Goal: Information Seeking & Learning: Learn about a topic

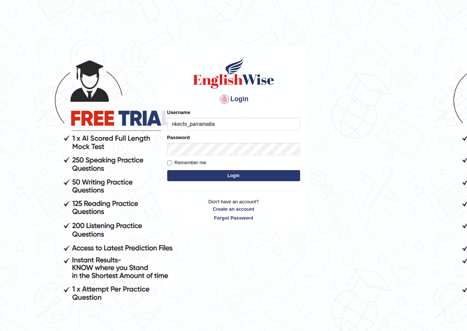
type input "nkechi_parramatta"
click at [170, 163] on input "Remember me" at bounding box center [169, 163] width 5 height 5
checkbox input "true"
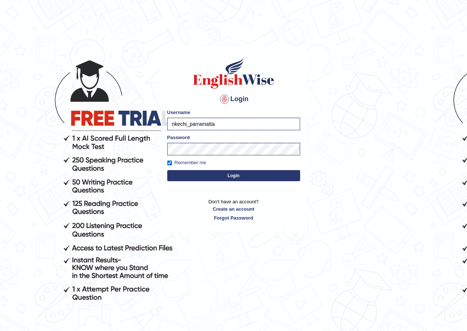
click at [234, 176] on button "Login" at bounding box center [233, 175] width 133 height 11
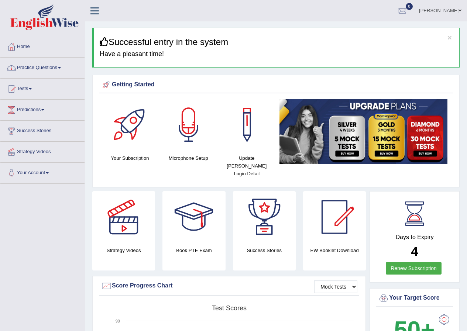
click at [62, 67] on link "Practice Questions" at bounding box center [42, 67] width 84 height 18
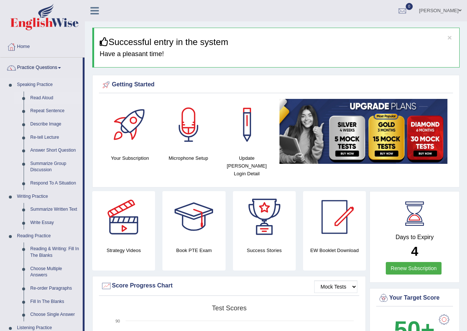
click at [50, 98] on link "Read Aloud" at bounding box center [55, 98] width 56 height 13
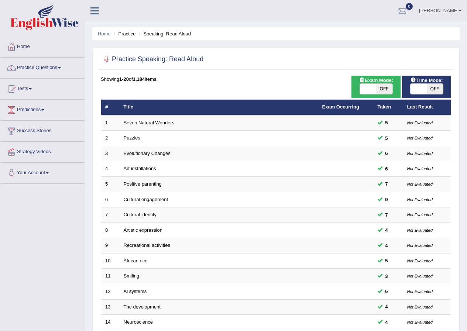
click at [383, 88] on span "OFF" at bounding box center [385, 89] width 16 height 10
checkbox input "true"
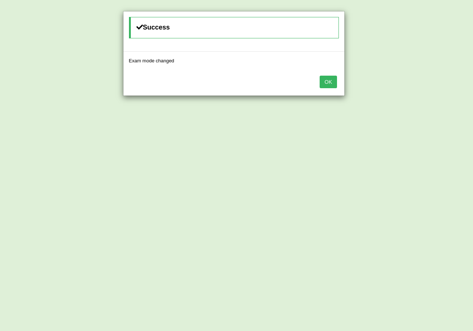
click at [326, 85] on button "OK" at bounding box center [328, 82] width 17 height 13
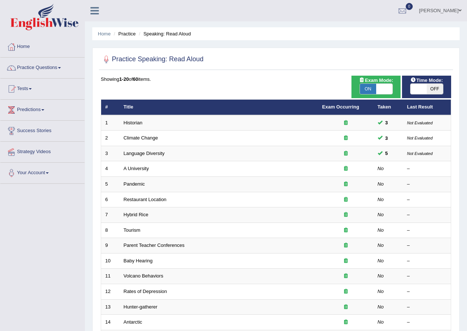
click at [429, 89] on span "OFF" at bounding box center [435, 89] width 16 height 10
checkbox input "true"
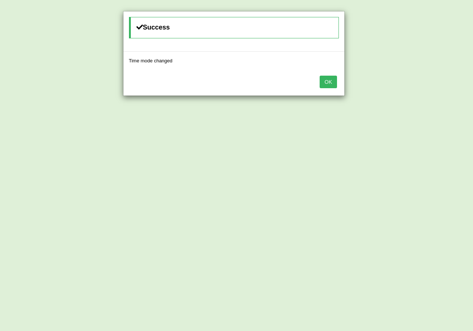
click at [331, 83] on button "OK" at bounding box center [328, 82] width 17 height 13
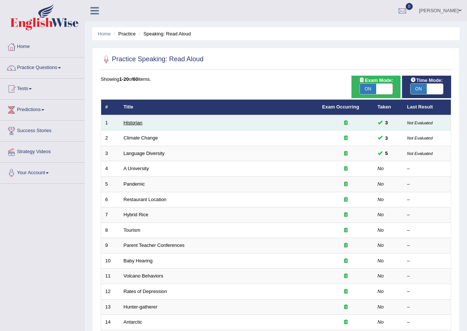
click at [133, 122] on link "Historian" at bounding box center [133, 123] width 19 height 6
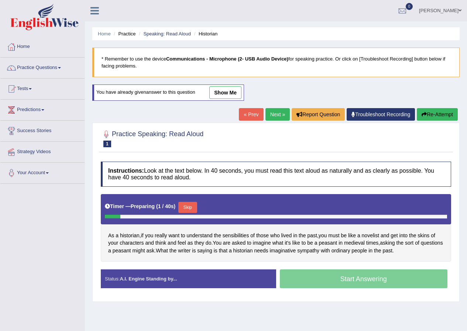
scroll to position [37, 0]
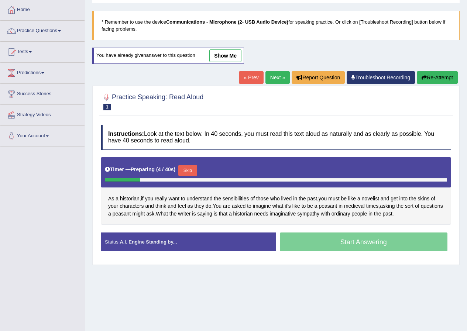
click at [427, 78] on button "Re-Attempt" at bounding box center [437, 77] width 41 height 13
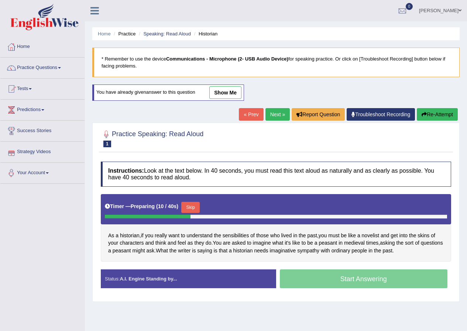
click at [436, 110] on button "Re-Attempt" at bounding box center [437, 114] width 41 height 13
click at [61, 68] on span at bounding box center [59, 67] width 3 height 1
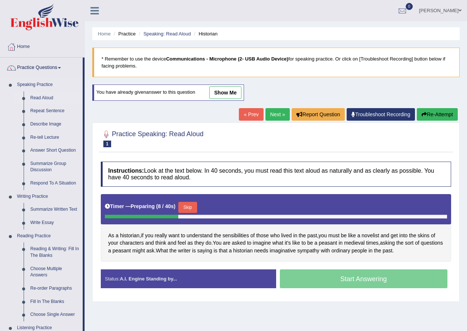
click at [47, 96] on link "Read Aloud" at bounding box center [55, 98] width 56 height 13
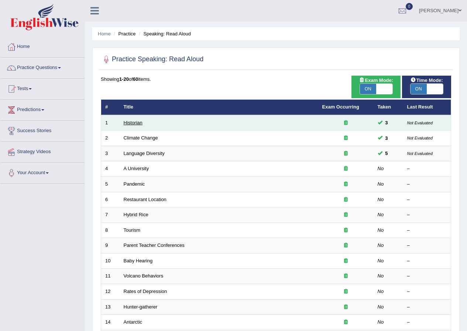
click at [136, 122] on link "Historian" at bounding box center [133, 123] width 19 height 6
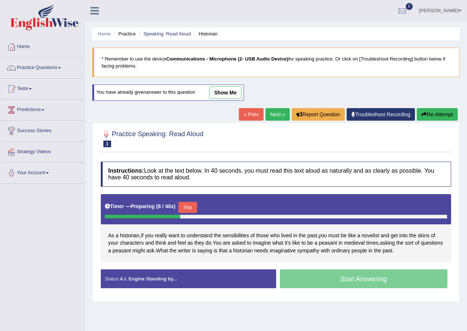
click at [428, 113] on button "Re-Attempt" at bounding box center [437, 114] width 41 height 13
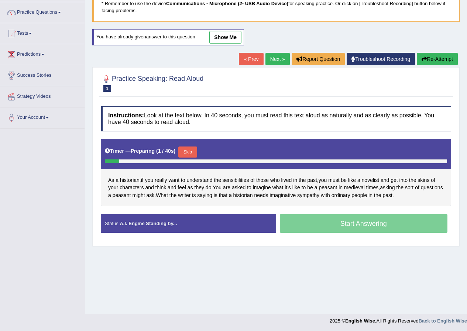
scroll to position [57, 0]
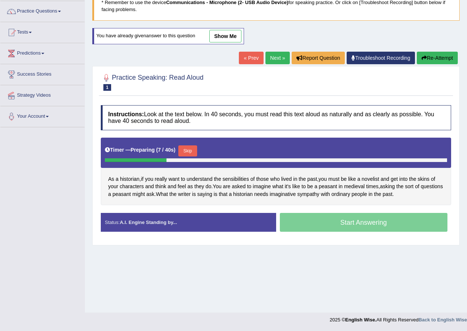
click at [32, 32] on span at bounding box center [30, 32] width 3 height 1
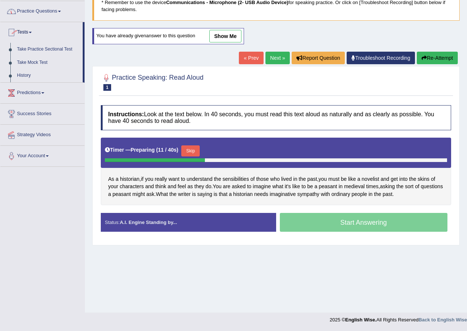
click at [38, 30] on link "Tests" at bounding box center [41, 31] width 82 height 18
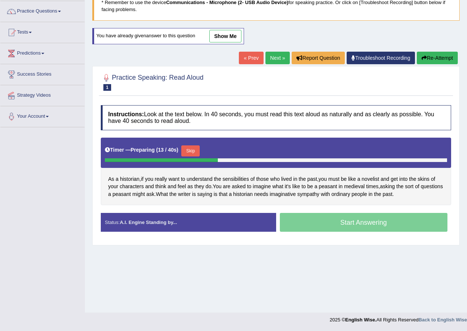
click at [424, 59] on button "Re-Attempt" at bounding box center [437, 58] width 41 height 13
click at [61, 12] on span at bounding box center [59, 11] width 3 height 1
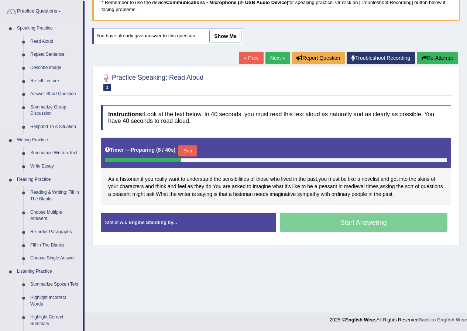
click at [49, 40] on link "Read Aloud" at bounding box center [55, 41] width 56 height 13
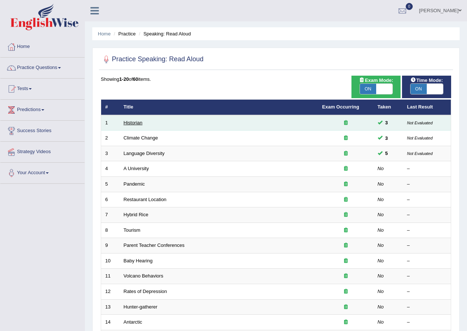
click at [133, 122] on link "Historian" at bounding box center [133, 123] width 19 height 6
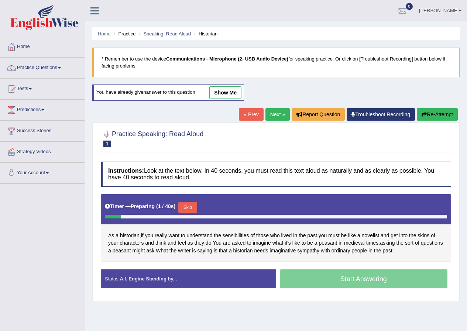
click at [362, 276] on div "Start Answering" at bounding box center [364, 280] width 176 height 21
click at [449, 111] on button "Re-Attempt" at bounding box center [437, 114] width 41 height 13
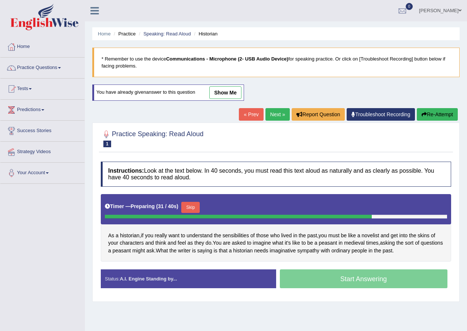
click at [194, 207] on button "Skip" at bounding box center [190, 207] width 18 height 11
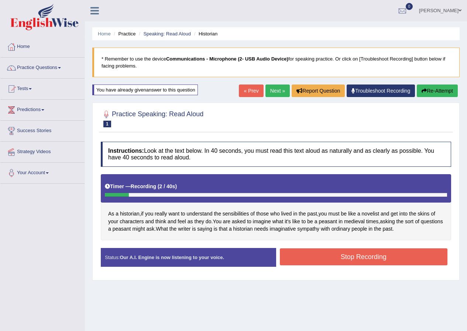
click at [436, 88] on button "Re-Attempt" at bounding box center [437, 91] width 41 height 13
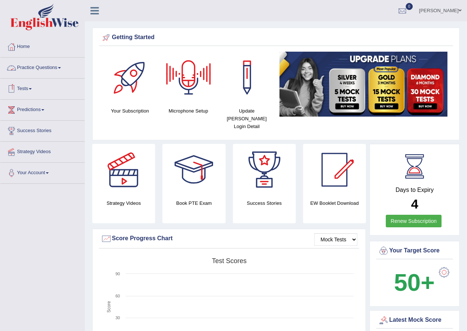
click at [61, 67] on link "Practice Questions" at bounding box center [42, 67] width 84 height 18
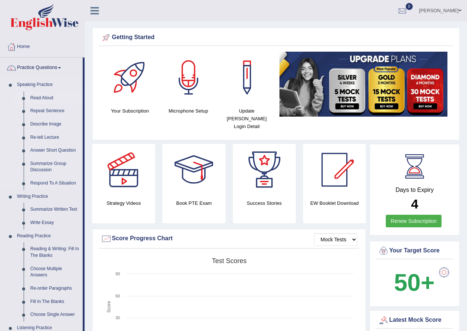
click at [50, 95] on link "Read Aloud" at bounding box center [55, 98] width 56 height 13
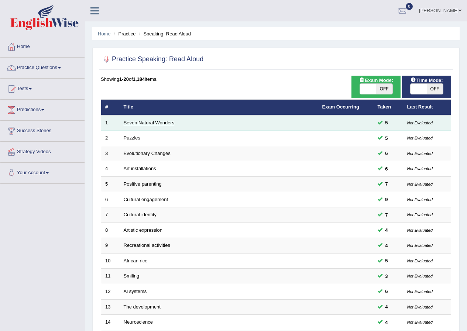
click at [143, 123] on link "Seven Natural Wonders" at bounding box center [149, 123] width 51 height 6
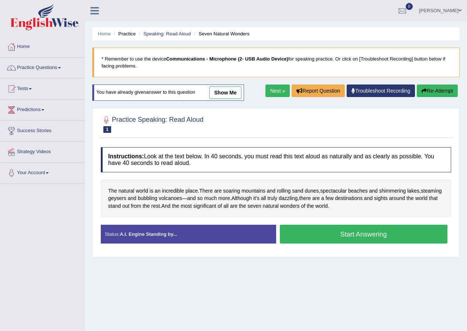
click at [363, 234] on button "Start Answering" at bounding box center [364, 234] width 168 height 19
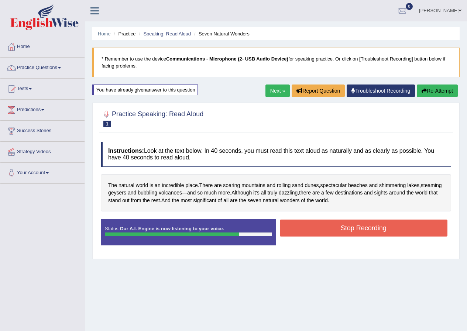
click at [360, 226] on button "Stop Recording" at bounding box center [364, 228] width 168 height 17
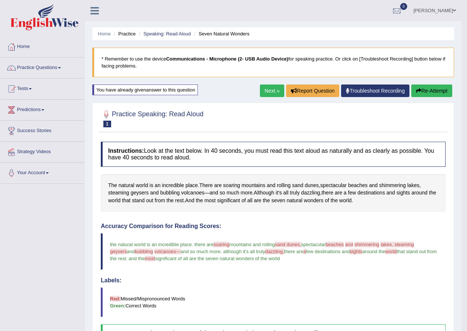
click at [273, 89] on link "Next »" at bounding box center [272, 91] width 24 height 13
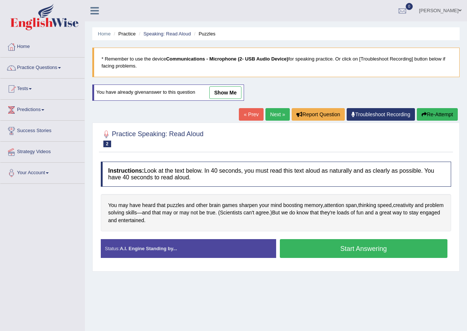
click at [356, 246] on button "Start Answering" at bounding box center [364, 248] width 168 height 19
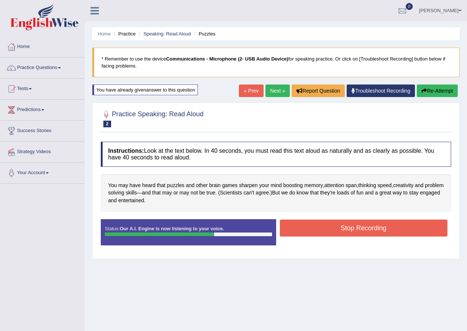
click at [354, 232] on button "Stop Recording" at bounding box center [364, 228] width 168 height 17
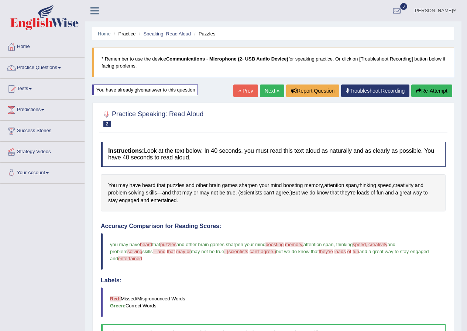
click at [264, 89] on link "Next »" at bounding box center [272, 91] width 24 height 13
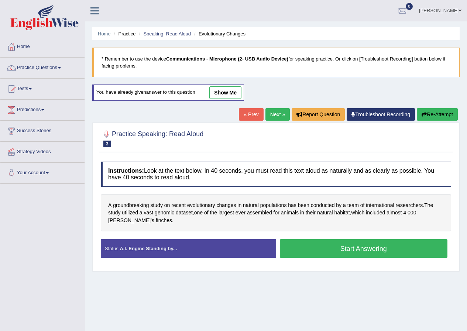
click at [361, 249] on button "Start Answering" at bounding box center [364, 248] width 168 height 19
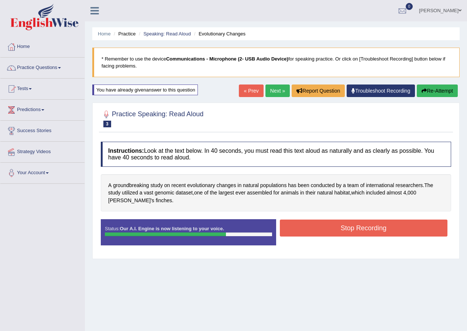
click at [368, 227] on button "Stop Recording" at bounding box center [364, 228] width 168 height 17
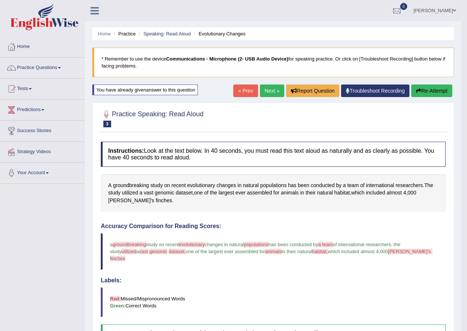
click at [270, 91] on link "Next »" at bounding box center [272, 91] width 24 height 13
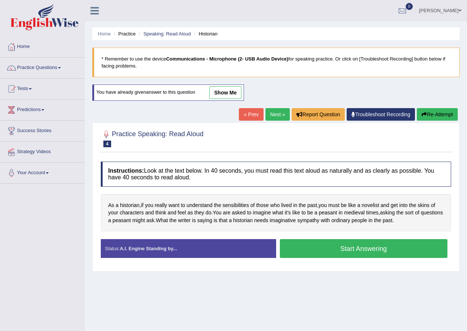
click at [348, 251] on button "Start Answering" at bounding box center [364, 248] width 168 height 19
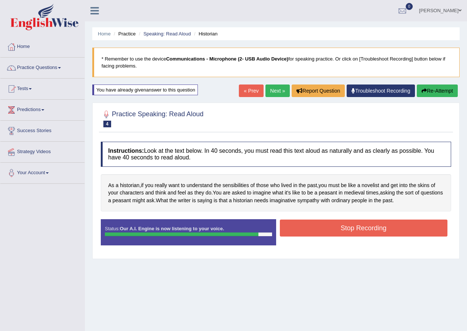
click at [356, 228] on button "Stop Recording" at bounding box center [364, 228] width 168 height 17
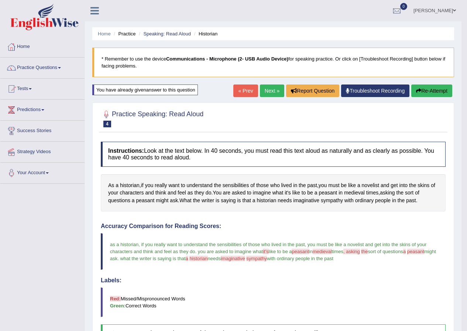
click at [266, 86] on link "Next »" at bounding box center [272, 91] width 24 height 13
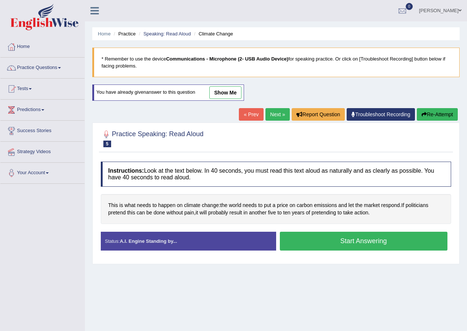
click at [358, 243] on button "Start Answering" at bounding box center [364, 241] width 168 height 19
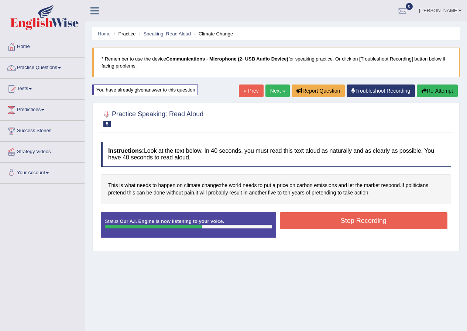
click at [359, 222] on button "Stop Recording" at bounding box center [364, 220] width 168 height 17
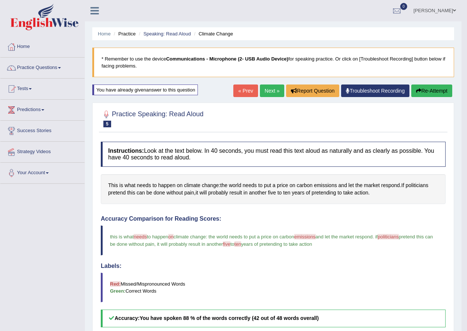
click at [268, 89] on link "Next »" at bounding box center [272, 91] width 24 height 13
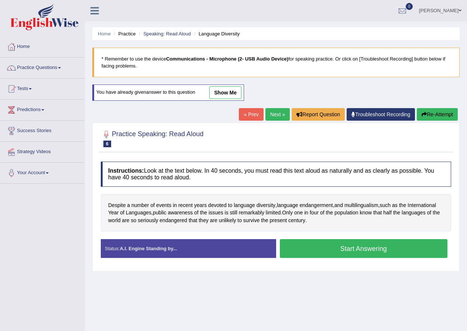
click at [363, 252] on button "Start Answering" at bounding box center [364, 248] width 168 height 19
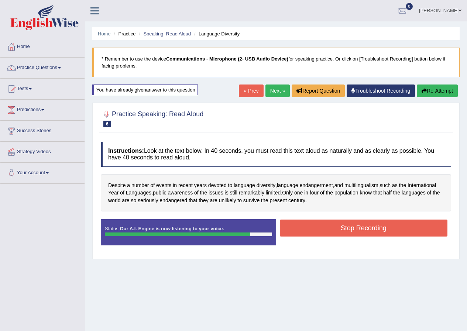
click at [354, 227] on button "Stop Recording" at bounding box center [364, 228] width 168 height 17
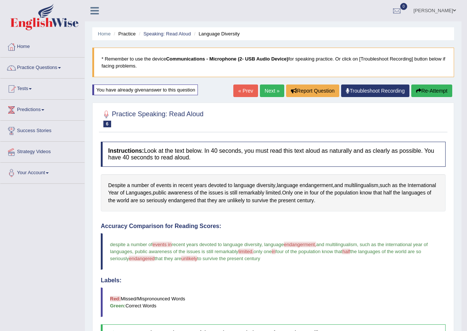
click at [268, 89] on link "Next »" at bounding box center [272, 91] width 24 height 13
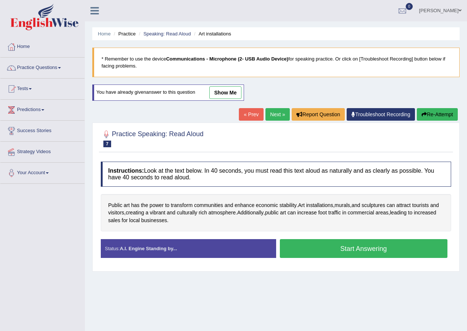
click at [351, 249] on button "Start Answering" at bounding box center [364, 248] width 168 height 19
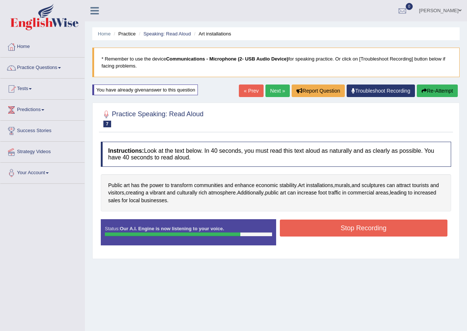
click at [348, 230] on button "Stop Recording" at bounding box center [364, 228] width 168 height 17
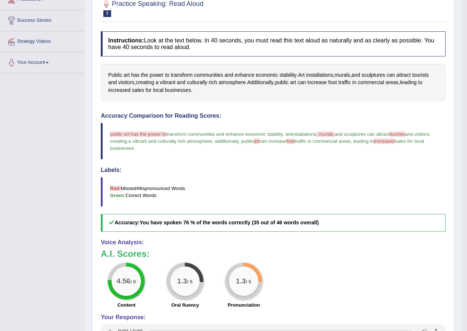
scroll to position [37, 0]
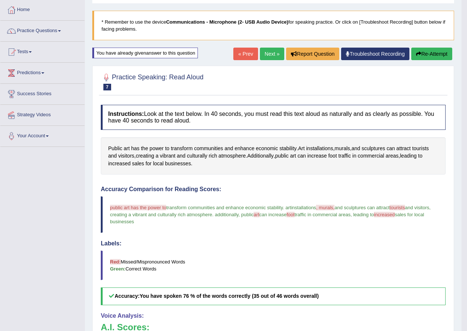
click at [263, 51] on link "Next »" at bounding box center [272, 54] width 24 height 13
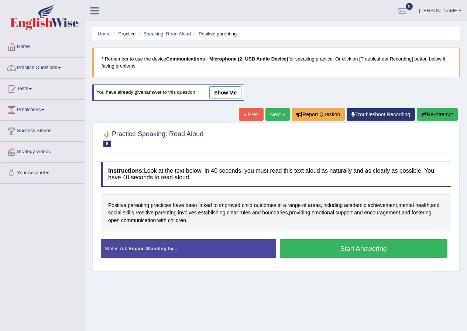
click at [367, 249] on button "Start Answering" at bounding box center [364, 248] width 168 height 19
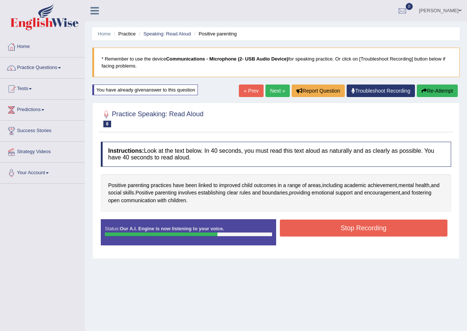
click at [368, 228] on button "Stop Recording" at bounding box center [364, 228] width 168 height 17
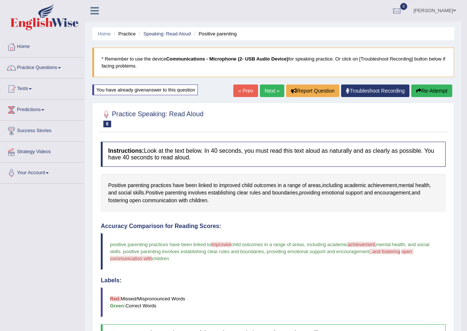
click at [266, 91] on link "Next »" at bounding box center [272, 91] width 24 height 13
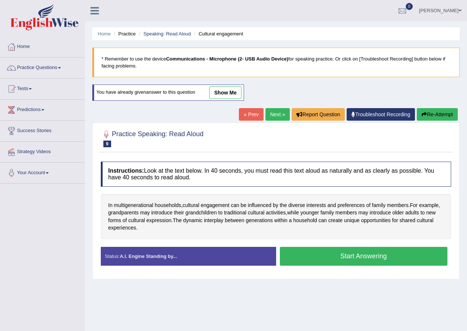
click at [362, 253] on button "Start Answering" at bounding box center [364, 256] width 168 height 19
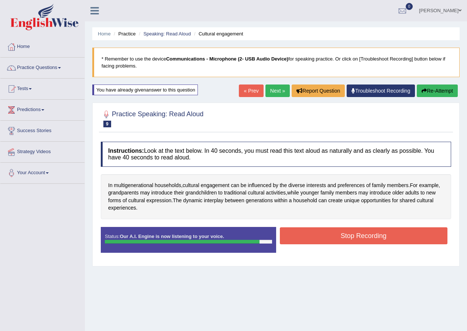
click at [358, 233] on button "Stop Recording" at bounding box center [364, 236] width 168 height 17
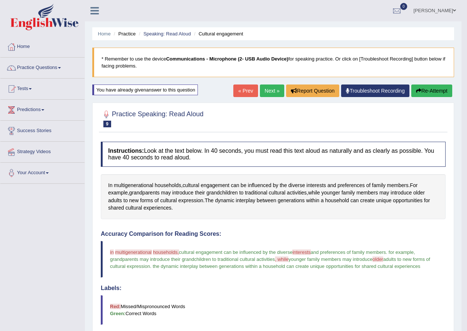
click at [262, 92] on link "Next »" at bounding box center [272, 91] width 24 height 13
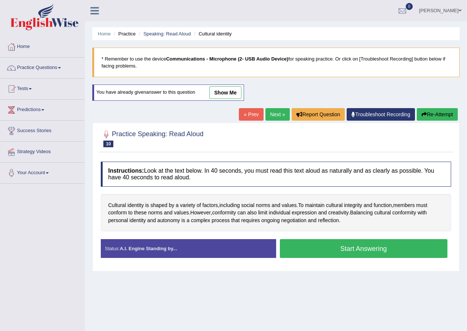
click at [363, 249] on button "Start Answering" at bounding box center [364, 248] width 168 height 19
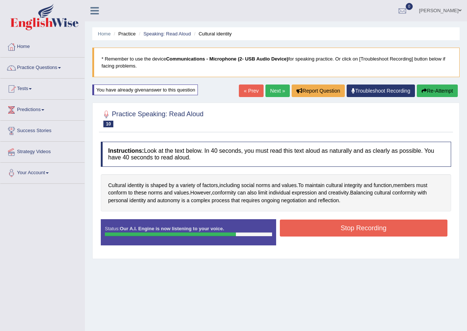
click at [368, 227] on button "Stop Recording" at bounding box center [364, 228] width 168 height 17
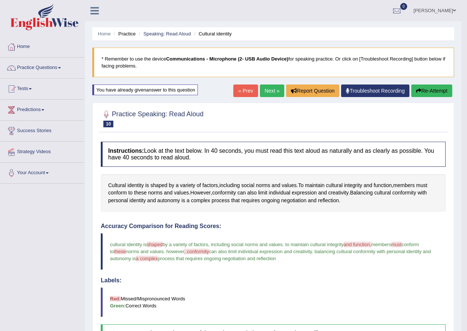
drag, startPoint x: 266, startPoint y: 89, endPoint x: 259, endPoint y: 105, distance: 16.9
click at [266, 89] on link "Next »" at bounding box center [272, 91] width 24 height 13
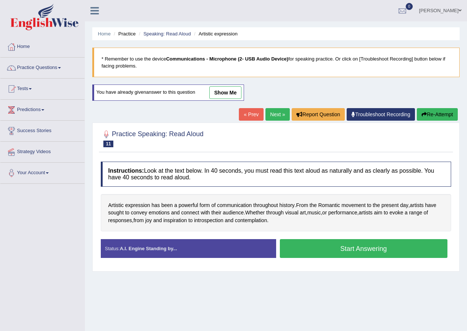
click at [354, 248] on button "Start Answering" at bounding box center [364, 248] width 168 height 19
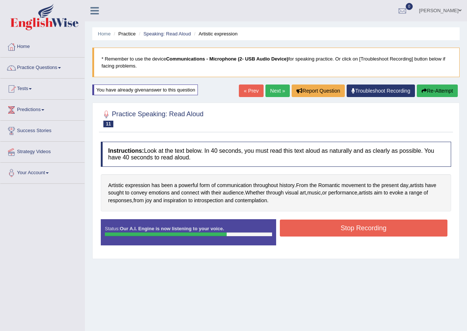
click at [371, 228] on button "Stop Recording" at bounding box center [364, 228] width 168 height 17
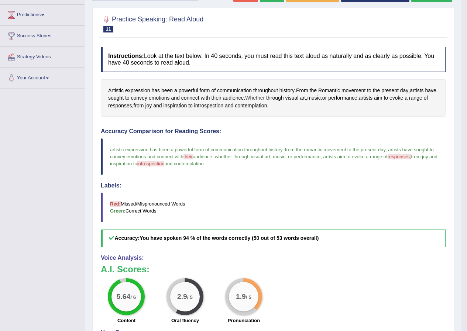
scroll to position [37, 0]
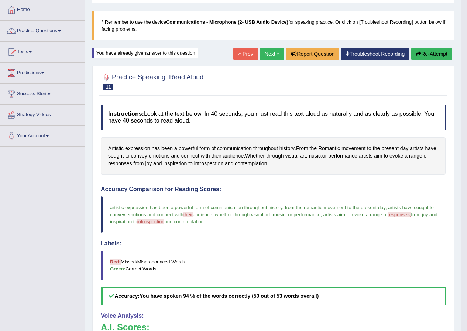
click at [266, 56] on link "Next »" at bounding box center [272, 54] width 24 height 13
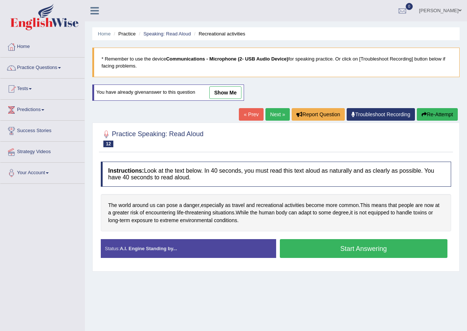
click at [360, 248] on button "Start Answering" at bounding box center [364, 248] width 168 height 19
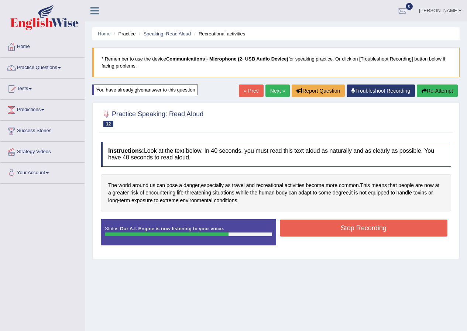
click at [369, 228] on button "Stop Recording" at bounding box center [364, 228] width 168 height 17
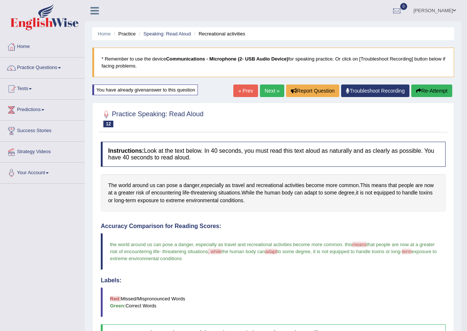
click at [268, 91] on link "Next »" at bounding box center [272, 91] width 24 height 13
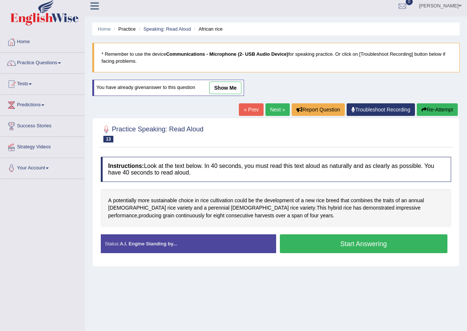
scroll to position [37, 0]
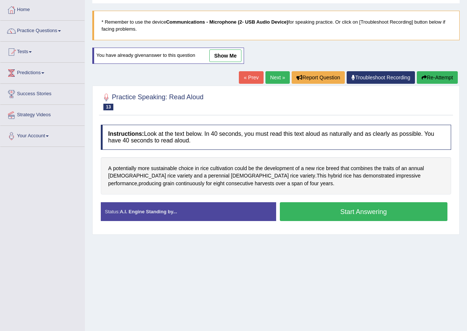
click at [357, 209] on button "Start Answering" at bounding box center [364, 211] width 168 height 19
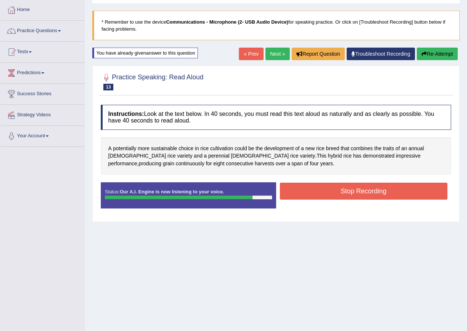
click at [352, 189] on button "Stop Recording" at bounding box center [364, 191] width 168 height 17
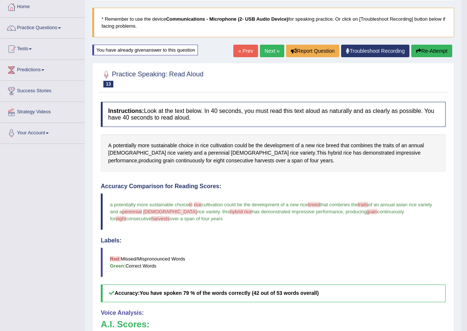
scroll to position [36, 0]
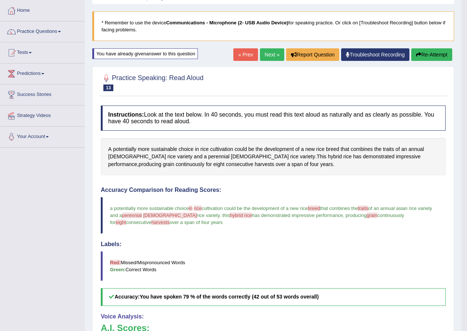
click at [269, 55] on link "Next »" at bounding box center [272, 54] width 24 height 13
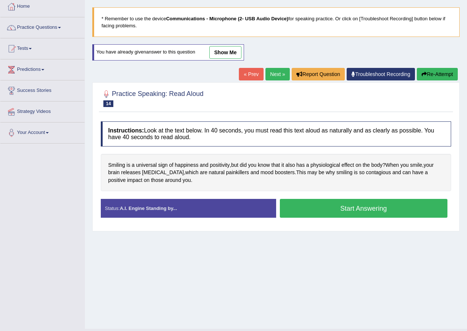
scroll to position [57, 0]
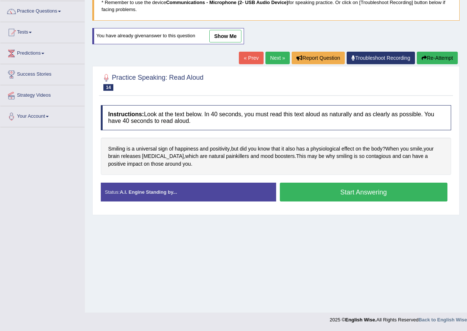
click at [358, 188] on button "Start Answering" at bounding box center [364, 192] width 168 height 19
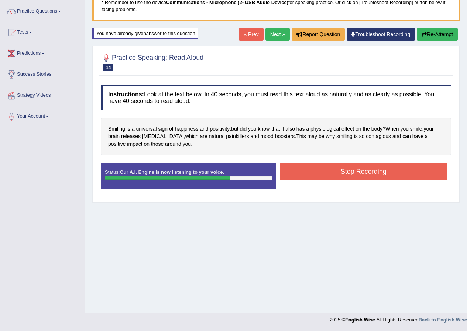
click at [359, 170] on button "Stop Recording" at bounding box center [364, 171] width 168 height 17
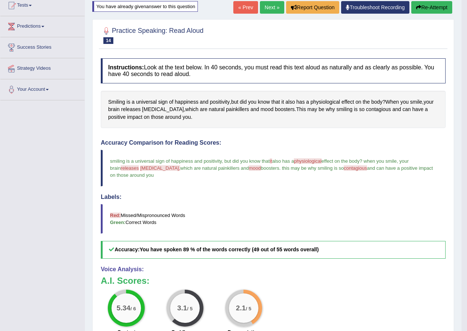
scroll to position [20, 0]
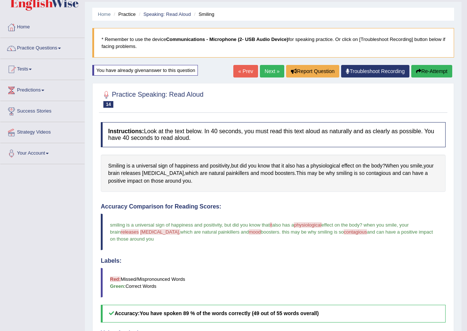
click at [265, 69] on link "Next »" at bounding box center [272, 71] width 24 height 13
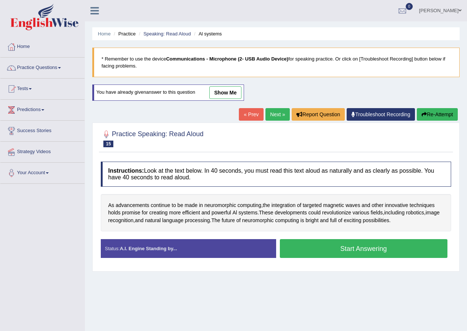
scroll to position [37, 0]
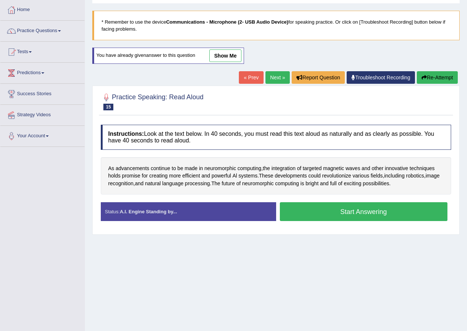
click at [361, 208] on button "Start Answering" at bounding box center [364, 211] width 168 height 19
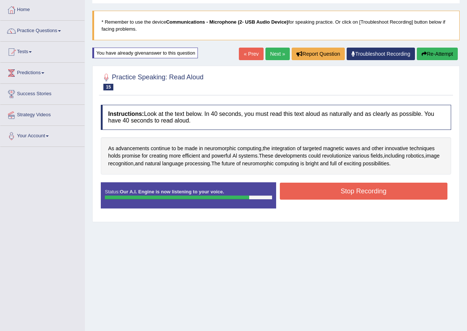
click at [359, 190] on button "Stop Recording" at bounding box center [364, 191] width 168 height 17
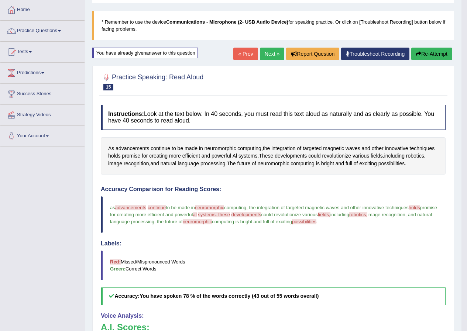
click at [266, 55] on link "Next »" at bounding box center [272, 54] width 24 height 13
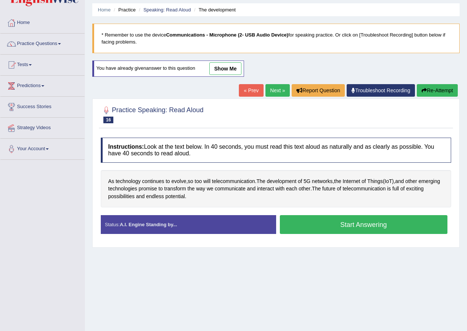
scroll to position [37, 0]
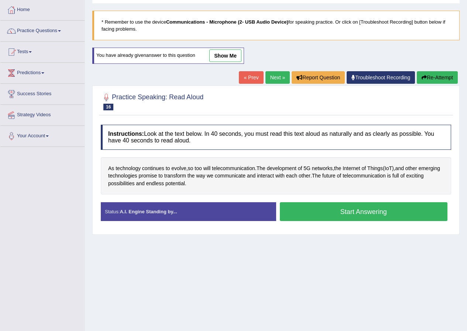
click at [358, 209] on button "Start Answering" at bounding box center [364, 211] width 168 height 19
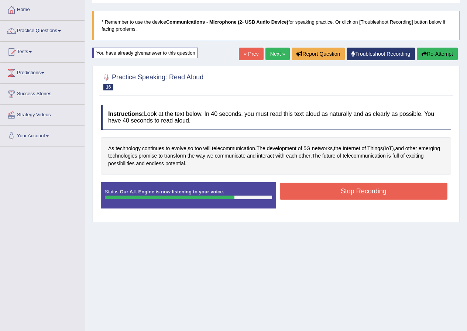
click at [365, 189] on button "Stop Recording" at bounding box center [364, 191] width 168 height 17
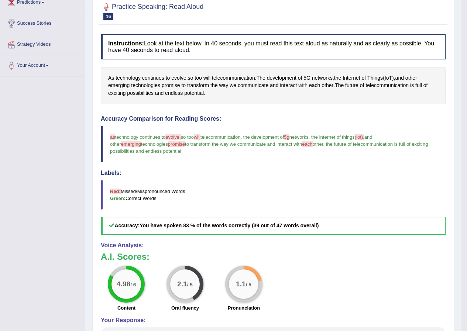
scroll to position [0, 0]
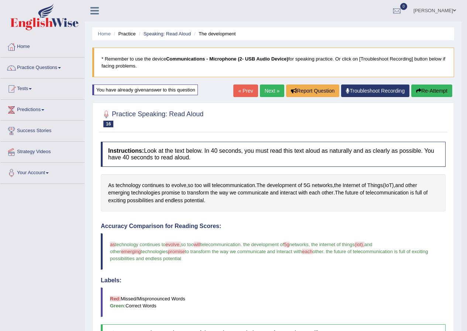
click at [267, 91] on link "Next »" at bounding box center [272, 91] width 24 height 13
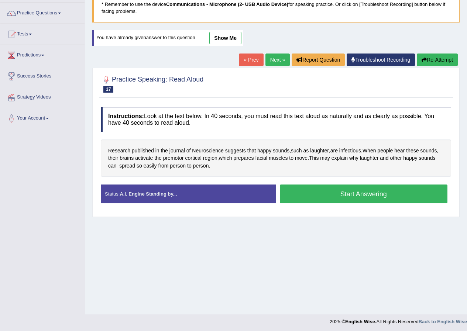
scroll to position [57, 0]
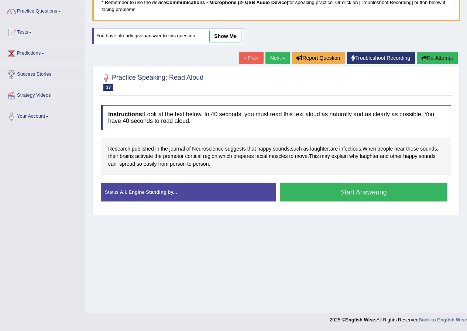
click at [357, 193] on button "Start Answering" at bounding box center [364, 192] width 168 height 19
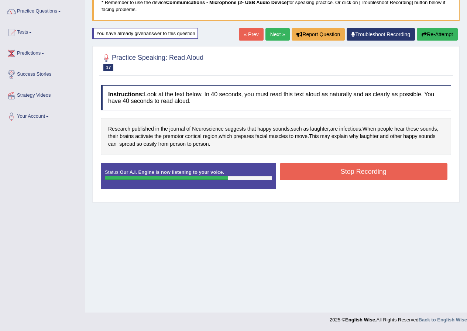
click at [366, 171] on button "Stop Recording" at bounding box center [364, 171] width 168 height 17
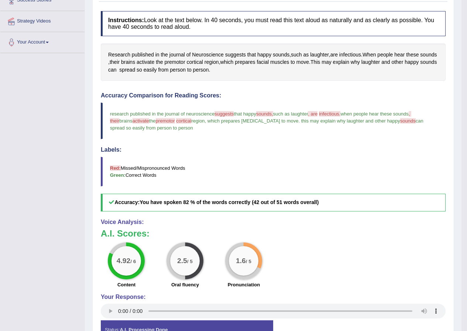
scroll to position [20, 0]
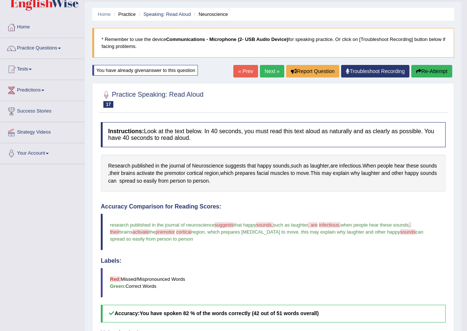
click at [263, 73] on link "Next »" at bounding box center [272, 71] width 24 height 13
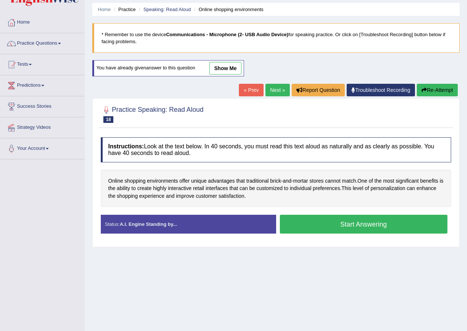
scroll to position [37, 0]
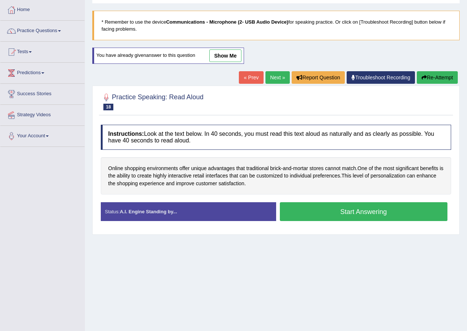
click at [361, 209] on button "Start Answering" at bounding box center [364, 211] width 168 height 19
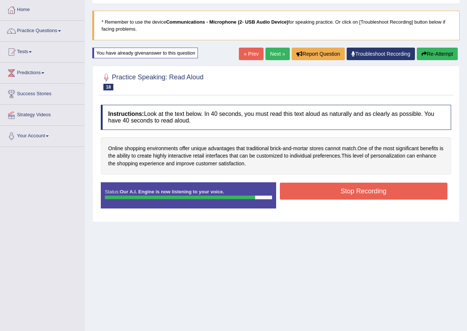
click at [357, 189] on button "Stop Recording" at bounding box center [364, 191] width 168 height 17
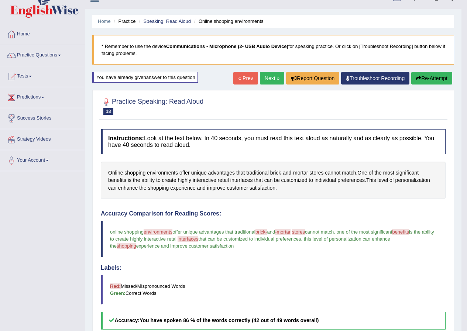
scroll to position [0, 0]
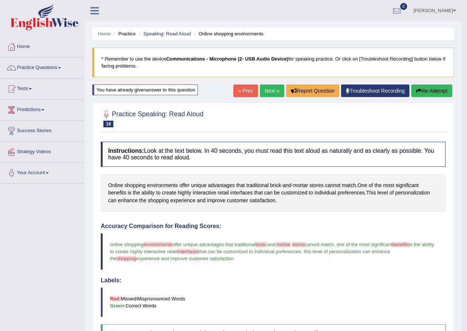
drag, startPoint x: 269, startPoint y: 89, endPoint x: 267, endPoint y: 93, distance: 4.3
click at [268, 89] on link "Next »" at bounding box center [272, 91] width 24 height 13
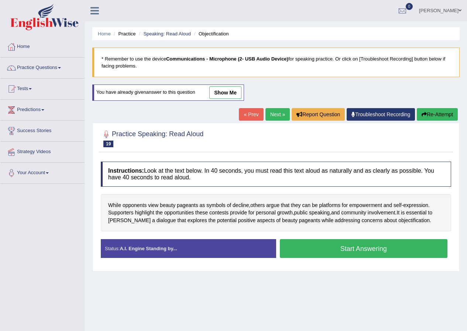
click at [351, 249] on button "Start Answering" at bounding box center [364, 248] width 168 height 19
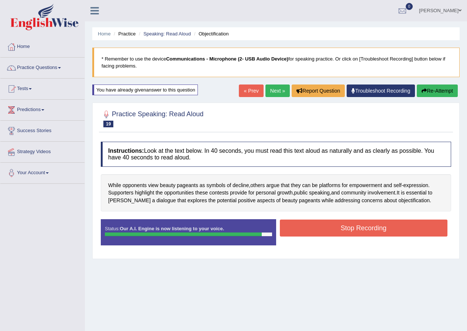
click at [363, 229] on button "Stop Recording" at bounding box center [364, 228] width 168 height 17
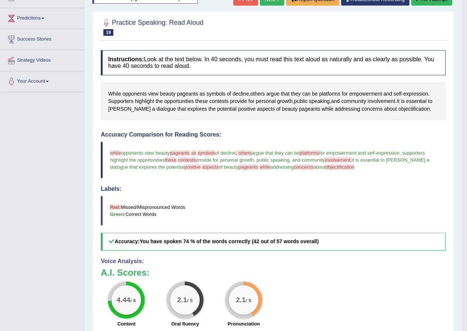
scroll to position [37, 0]
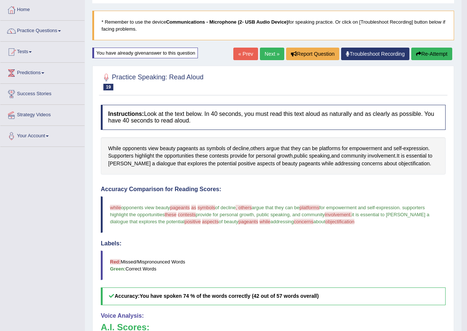
drag, startPoint x: 268, startPoint y: 53, endPoint x: 265, endPoint y: 57, distance: 4.0
click at [267, 53] on link "Next »" at bounding box center [272, 54] width 24 height 13
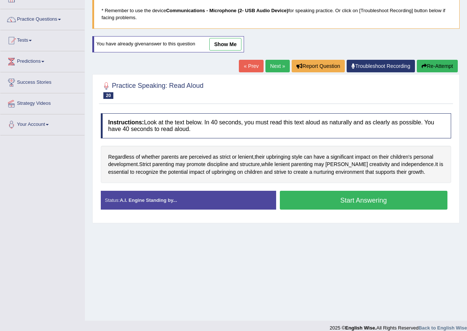
scroll to position [57, 0]
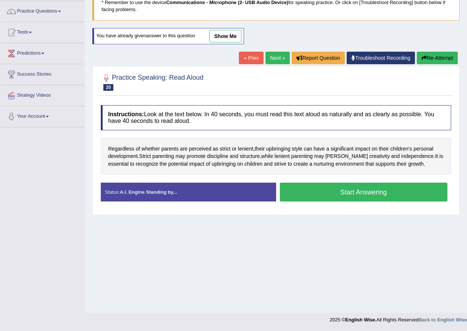
click at [355, 192] on button "Start Answering" at bounding box center [364, 192] width 168 height 19
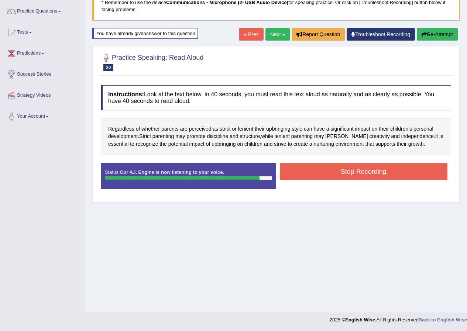
click at [357, 170] on button "Stop Recording" at bounding box center [364, 171] width 168 height 17
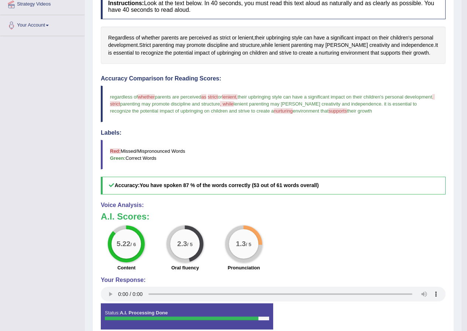
scroll to position [0, 0]
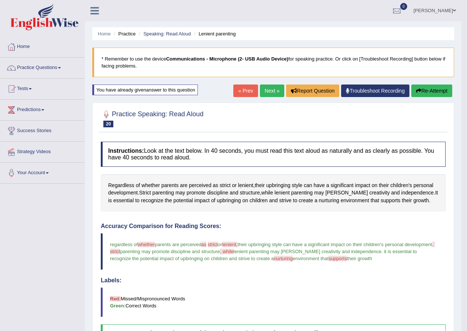
click at [269, 90] on link "Next »" at bounding box center [272, 91] width 24 height 13
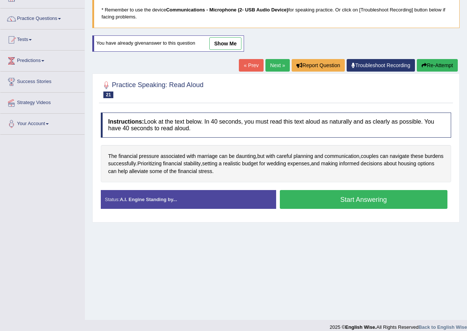
scroll to position [57, 0]
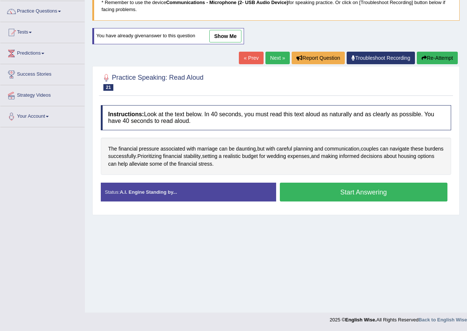
click at [353, 194] on button "Start Answering" at bounding box center [364, 192] width 168 height 19
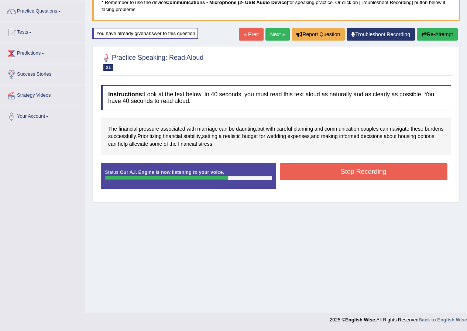
click at [363, 171] on button "Stop Recording" at bounding box center [364, 171] width 168 height 17
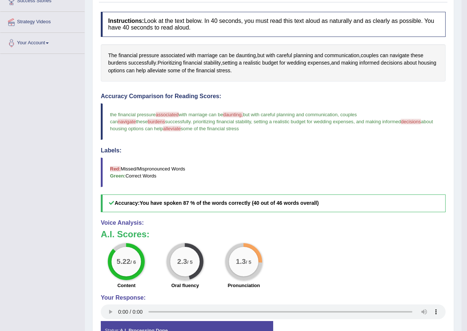
scroll to position [20, 0]
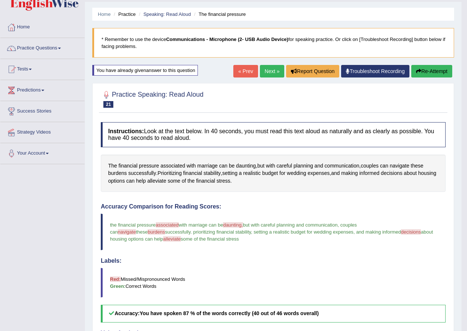
click at [267, 70] on link "Next »" at bounding box center [272, 71] width 24 height 13
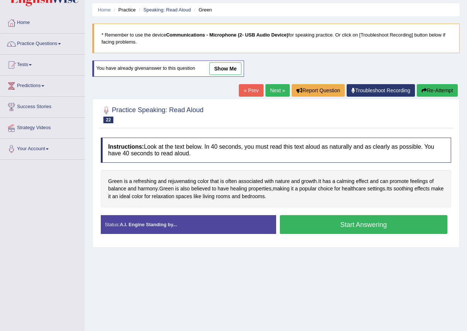
scroll to position [37, 0]
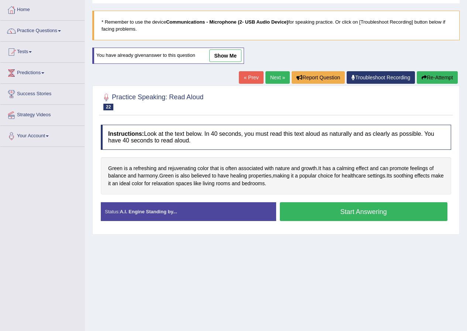
click at [361, 209] on button "Start Answering" at bounding box center [364, 211] width 168 height 19
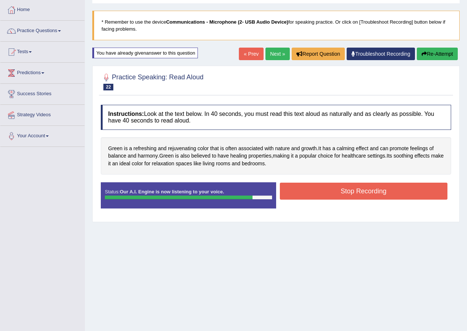
click at [361, 188] on button "Stop Recording" at bounding box center [364, 191] width 168 height 17
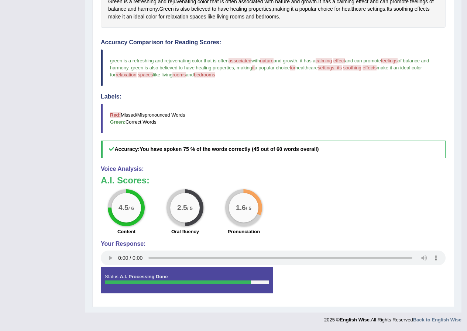
scroll to position [0, 0]
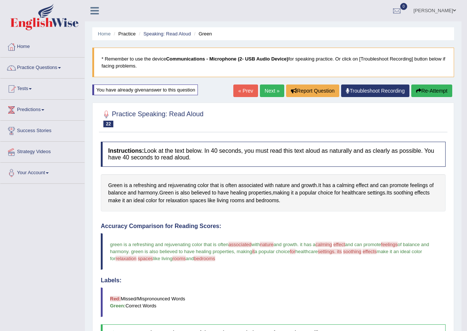
click at [60, 66] on link "Practice Questions" at bounding box center [42, 67] width 84 height 18
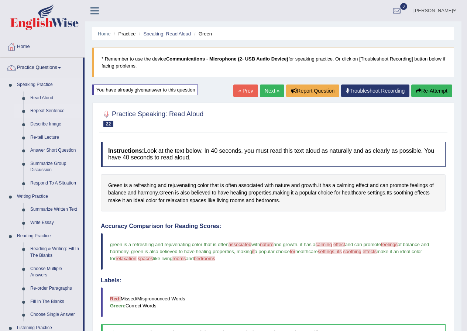
click at [49, 110] on link "Repeat Sentence" at bounding box center [55, 111] width 56 height 13
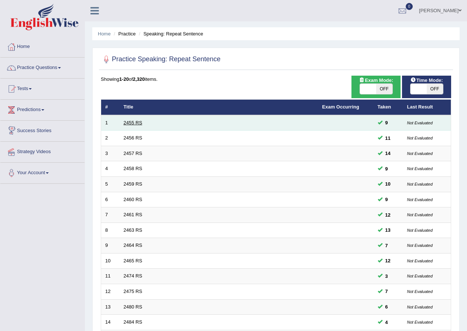
click at [134, 122] on link "2455 RS" at bounding box center [133, 123] width 19 height 6
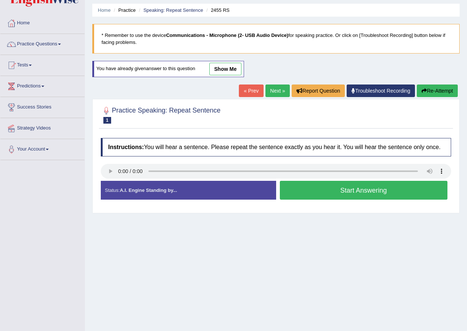
scroll to position [37, 0]
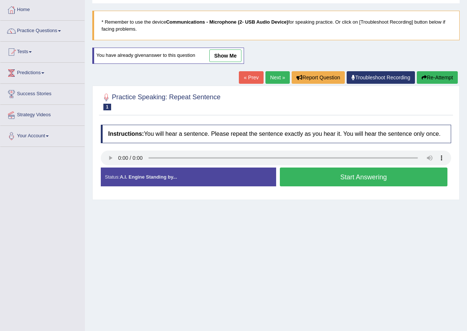
click at [361, 174] on button "Start Answering" at bounding box center [364, 177] width 168 height 19
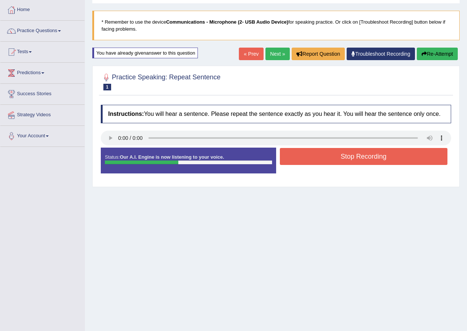
click at [362, 158] on button "Stop Recording" at bounding box center [364, 156] width 168 height 17
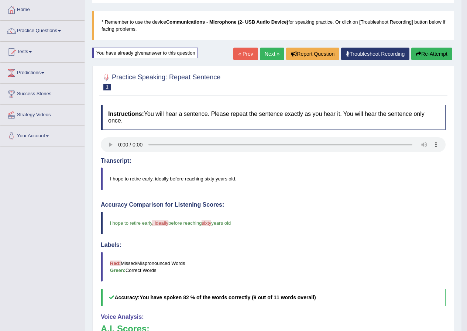
click at [266, 50] on link "Next »" at bounding box center [272, 54] width 24 height 13
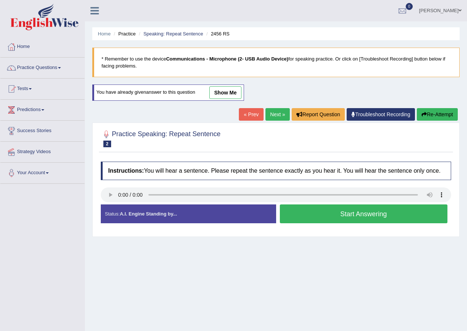
click at [361, 215] on button "Start Answering" at bounding box center [364, 214] width 168 height 19
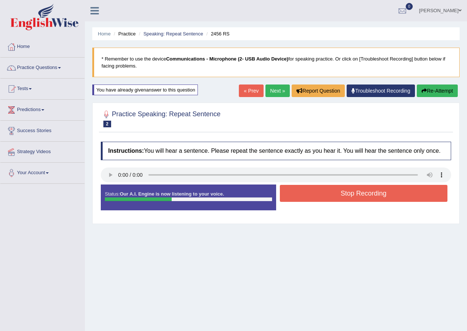
click at [368, 194] on button "Stop Recording" at bounding box center [364, 193] width 168 height 17
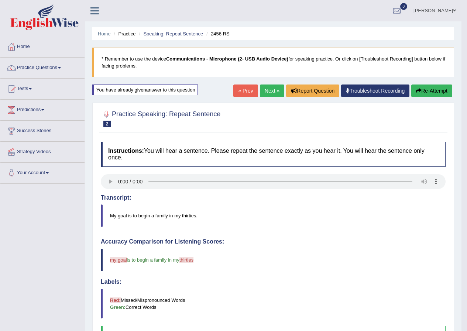
click at [270, 89] on link "Next »" at bounding box center [272, 91] width 24 height 13
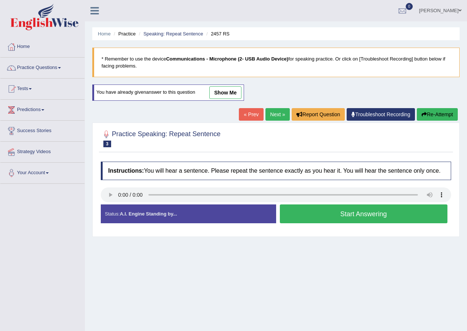
click at [355, 214] on button "Start Answering" at bounding box center [364, 214] width 168 height 19
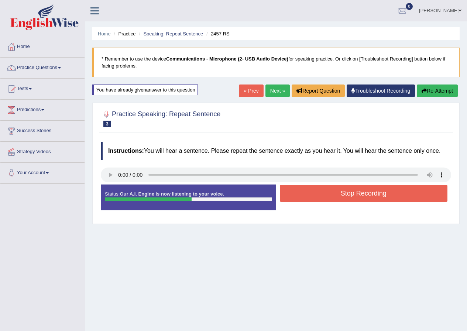
click at [365, 192] on button "Stop Recording" at bounding box center [364, 193] width 168 height 17
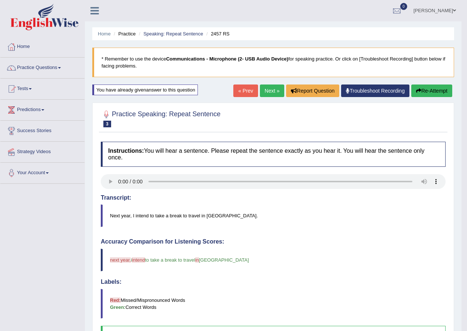
click at [266, 92] on link "Next »" at bounding box center [272, 91] width 24 height 13
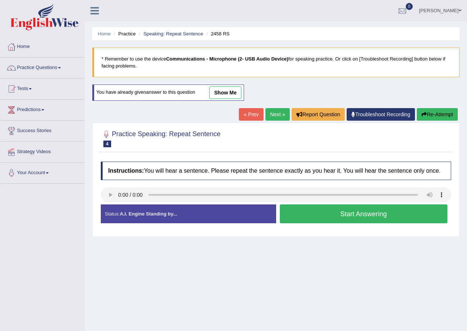
click at [360, 212] on button "Start Answering" at bounding box center [364, 214] width 168 height 19
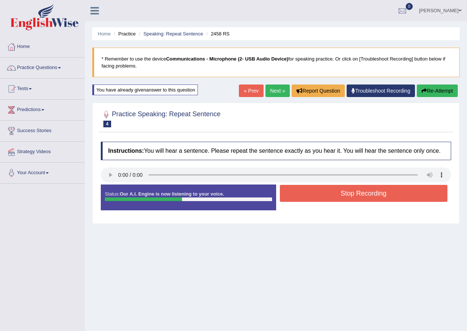
click at [364, 192] on button "Stop Recording" at bounding box center [364, 193] width 168 height 17
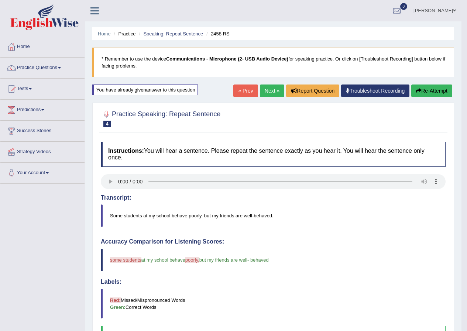
click at [268, 89] on link "Next »" at bounding box center [272, 91] width 24 height 13
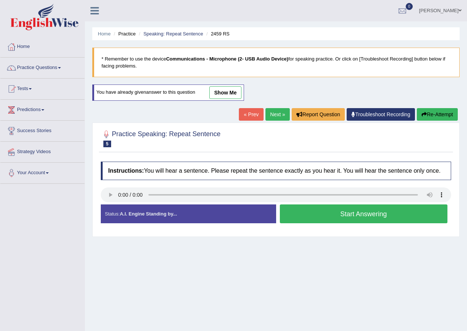
click at [364, 214] on button "Start Answering" at bounding box center [364, 214] width 168 height 19
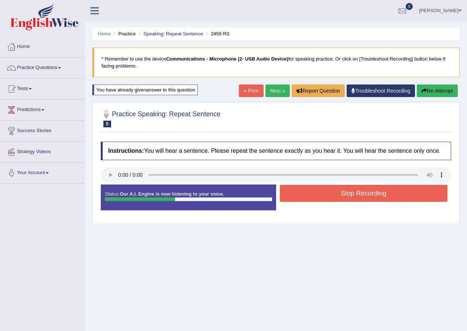
click at [360, 193] on button "Stop Recording" at bounding box center [364, 193] width 168 height 17
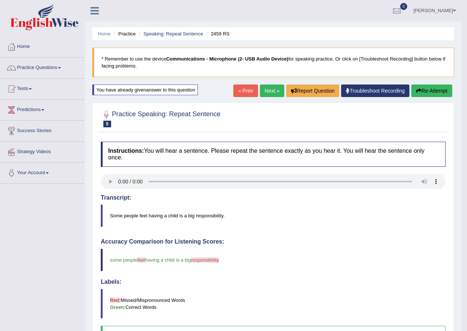
click at [266, 90] on link "Next »" at bounding box center [272, 91] width 24 height 13
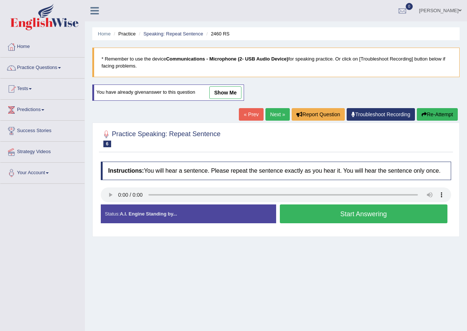
click at [362, 213] on button "Start Answering" at bounding box center [364, 214] width 168 height 19
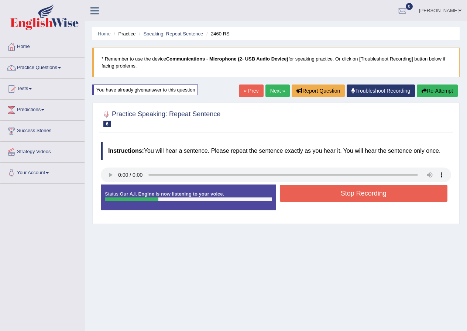
click at [363, 192] on button "Stop Recording" at bounding box center [364, 193] width 168 height 17
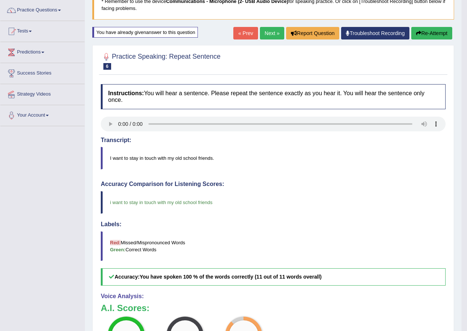
scroll to position [37, 0]
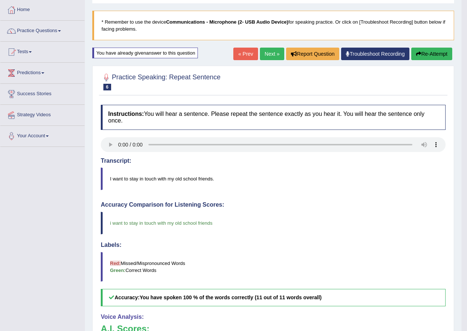
click at [268, 55] on link "Next »" at bounding box center [272, 54] width 24 height 13
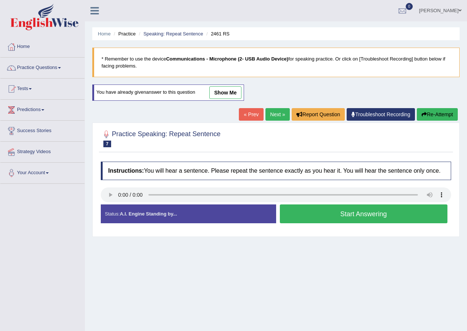
click at [363, 215] on button "Start Answering" at bounding box center [364, 214] width 168 height 19
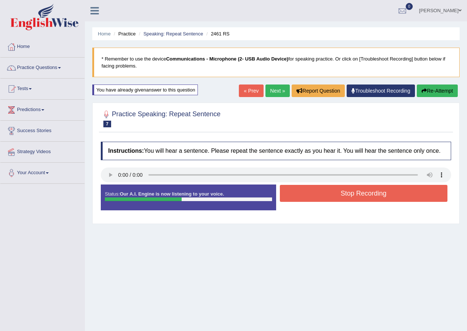
click at [365, 194] on button "Stop Recording" at bounding box center [364, 193] width 168 height 17
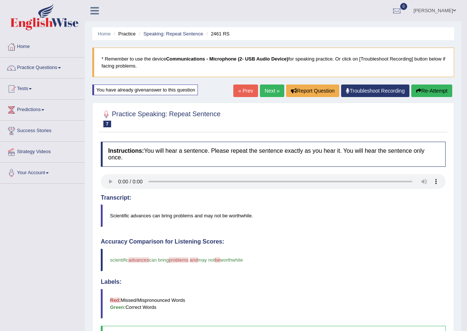
click at [264, 89] on link "Next »" at bounding box center [272, 91] width 24 height 13
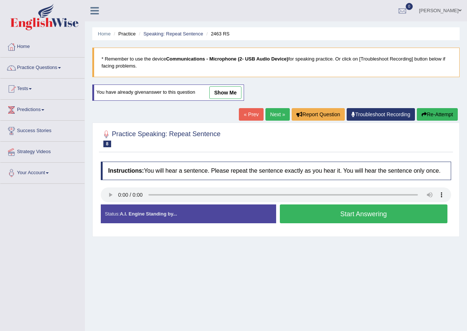
click at [354, 211] on button "Start Answering" at bounding box center [364, 214] width 168 height 19
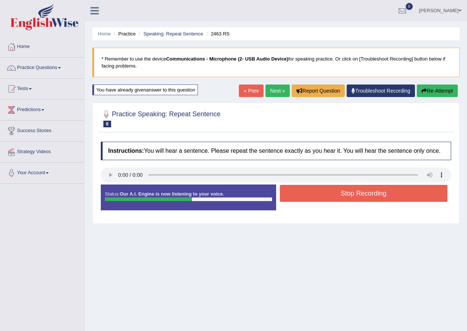
click at [367, 190] on button "Stop Recording" at bounding box center [364, 193] width 168 height 17
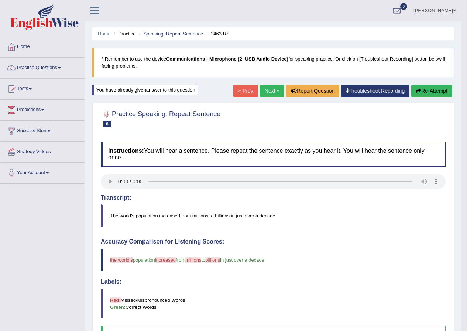
click at [263, 92] on link "Next »" at bounding box center [272, 91] width 24 height 13
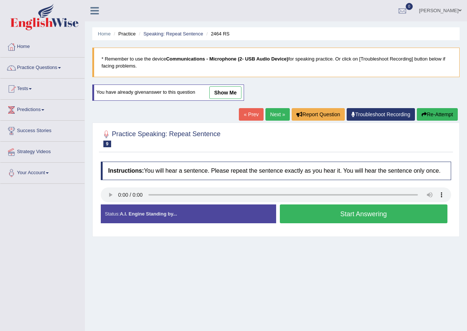
click at [355, 211] on button "Start Answering" at bounding box center [364, 214] width 168 height 19
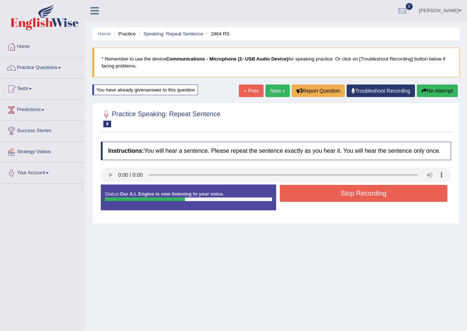
click at [360, 194] on button "Stop Recording" at bounding box center [364, 193] width 168 height 17
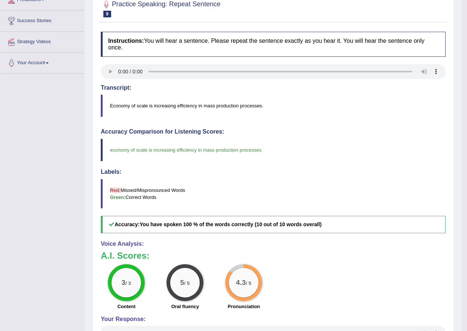
scroll to position [37, 0]
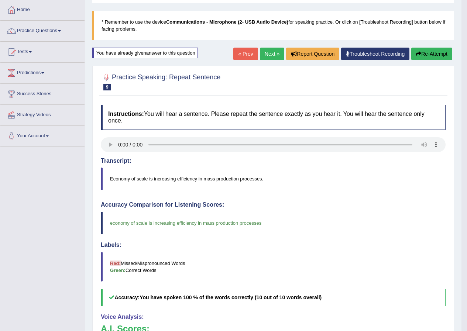
click at [270, 56] on link "Next »" at bounding box center [272, 54] width 24 height 13
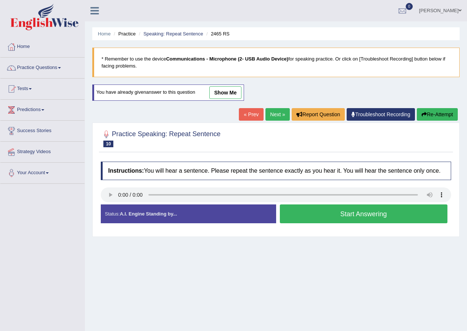
click at [351, 215] on button "Start Answering" at bounding box center [364, 214] width 168 height 19
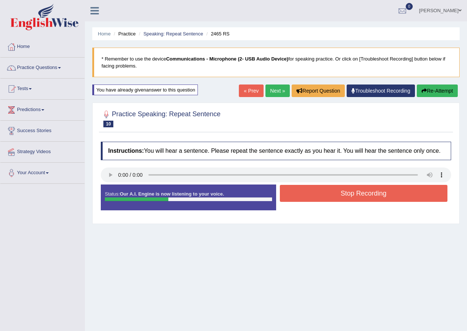
click at [362, 193] on button "Stop Recording" at bounding box center [364, 193] width 168 height 17
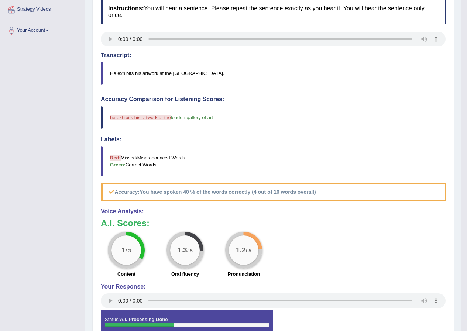
scroll to position [74, 0]
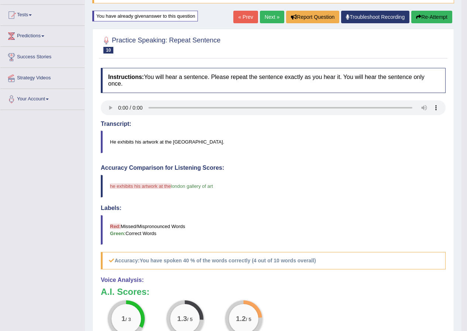
click at [264, 17] on link "Next »" at bounding box center [272, 17] width 24 height 13
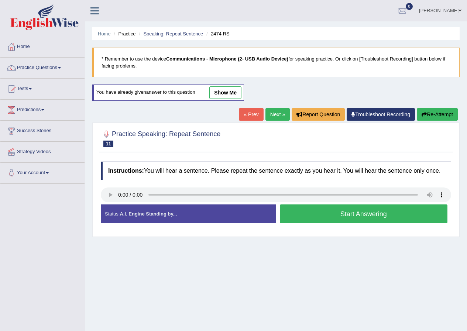
click at [357, 212] on button "Start Answering" at bounding box center [364, 214] width 168 height 19
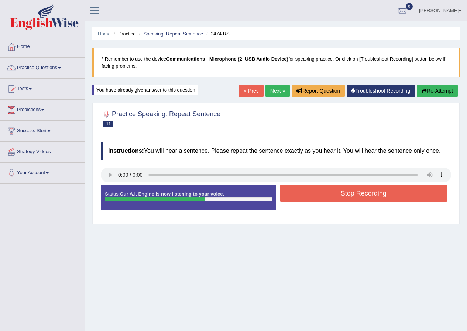
click at [367, 193] on button "Stop Recording" at bounding box center [364, 193] width 168 height 17
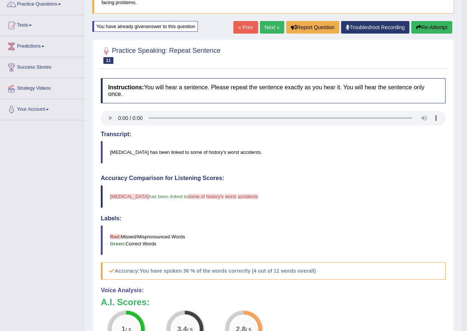
scroll to position [37, 0]
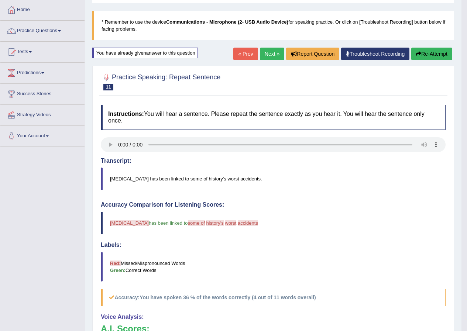
click at [268, 52] on link "Next »" at bounding box center [272, 54] width 24 height 13
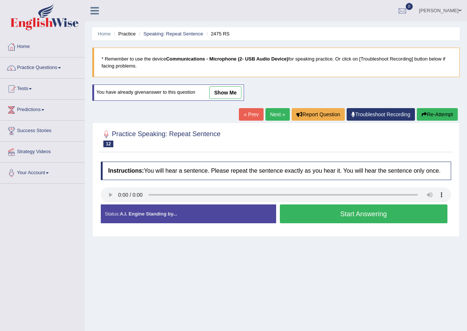
click at [354, 211] on button "Start Answering" at bounding box center [364, 214] width 168 height 19
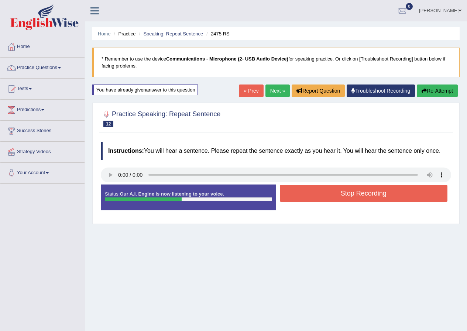
click at [365, 195] on button "Stop Recording" at bounding box center [364, 193] width 168 height 17
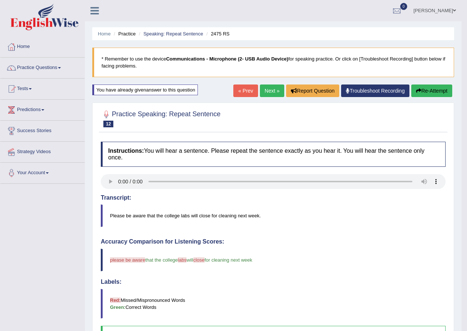
click at [265, 92] on link "Next »" at bounding box center [272, 91] width 24 height 13
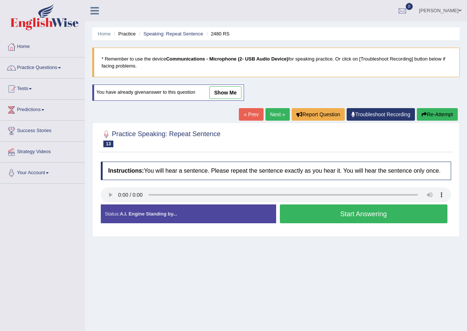
click at [359, 215] on button "Start Answering" at bounding box center [364, 214] width 168 height 19
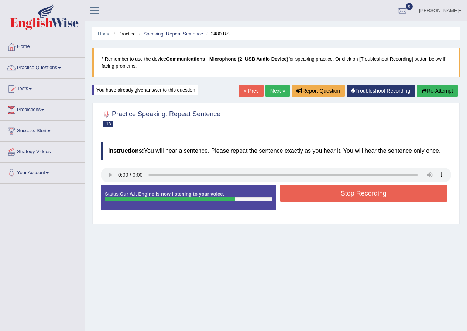
click at [363, 192] on button "Stop Recording" at bounding box center [364, 193] width 168 height 17
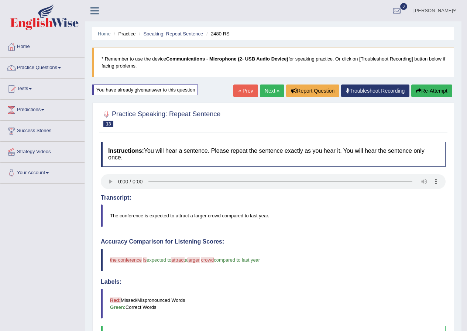
click at [268, 90] on link "Next »" at bounding box center [272, 91] width 24 height 13
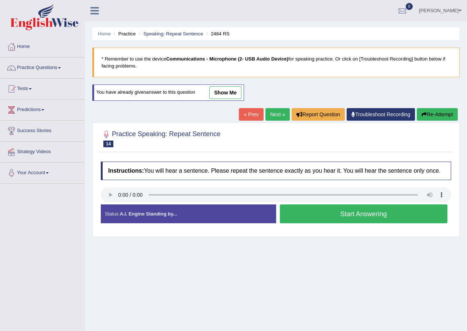
click at [355, 213] on button "Start Answering" at bounding box center [364, 214] width 168 height 19
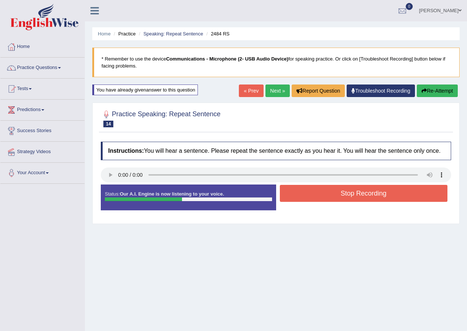
click at [355, 193] on button "Stop Recording" at bounding box center [364, 193] width 168 height 17
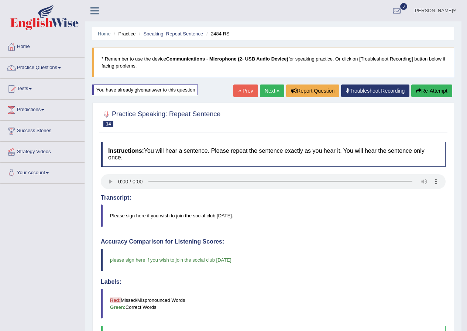
click at [265, 91] on link "Next »" at bounding box center [272, 91] width 24 height 13
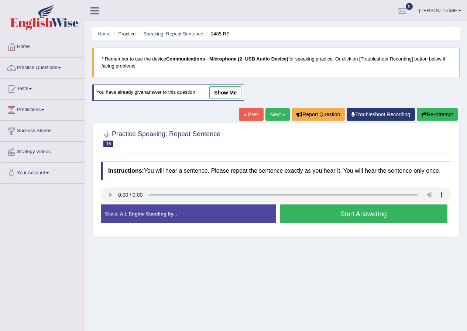
click at [349, 213] on button "Start Answering" at bounding box center [364, 214] width 168 height 19
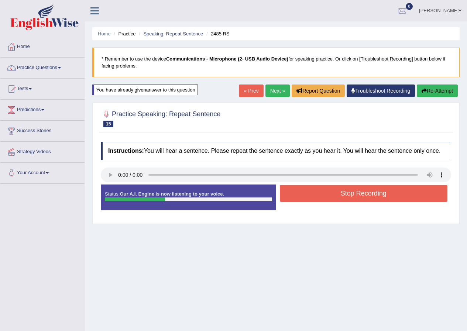
click at [360, 193] on button "Stop Recording" at bounding box center [364, 193] width 168 height 17
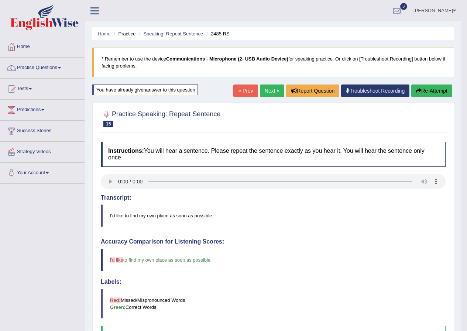
click at [266, 92] on link "Next »" at bounding box center [272, 91] width 24 height 13
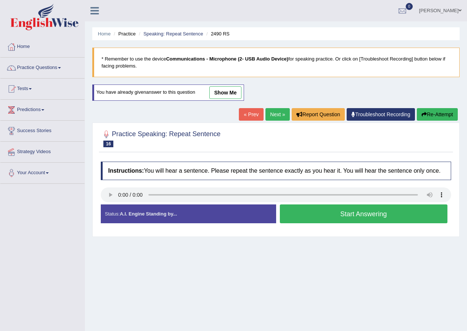
click at [361, 214] on button "Start Answering" at bounding box center [364, 214] width 168 height 19
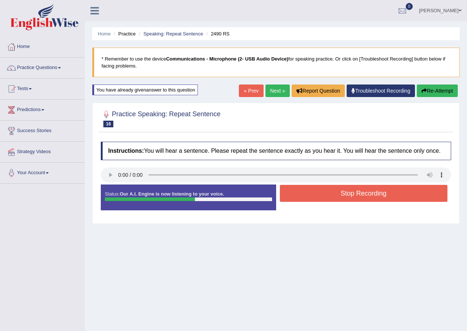
click at [359, 193] on button "Stop Recording" at bounding box center [364, 193] width 168 height 17
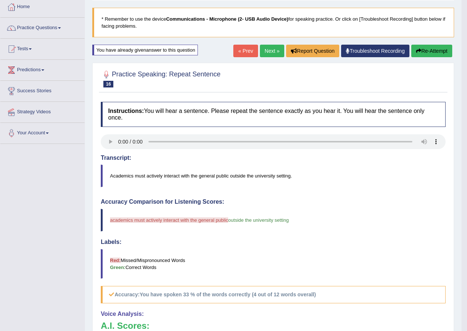
scroll to position [37, 0]
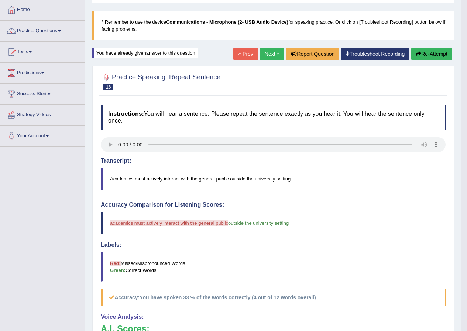
click at [267, 53] on link "Next »" at bounding box center [272, 54] width 24 height 13
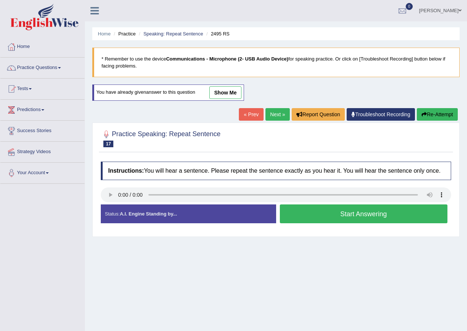
click at [364, 211] on button "Start Answering" at bounding box center [364, 214] width 168 height 19
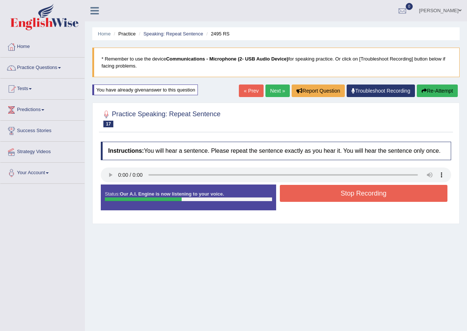
click at [367, 193] on button "Stop Recording" at bounding box center [364, 193] width 168 height 17
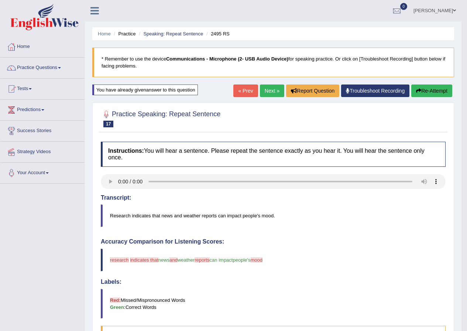
click at [269, 91] on link "Next »" at bounding box center [272, 91] width 24 height 13
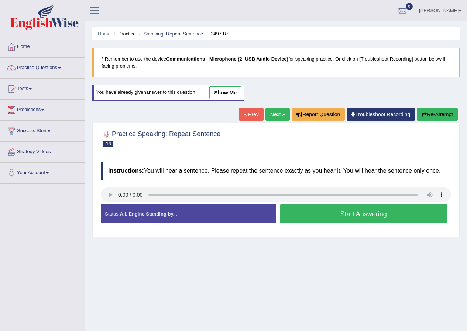
click at [61, 68] on span at bounding box center [59, 67] width 3 height 1
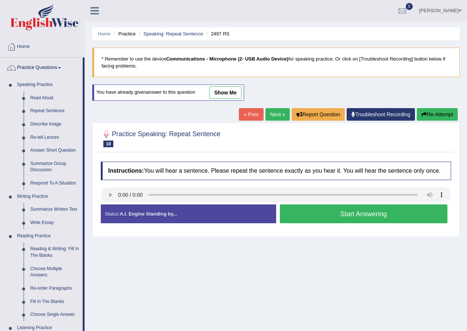
click at [88, 112] on div "Home Practice Speaking: Repeat Sentence 2497 RS * Remember to use the device Co…" at bounding box center [276, 184] width 382 height 369
click at [73, 64] on link "Practice Questions" at bounding box center [41, 67] width 82 height 18
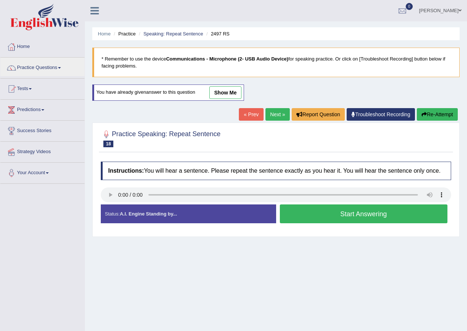
drag, startPoint x: 366, startPoint y: 211, endPoint x: 359, endPoint y: 212, distance: 7.0
click at [364, 211] on button "Start Answering" at bounding box center [364, 214] width 168 height 19
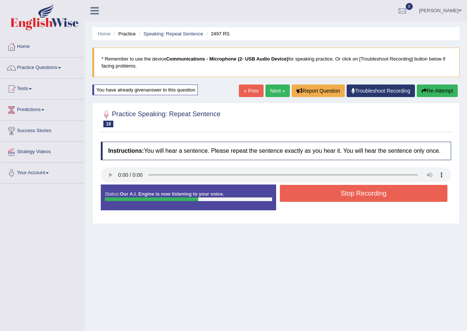
click at [367, 194] on button "Stop Recording" at bounding box center [364, 193] width 168 height 17
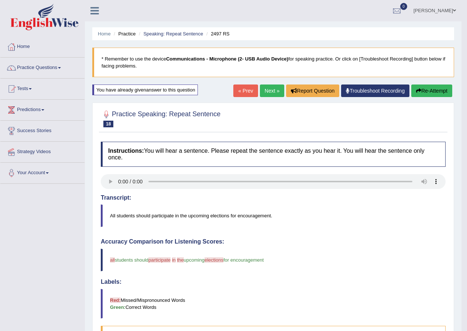
drag, startPoint x: 266, startPoint y: 88, endPoint x: 263, endPoint y: 90, distance: 4.0
click at [266, 88] on link "Next »" at bounding box center [272, 91] width 24 height 13
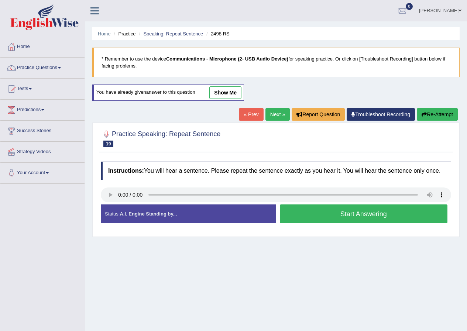
click at [362, 213] on button "Start Answering" at bounding box center [364, 214] width 168 height 19
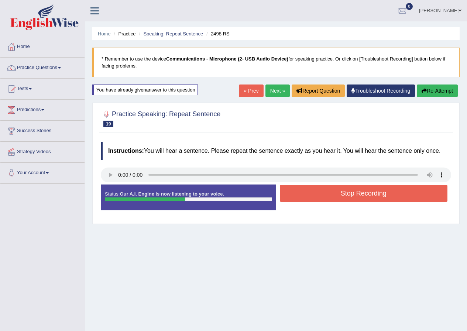
click at [371, 194] on button "Stop Recording" at bounding box center [364, 193] width 168 height 17
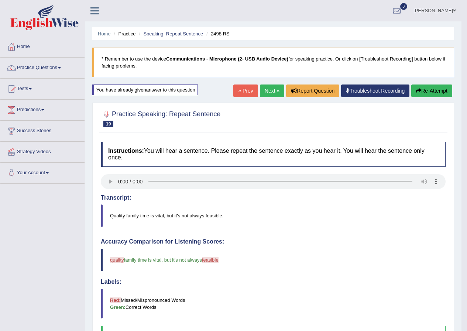
click at [267, 91] on link "Next »" at bounding box center [272, 91] width 24 height 13
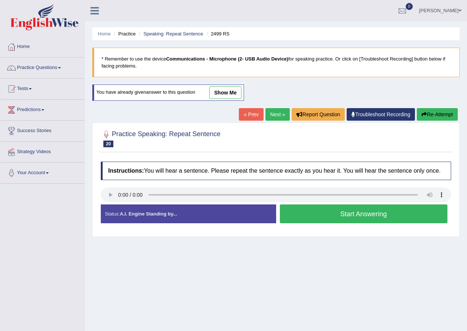
click at [357, 212] on button "Start Answering" at bounding box center [364, 214] width 168 height 19
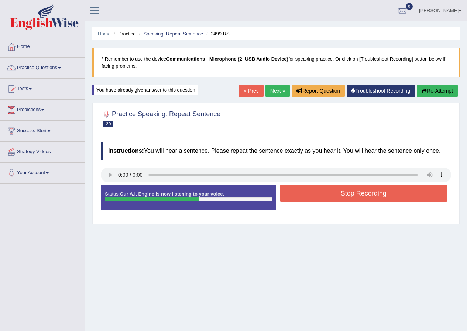
click at [365, 192] on button "Stop Recording" at bounding box center [364, 193] width 168 height 17
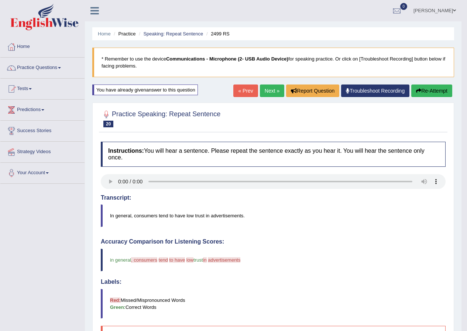
click at [61, 67] on link "Practice Questions" at bounding box center [42, 67] width 84 height 18
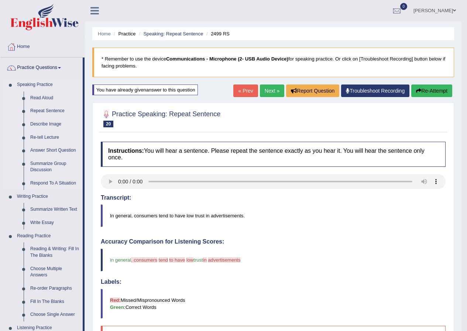
click at [56, 125] on link "Describe Image" at bounding box center [55, 124] width 56 height 13
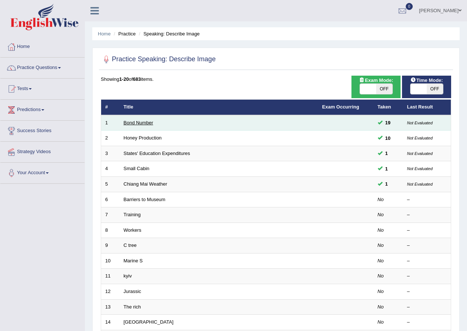
click at [150, 124] on link "Bond Number" at bounding box center [139, 123] width 30 height 6
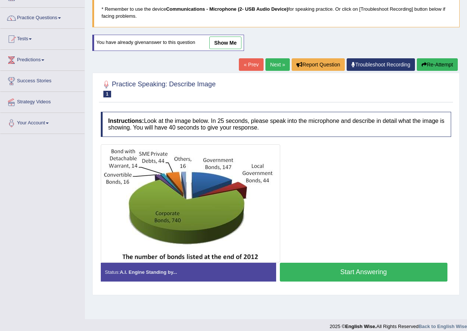
scroll to position [57, 0]
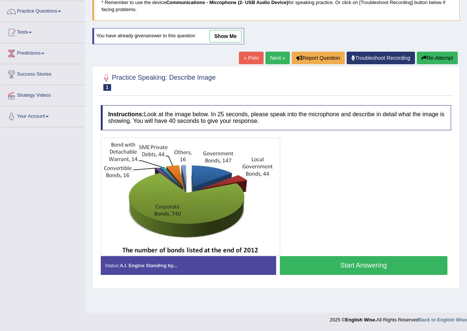
click at [272, 57] on link "Next »" at bounding box center [278, 58] width 24 height 13
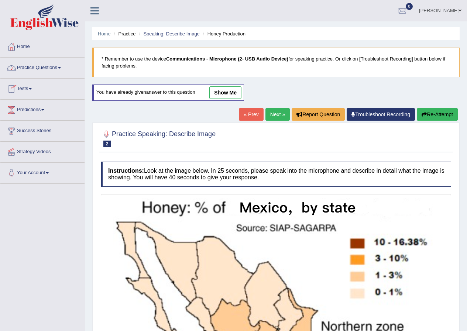
click at [61, 69] on link "Practice Questions" at bounding box center [42, 67] width 84 height 18
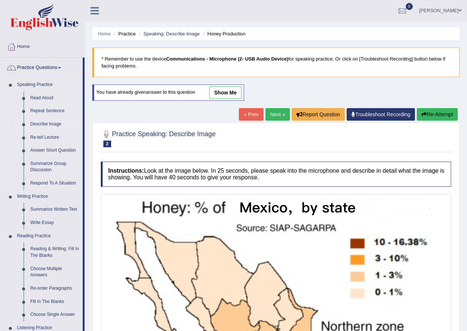
click at [56, 124] on link "Describe Image" at bounding box center [55, 124] width 56 height 13
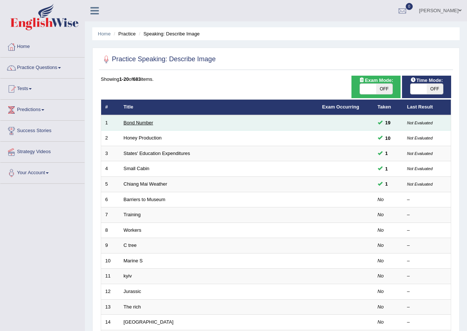
click at [147, 123] on link "Bond Number" at bounding box center [139, 123] width 30 height 6
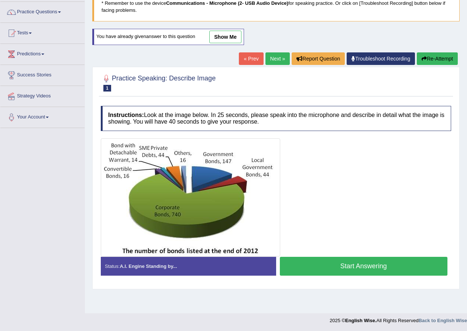
scroll to position [57, 0]
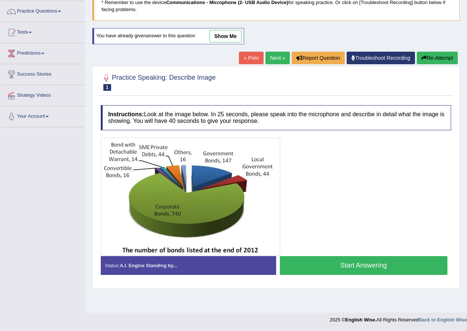
click at [357, 266] on button "Start Answering" at bounding box center [364, 265] width 168 height 19
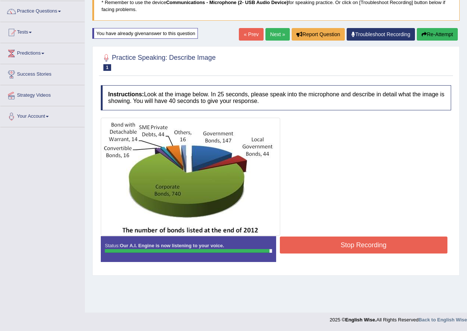
click at [372, 242] on button "Stop Recording" at bounding box center [364, 245] width 168 height 17
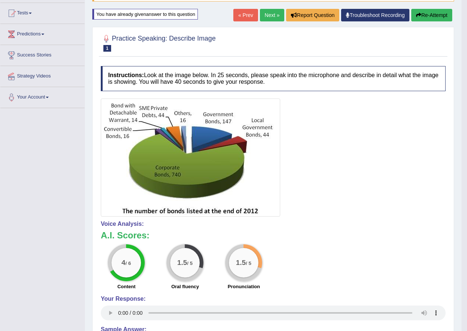
scroll to position [20, 0]
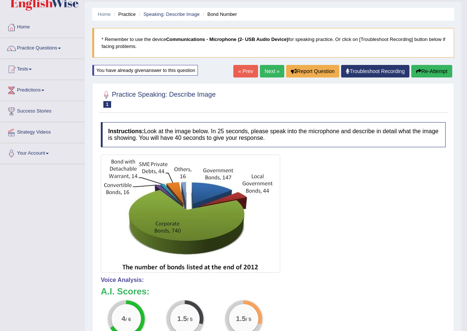
click at [267, 69] on link "Next »" at bounding box center [272, 71] width 24 height 13
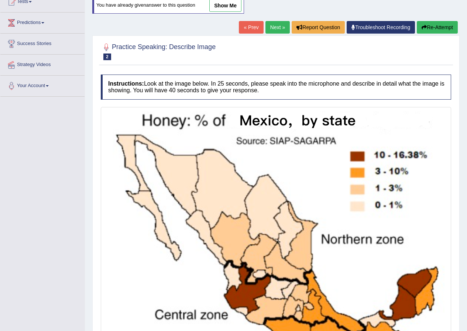
scroll to position [111, 0]
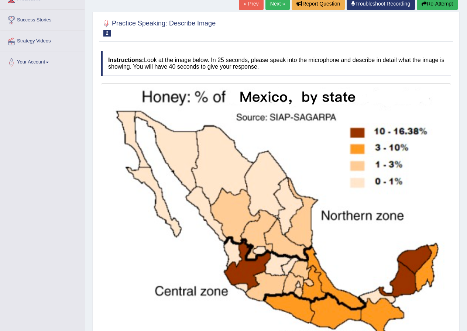
click at [273, 3] on link "Next »" at bounding box center [278, 3] width 24 height 13
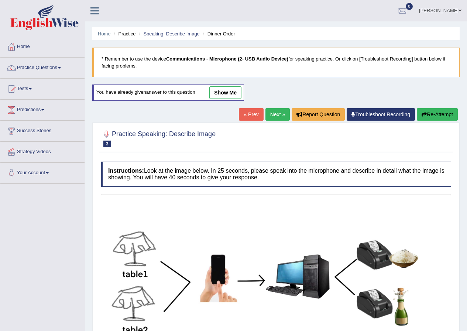
click at [434, 114] on button "Re-Attempt" at bounding box center [437, 114] width 41 height 13
click at [61, 68] on span at bounding box center [59, 67] width 3 height 1
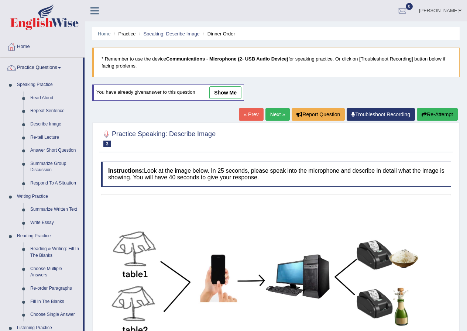
click at [88, 95] on div "Home Practice Speaking: Describe Image Dinner Order * Remember to use the devic…" at bounding box center [276, 206] width 382 height 413
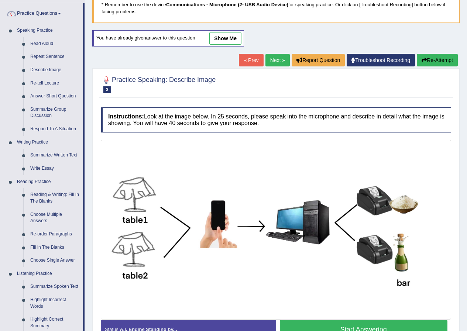
scroll to position [37, 0]
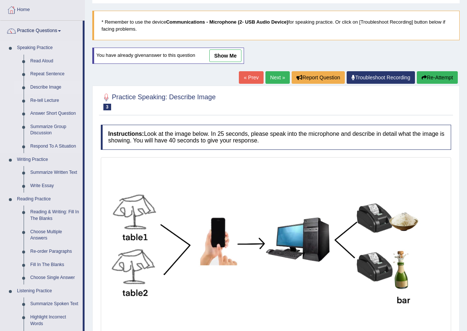
click at [51, 85] on link "Describe Image" at bounding box center [55, 87] width 56 height 13
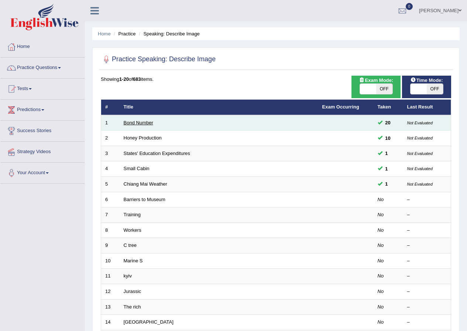
click at [141, 120] on link "Bond Number" at bounding box center [139, 123] width 30 height 6
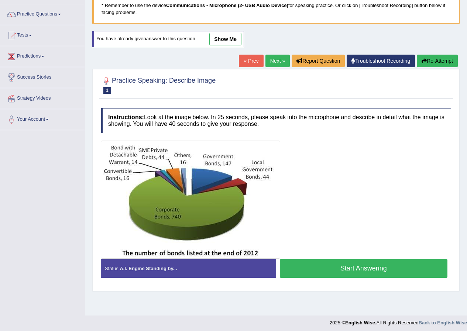
scroll to position [57, 0]
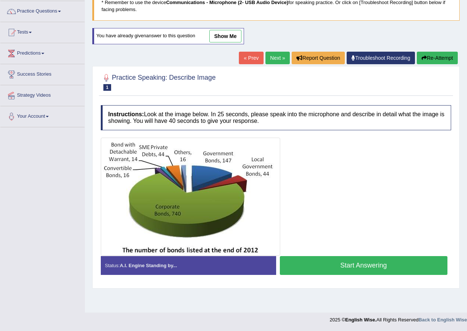
click at [354, 266] on button "Start Answering" at bounding box center [364, 265] width 168 height 19
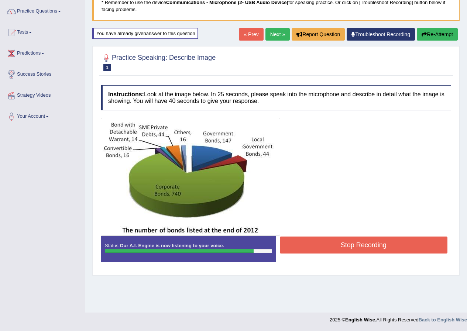
click at [364, 245] on button "Stop Recording" at bounding box center [364, 245] width 168 height 17
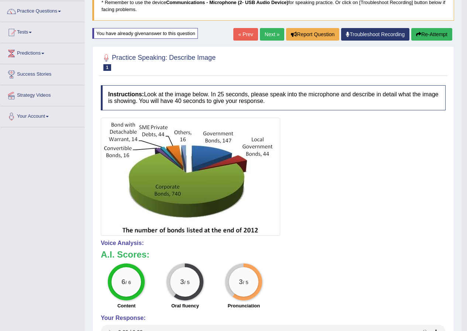
click at [267, 33] on link "Next »" at bounding box center [272, 34] width 24 height 13
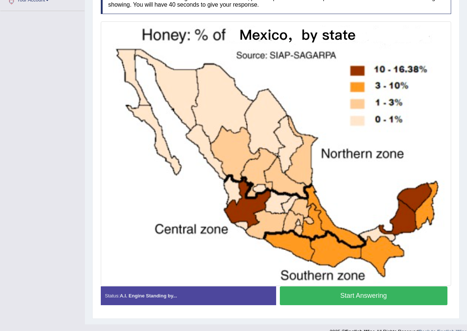
scroll to position [185, 0]
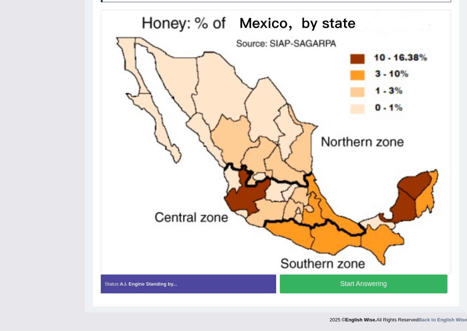
click at [356, 285] on button "Start Answering" at bounding box center [364, 284] width 168 height 19
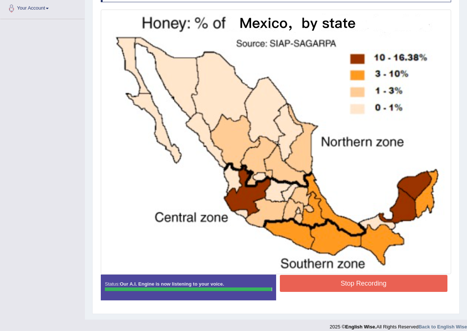
click at [357, 284] on button "Stop Recording" at bounding box center [364, 283] width 168 height 17
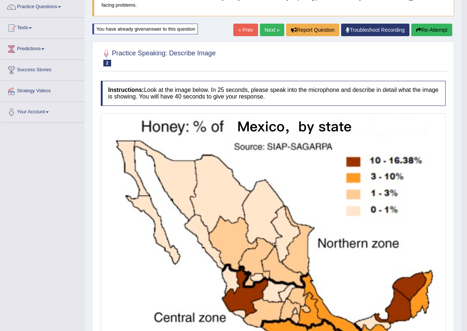
scroll to position [17, 0]
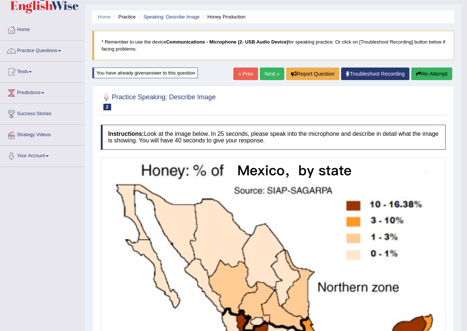
click at [265, 76] on link "Next »" at bounding box center [272, 74] width 24 height 13
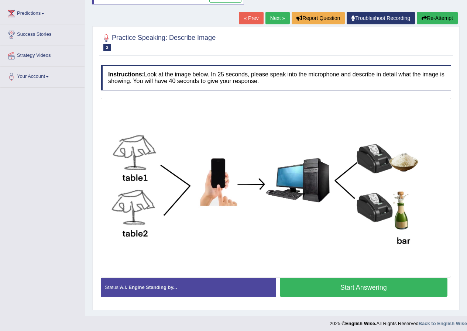
scroll to position [100, 0]
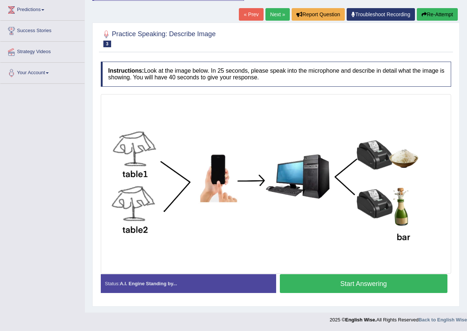
click at [355, 283] on button "Start Answering" at bounding box center [364, 284] width 168 height 19
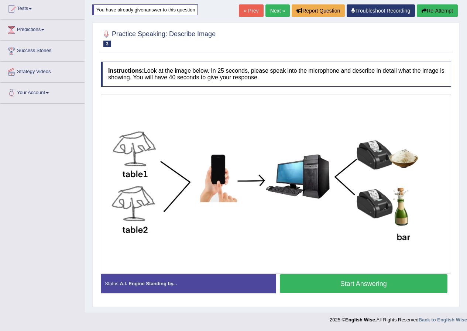
scroll to position [87, 0]
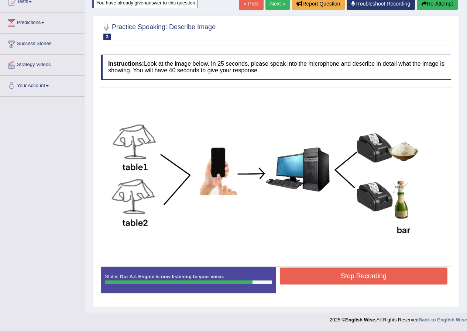
click at [361, 276] on button "Stop Recording" at bounding box center [364, 276] width 168 height 17
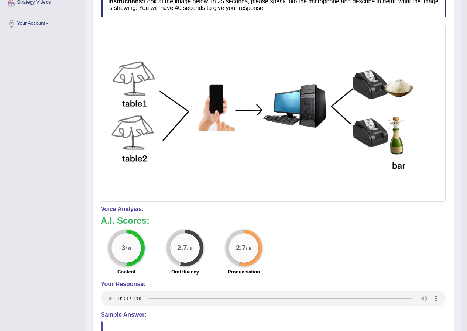
scroll to position [50, 0]
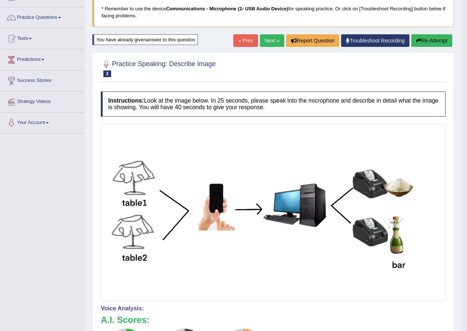
click at [270, 42] on link "Next »" at bounding box center [272, 40] width 24 height 13
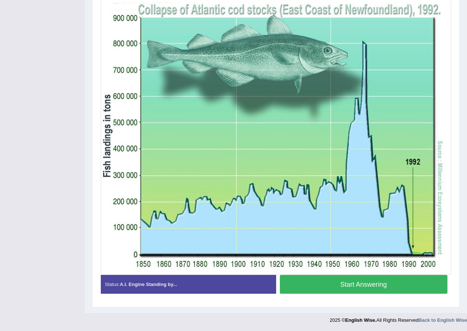
scroll to position [195, 0]
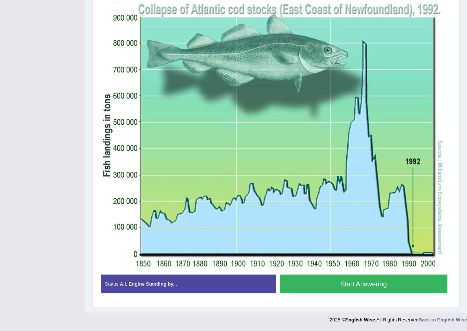
click at [363, 283] on button "Start Answering" at bounding box center [364, 284] width 168 height 19
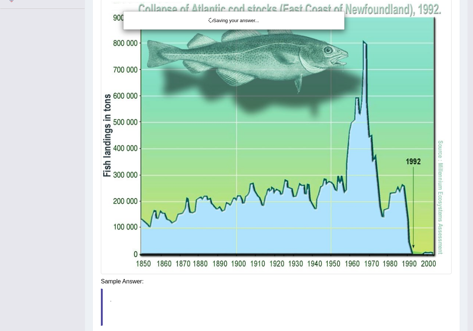
click at [379, 273] on div "Saving your answer..." at bounding box center [236, 165] width 473 height 331
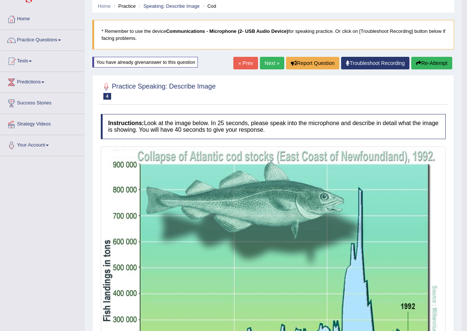
scroll to position [27, 0]
click at [271, 64] on link "Next »" at bounding box center [272, 63] width 24 height 13
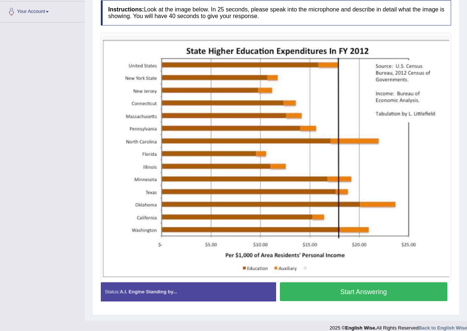
scroll to position [170, 0]
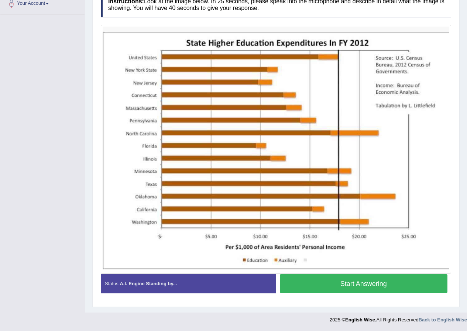
click at [360, 283] on button "Start Answering" at bounding box center [364, 284] width 168 height 19
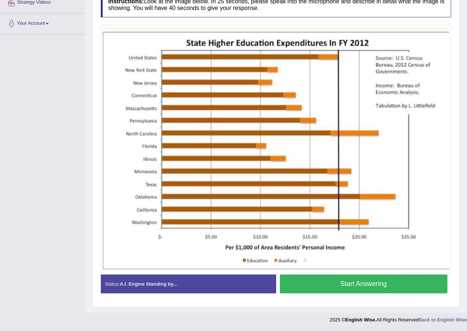
scroll to position [150, 0]
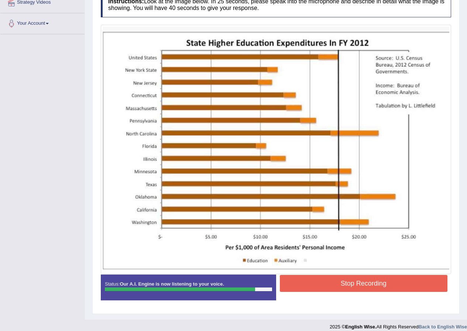
click at [375, 284] on button "Stop Recording" at bounding box center [364, 283] width 168 height 17
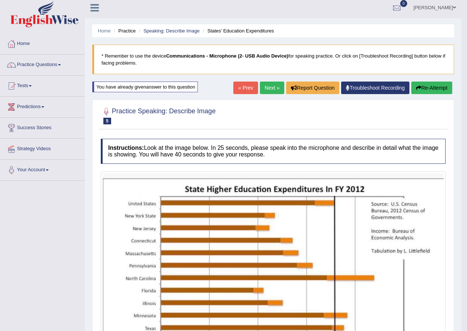
scroll to position [0, 0]
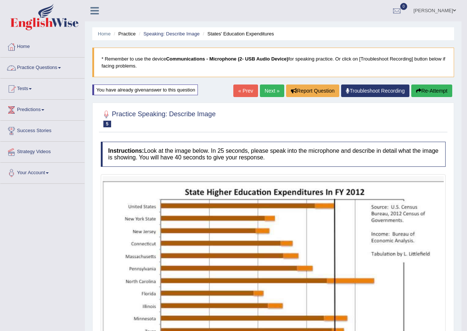
click at [61, 68] on span at bounding box center [59, 67] width 3 height 1
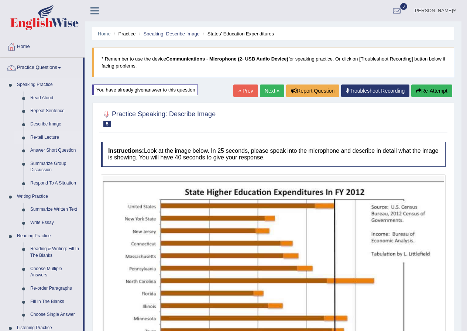
click at [48, 137] on link "Re-tell Lecture" at bounding box center [55, 137] width 56 height 13
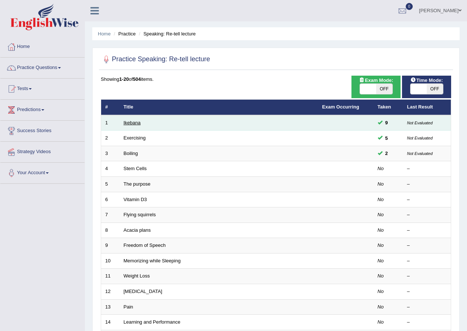
click at [137, 122] on link "Ikebana" at bounding box center [132, 123] width 17 height 6
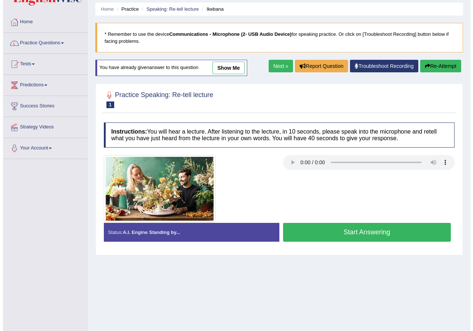
scroll to position [57, 0]
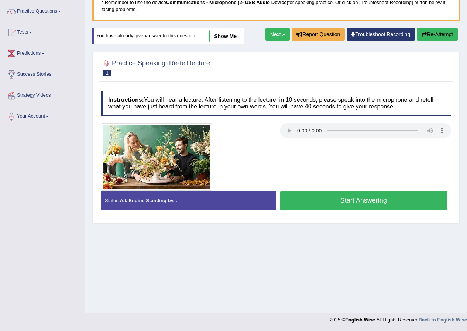
click at [369, 201] on button "Start Answering" at bounding box center [364, 200] width 168 height 19
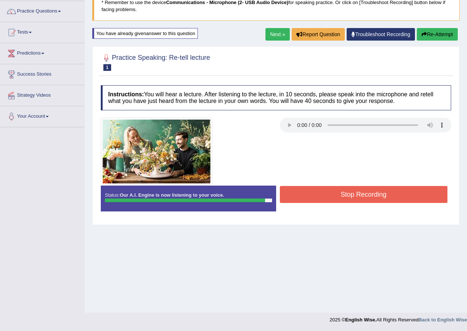
click at [360, 194] on button "Stop Recording" at bounding box center [364, 194] width 168 height 17
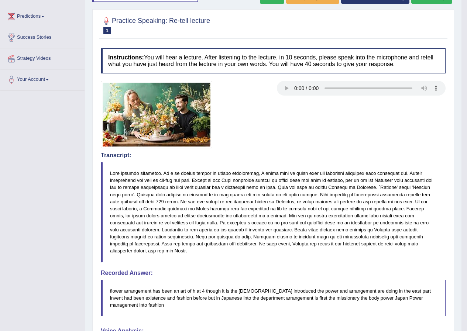
scroll to position [20, 0]
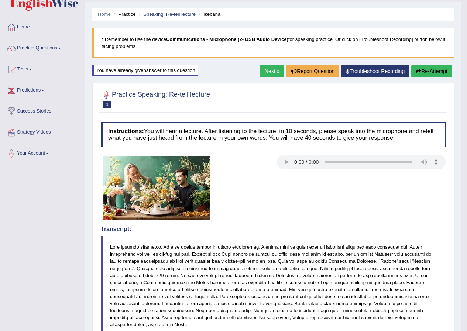
click at [270, 72] on link "Next »" at bounding box center [272, 71] width 24 height 13
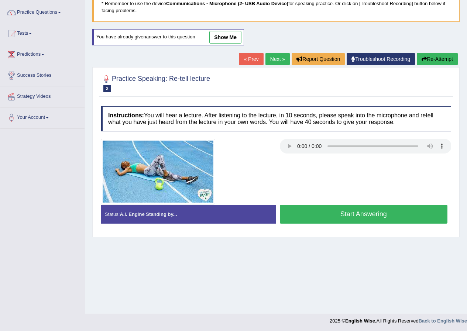
scroll to position [57, 0]
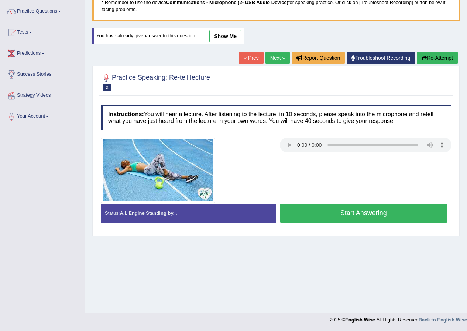
click at [359, 214] on button "Start Answering" at bounding box center [364, 213] width 168 height 19
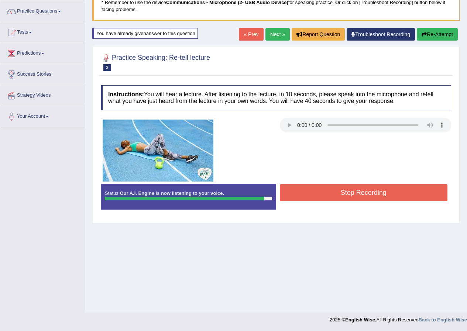
click at [360, 192] on button "Stop Recording" at bounding box center [364, 192] width 168 height 17
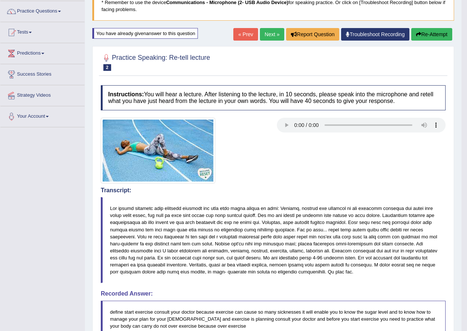
click at [266, 33] on link "Next »" at bounding box center [272, 34] width 24 height 13
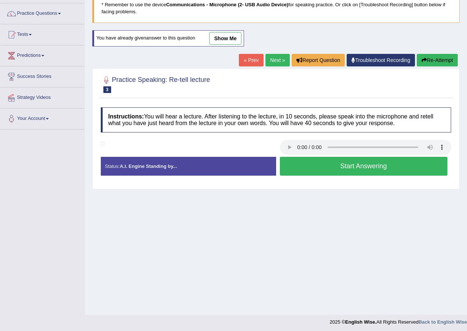
scroll to position [57, 0]
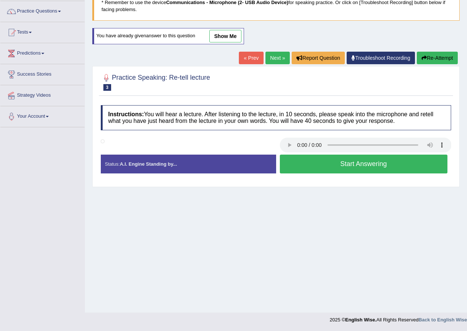
click at [361, 164] on button "Start Answering" at bounding box center [364, 164] width 168 height 19
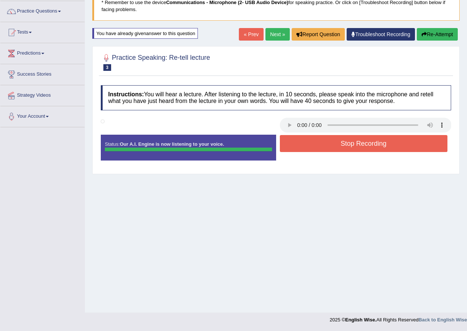
drag, startPoint x: 365, startPoint y: 142, endPoint x: 358, endPoint y: 141, distance: 7.5
click at [359, 141] on div "Instructions: You will hear a lecture. After listening to the lecture, in 10 se…" at bounding box center [276, 126] width 354 height 88
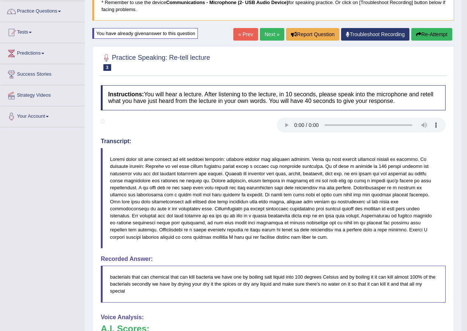
click at [266, 34] on link "Next »" at bounding box center [272, 34] width 24 height 13
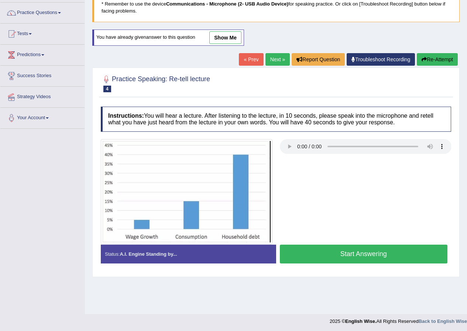
scroll to position [57, 0]
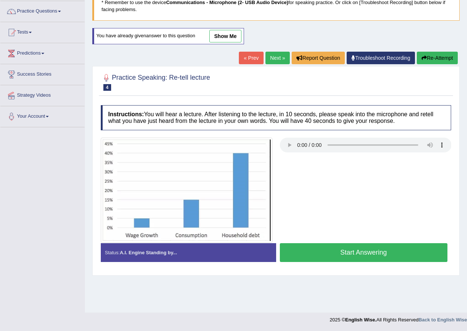
click at [366, 250] on button "Start Answering" at bounding box center [364, 252] width 168 height 19
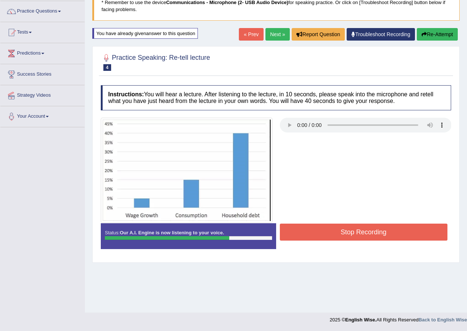
click at [375, 232] on button "Stop Recording" at bounding box center [364, 232] width 168 height 17
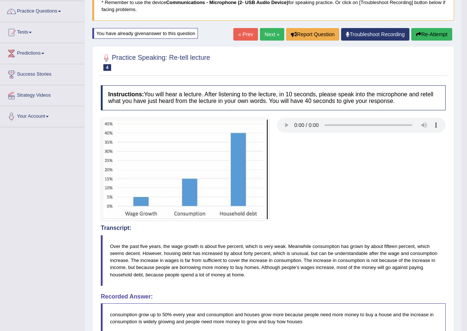
click at [267, 34] on link "Next »" at bounding box center [272, 34] width 24 height 13
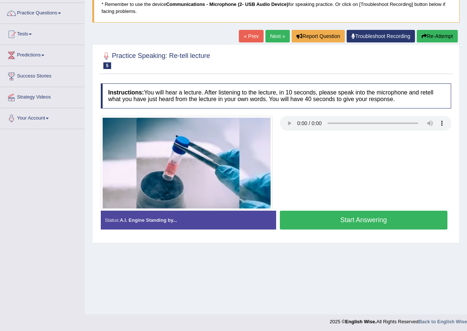
scroll to position [57, 0]
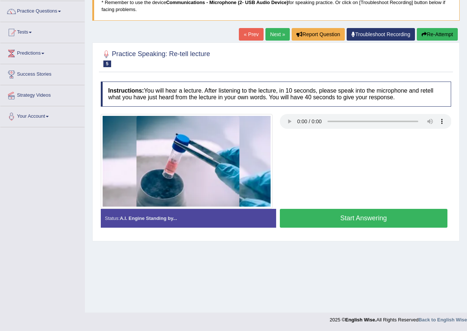
click at [367, 218] on button "Start Answering" at bounding box center [364, 218] width 168 height 19
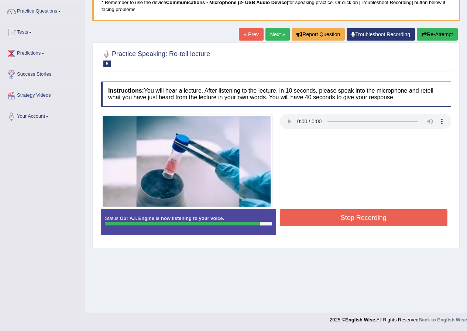
click at [361, 216] on button "Stop Recording" at bounding box center [364, 217] width 168 height 17
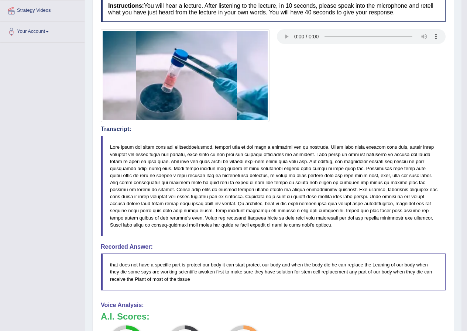
scroll to position [20, 0]
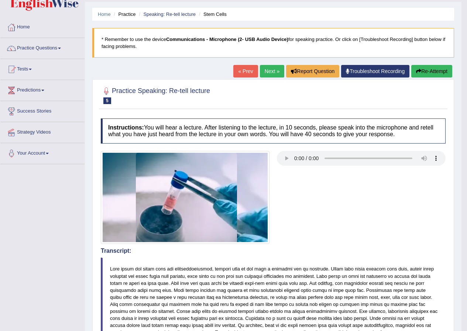
click at [268, 74] on link "Next »" at bounding box center [272, 71] width 24 height 13
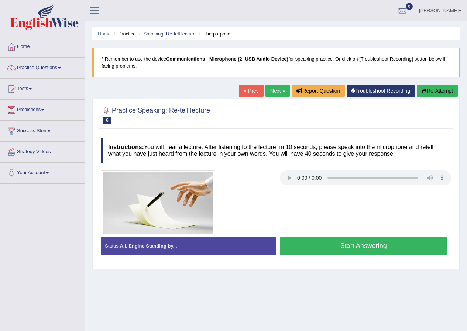
click at [273, 91] on link "Next »" at bounding box center [278, 91] width 24 height 13
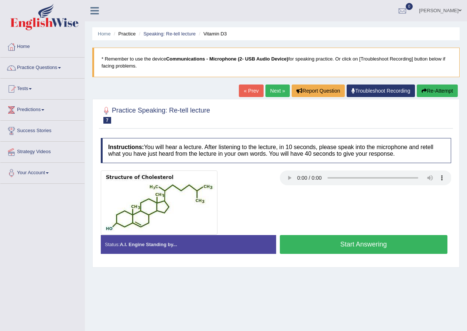
click at [359, 245] on button "Start Answering" at bounding box center [364, 244] width 168 height 19
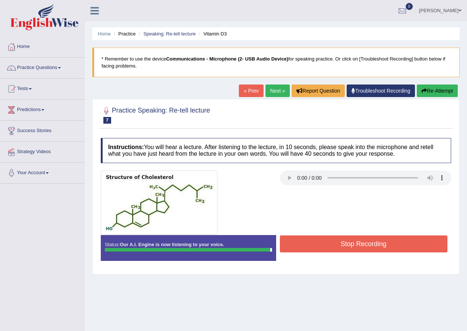
click at [362, 243] on button "Stop Recording" at bounding box center [364, 244] width 168 height 17
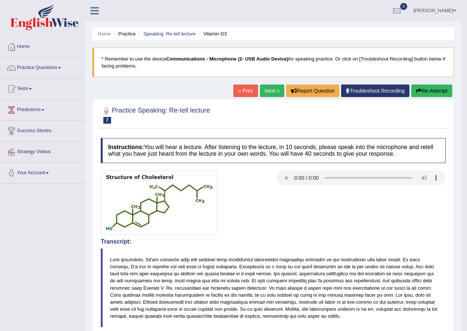
click at [61, 68] on span at bounding box center [59, 67] width 3 height 1
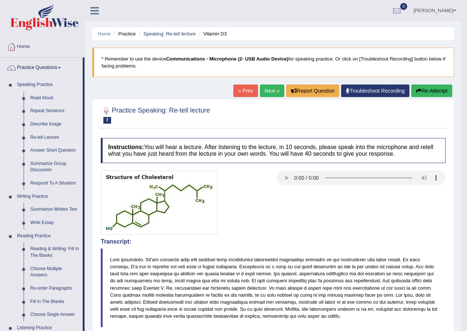
click at [61, 151] on link "Answer Short Question" at bounding box center [55, 150] width 56 height 13
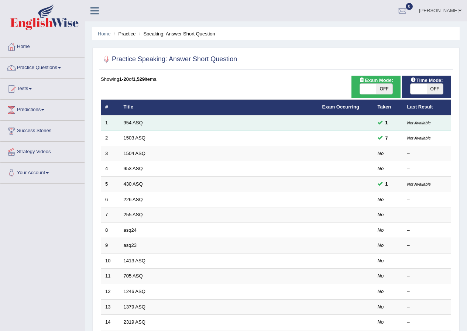
click at [135, 122] on link "954 ASQ" at bounding box center [133, 123] width 19 height 6
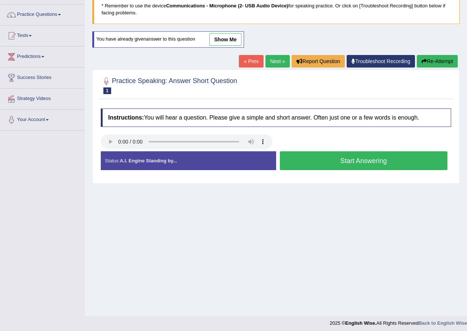
scroll to position [57, 0]
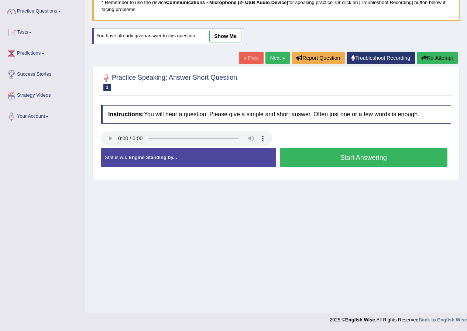
click at [366, 159] on button "Start Answering" at bounding box center [364, 157] width 168 height 19
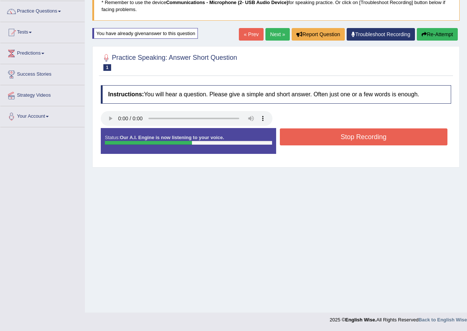
click at [357, 137] on button "Stop Recording" at bounding box center [364, 137] width 168 height 17
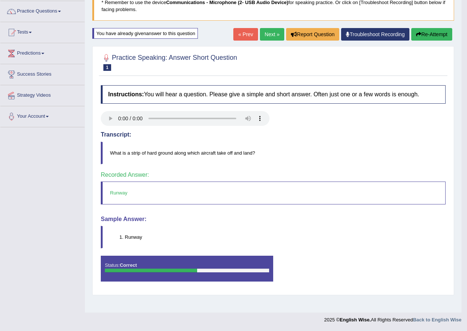
click at [267, 33] on link "Next »" at bounding box center [272, 34] width 24 height 13
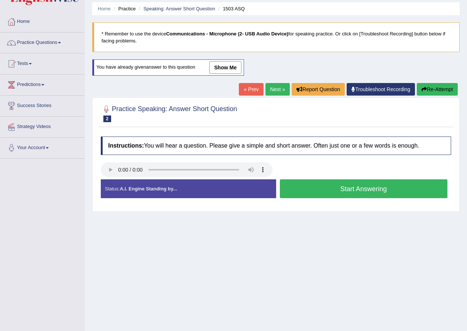
scroll to position [37, 0]
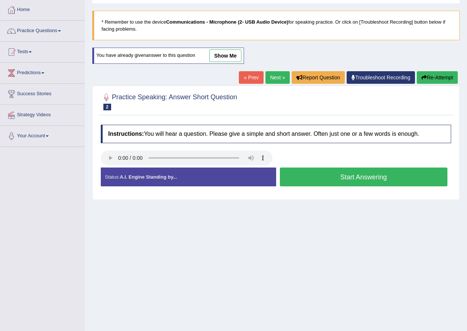
click at [358, 177] on button "Start Answering" at bounding box center [364, 177] width 168 height 19
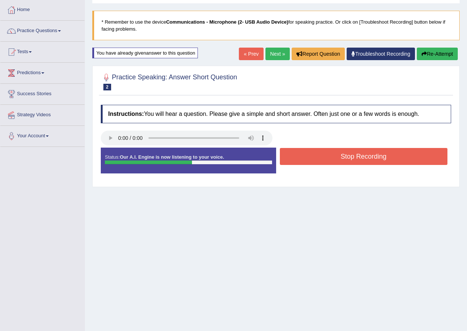
click at [356, 157] on button "Stop Recording" at bounding box center [364, 156] width 168 height 17
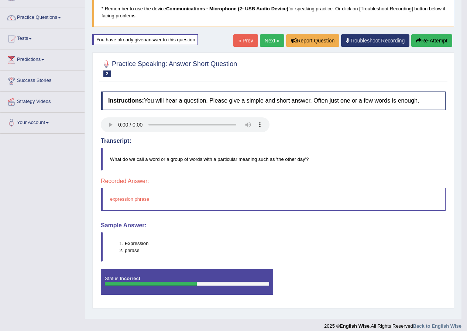
scroll to position [57, 0]
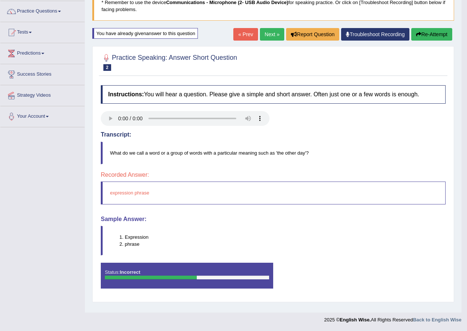
click at [423, 34] on button "Re-Attempt" at bounding box center [432, 34] width 41 height 13
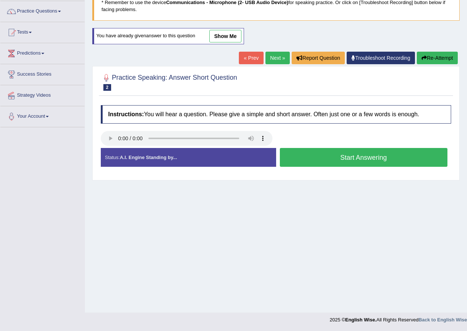
click at [360, 159] on button "Start Answering" at bounding box center [364, 157] width 168 height 19
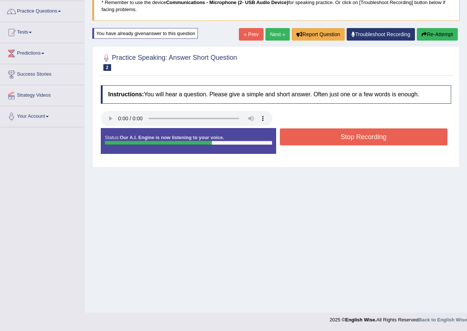
click at [364, 137] on button "Stop Recording" at bounding box center [364, 137] width 168 height 17
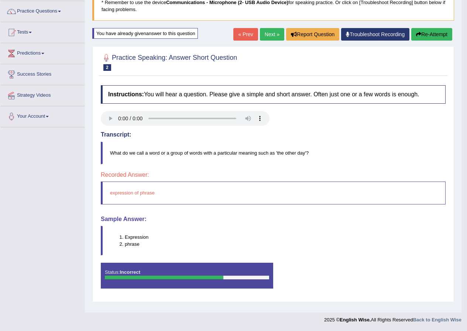
click at [267, 31] on link "Next »" at bounding box center [272, 34] width 24 height 13
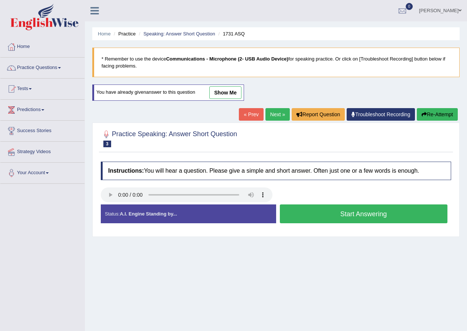
click at [362, 214] on button "Start Answering" at bounding box center [364, 214] width 168 height 19
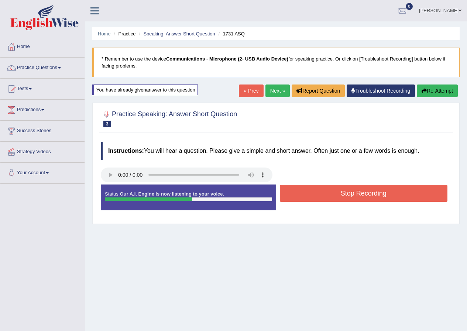
click at [363, 192] on button "Stop Recording" at bounding box center [364, 193] width 168 height 17
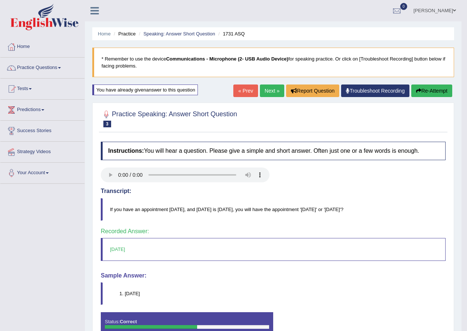
click at [265, 91] on link "Next »" at bounding box center [272, 91] width 24 height 13
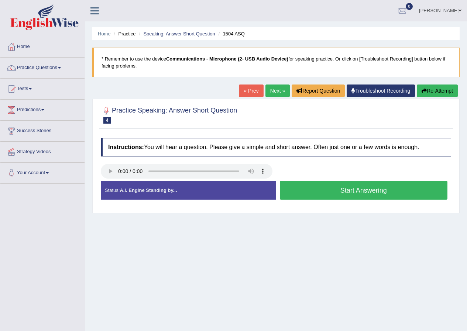
click at [360, 190] on button "Start Answering" at bounding box center [364, 190] width 168 height 19
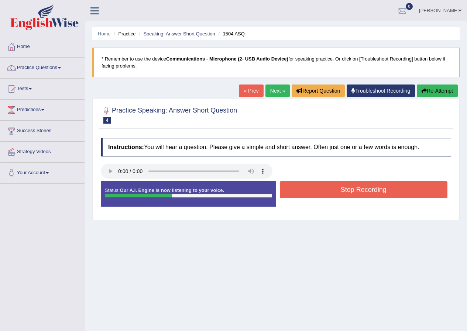
click at [364, 188] on button "Stop Recording" at bounding box center [364, 189] width 168 height 17
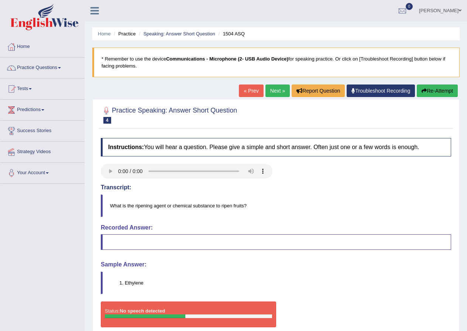
scroll to position [37, 0]
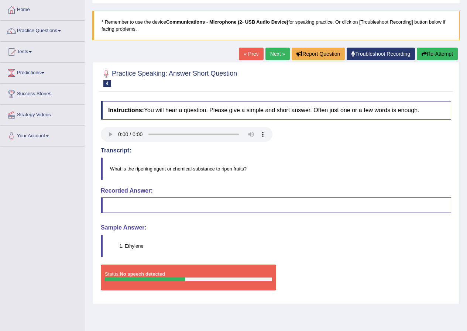
click at [275, 54] on link "Next »" at bounding box center [278, 54] width 24 height 13
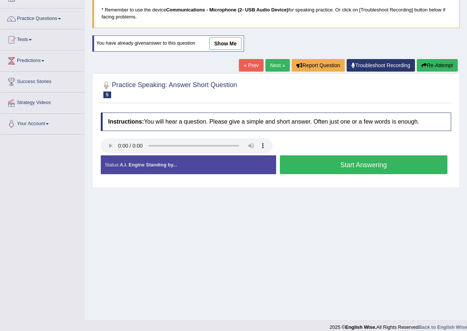
scroll to position [57, 0]
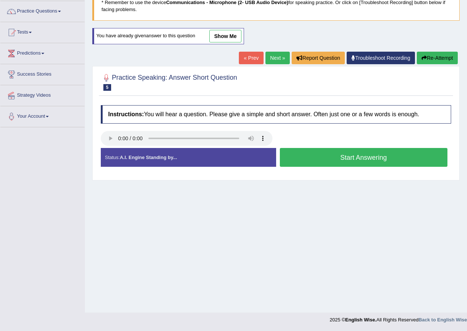
click at [355, 160] on button "Start Answering" at bounding box center [364, 157] width 168 height 19
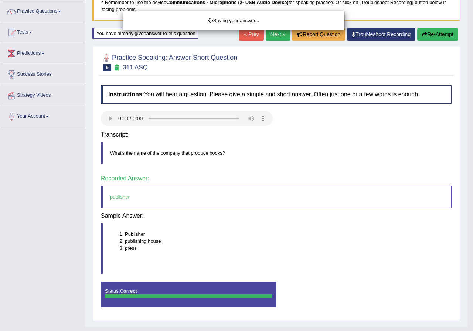
click at [353, 139] on div "Saving your answer..." at bounding box center [236, 165] width 473 height 331
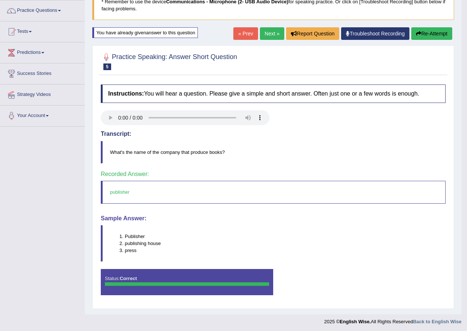
scroll to position [59, 0]
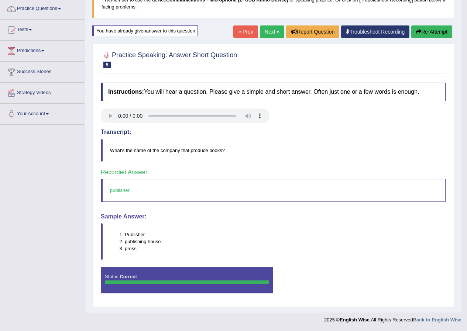
click at [429, 30] on button "Re-Attempt" at bounding box center [432, 31] width 41 height 13
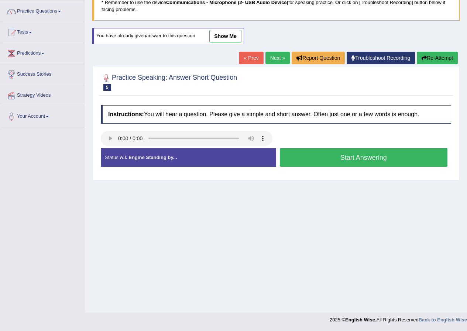
click at [352, 157] on button "Start Answering" at bounding box center [364, 157] width 168 height 19
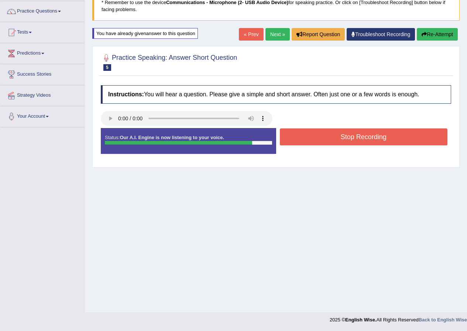
click at [363, 135] on button "Stop Recording" at bounding box center [364, 137] width 168 height 17
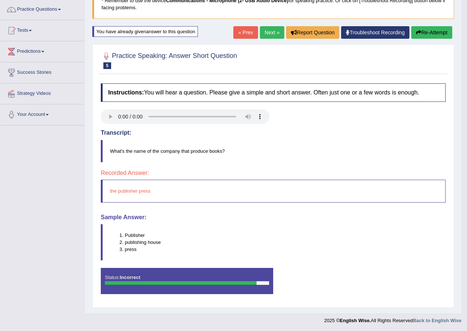
scroll to position [59, 0]
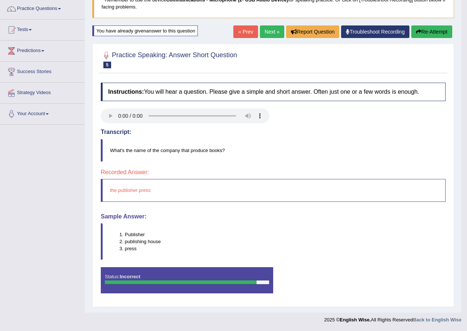
click at [267, 33] on link "Next »" at bounding box center [272, 31] width 24 height 13
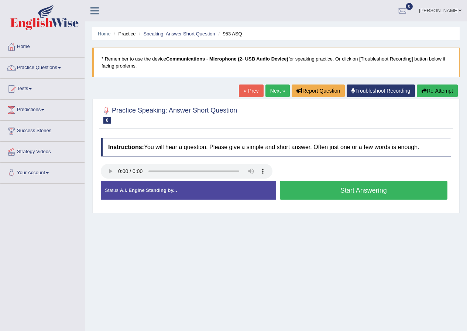
click at [362, 193] on button "Start Answering" at bounding box center [364, 190] width 168 height 19
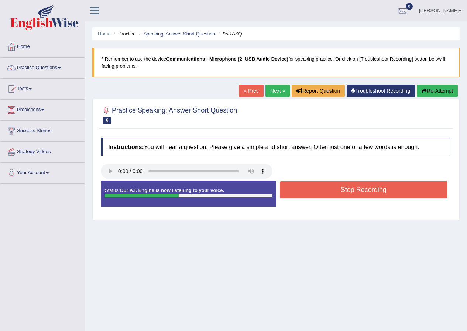
click at [369, 190] on button "Stop Recording" at bounding box center [364, 189] width 168 height 17
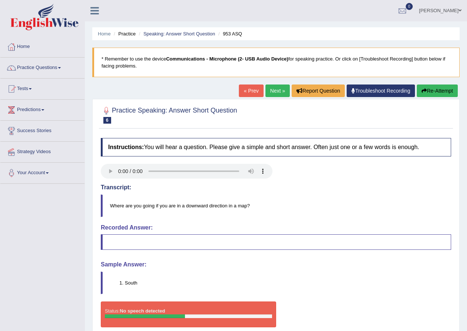
click at [273, 90] on link "Next »" at bounding box center [278, 91] width 24 height 13
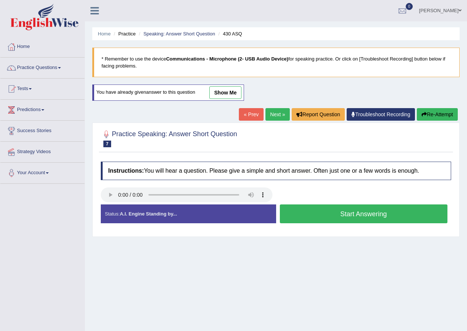
click at [363, 212] on button "Start Answering" at bounding box center [364, 214] width 168 height 19
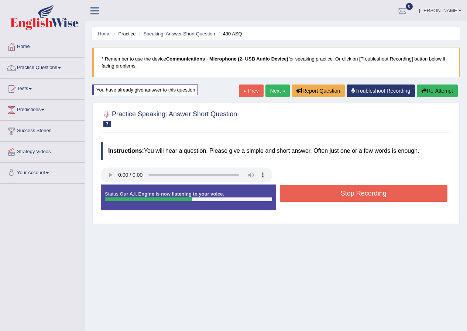
click at [364, 193] on button "Stop Recording" at bounding box center [364, 193] width 168 height 17
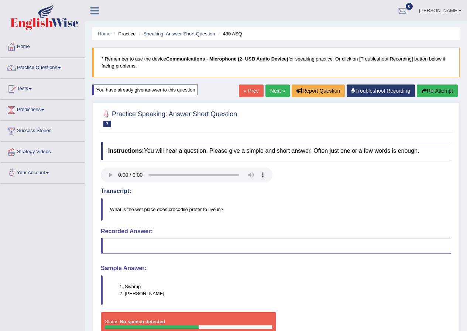
drag, startPoint x: 275, startPoint y: 91, endPoint x: 269, endPoint y: 93, distance: 5.8
click at [275, 91] on link "Next »" at bounding box center [278, 91] width 24 height 13
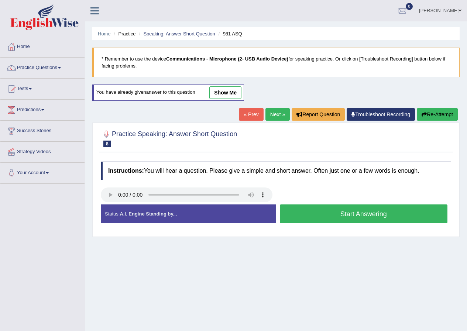
click at [362, 215] on button "Start Answering" at bounding box center [364, 214] width 168 height 19
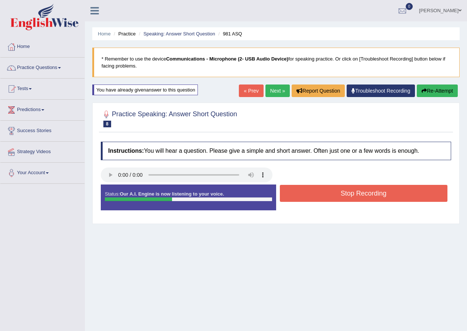
click at [273, 92] on link "Next »" at bounding box center [278, 91] width 24 height 13
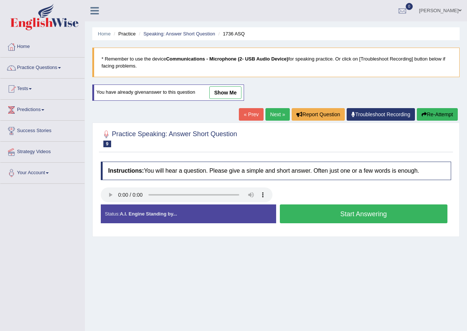
click at [363, 214] on button "Start Answering" at bounding box center [364, 214] width 168 height 19
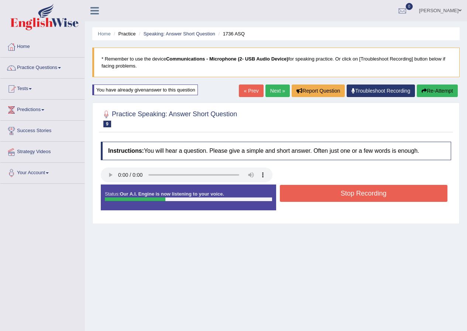
click at [367, 194] on button "Stop Recording" at bounding box center [364, 193] width 168 height 17
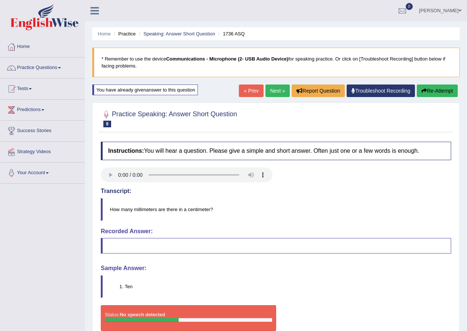
click at [277, 92] on link "Next »" at bounding box center [278, 91] width 24 height 13
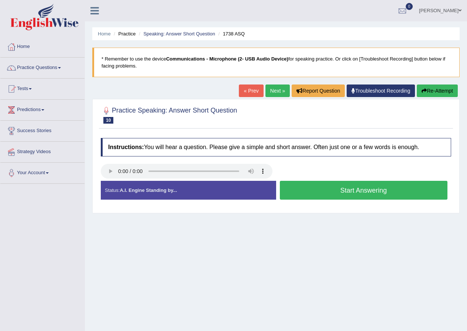
click at [361, 191] on button "Start Answering" at bounding box center [364, 190] width 168 height 19
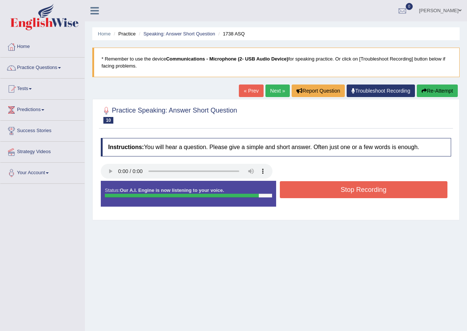
click at [367, 190] on button "Stop Recording" at bounding box center [364, 189] width 168 height 17
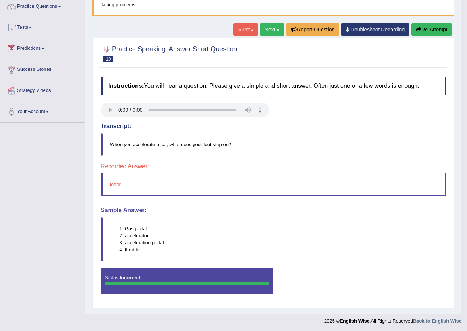
scroll to position [62, 0]
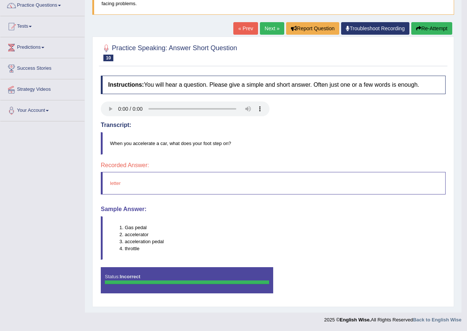
click at [264, 27] on link "Next »" at bounding box center [272, 28] width 24 height 13
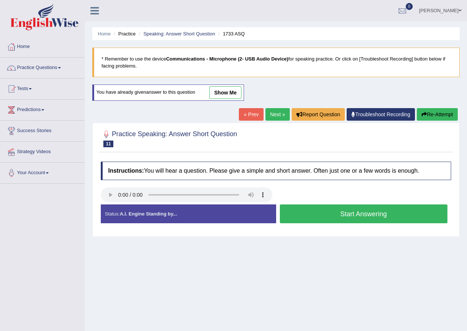
click at [361, 211] on button "Start Answering" at bounding box center [364, 214] width 168 height 19
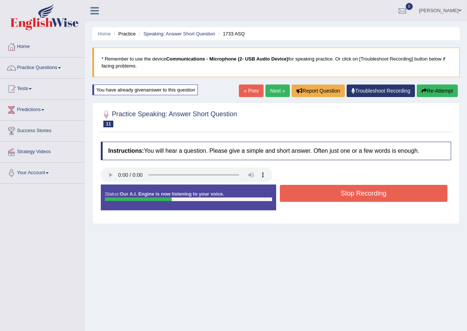
click at [365, 194] on button "Stop Recording" at bounding box center [364, 193] width 168 height 17
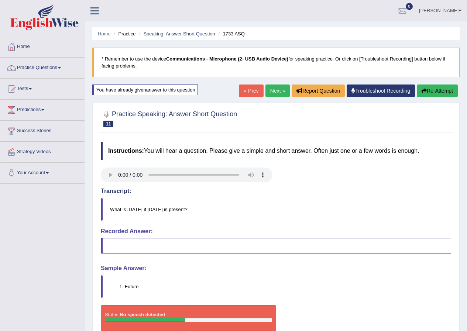
click at [274, 92] on link "Next »" at bounding box center [278, 91] width 24 height 13
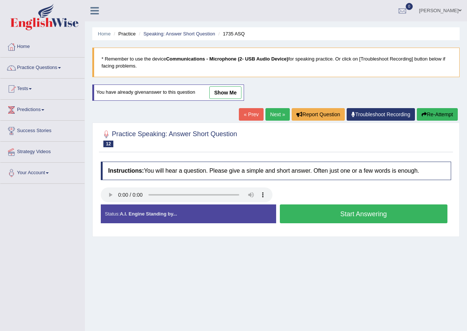
scroll to position [37, 0]
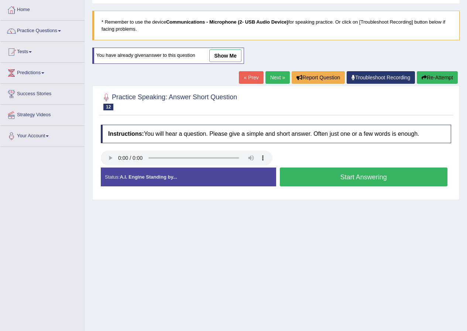
drag, startPoint x: 358, startPoint y: 177, endPoint x: 352, endPoint y: 177, distance: 5.9
click at [354, 177] on button "Start Answering" at bounding box center [364, 177] width 168 height 19
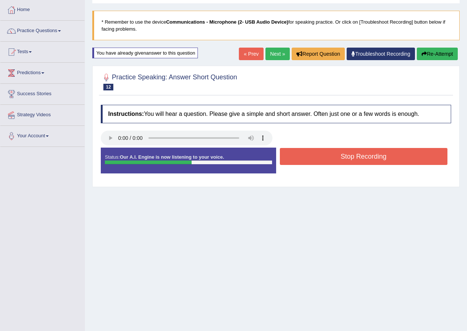
click at [362, 158] on button "Stop Recording" at bounding box center [364, 156] width 168 height 17
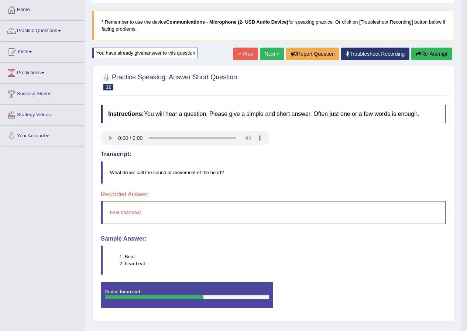
click at [268, 52] on link "Next »" at bounding box center [272, 54] width 24 height 13
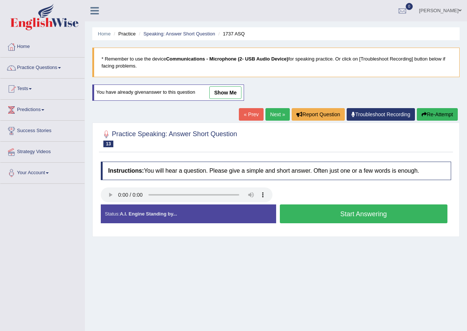
click at [358, 211] on button "Start Answering" at bounding box center [364, 214] width 168 height 19
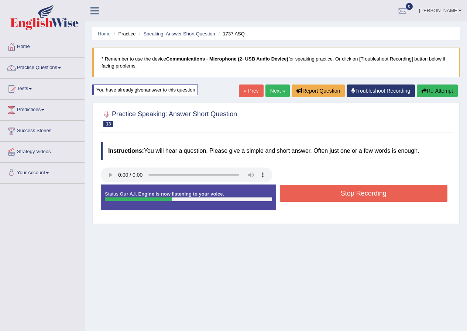
click at [358, 193] on button "Stop Recording" at bounding box center [364, 193] width 168 height 17
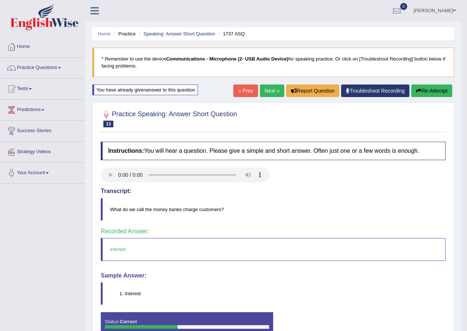
click at [265, 92] on link "Next »" at bounding box center [272, 91] width 24 height 13
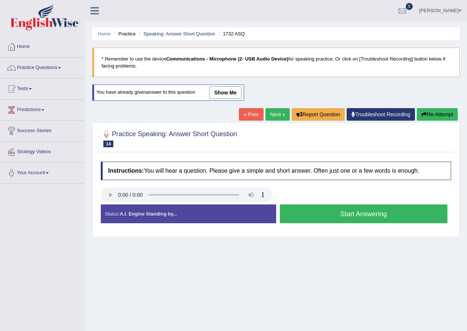
click at [362, 211] on button "Start Answering" at bounding box center [364, 214] width 168 height 19
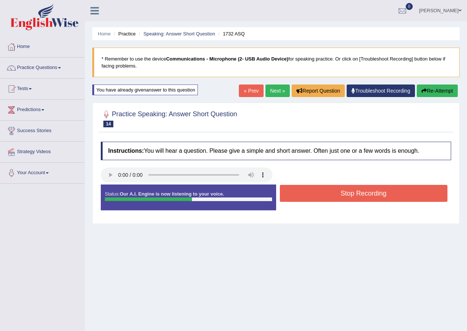
click at [360, 192] on button "Stop Recording" at bounding box center [364, 193] width 168 height 17
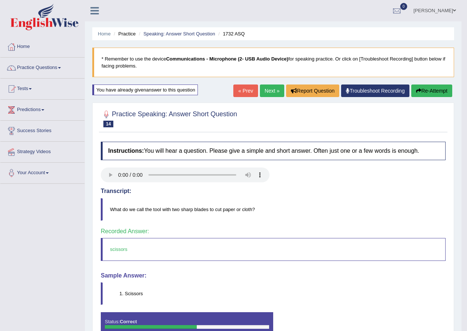
click at [268, 91] on link "Next »" at bounding box center [272, 91] width 24 height 13
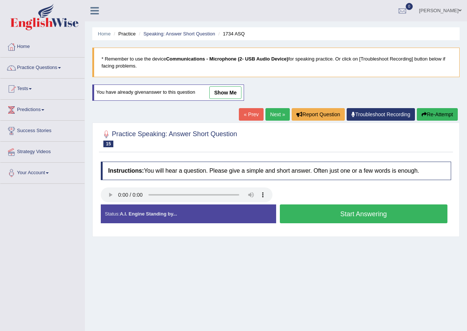
click at [367, 214] on button "Start Answering" at bounding box center [364, 214] width 168 height 19
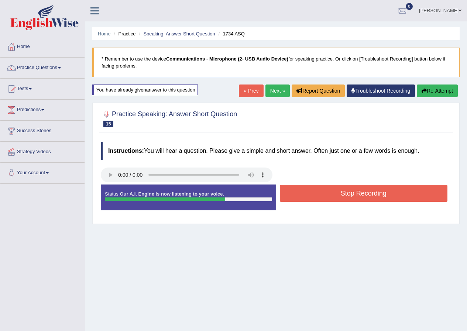
click at [369, 195] on button "Stop Recording" at bounding box center [364, 193] width 168 height 17
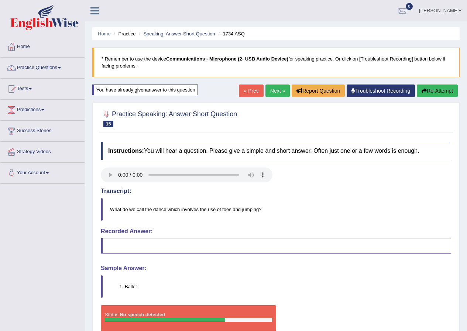
drag, startPoint x: 271, startPoint y: 91, endPoint x: 269, endPoint y: 97, distance: 6.8
click at [271, 91] on link "Next »" at bounding box center [278, 91] width 24 height 13
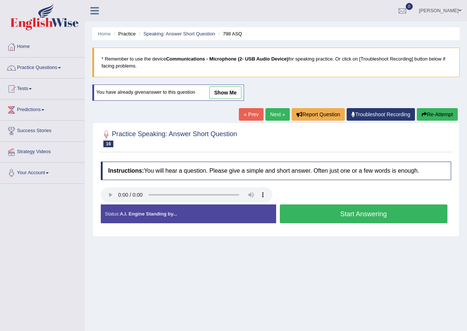
click at [354, 216] on button "Start Answering" at bounding box center [364, 214] width 168 height 19
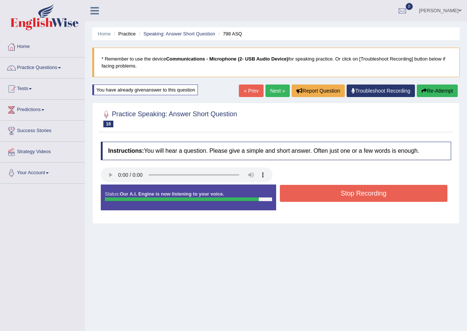
click at [361, 195] on button "Stop Recording" at bounding box center [364, 193] width 168 height 17
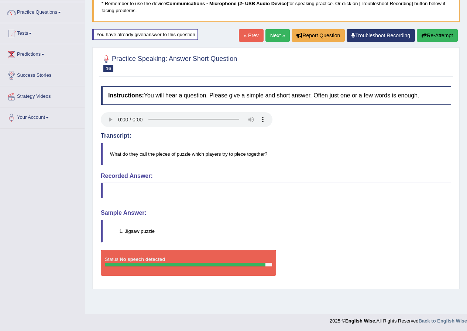
scroll to position [57, 0]
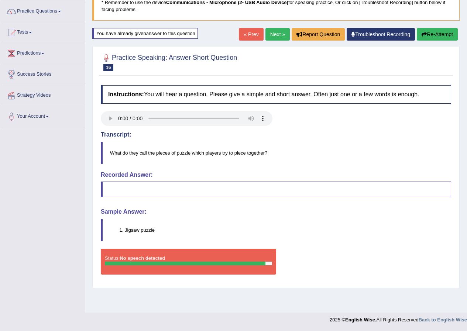
click at [274, 34] on link "Next »" at bounding box center [278, 34] width 24 height 13
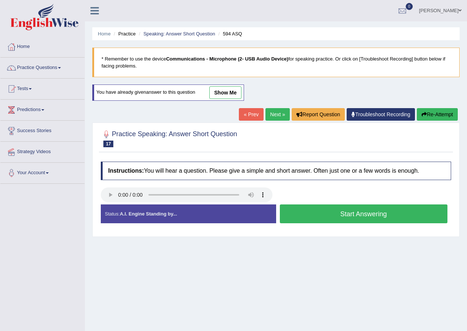
click at [358, 213] on button "Start Answering" at bounding box center [364, 214] width 168 height 19
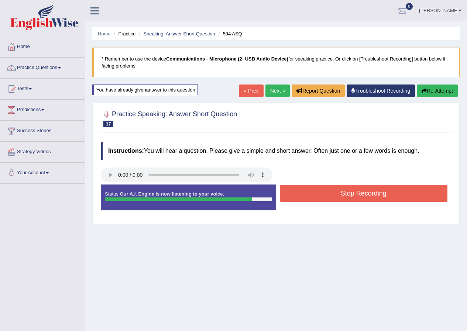
click at [364, 192] on button "Stop Recording" at bounding box center [364, 193] width 168 height 17
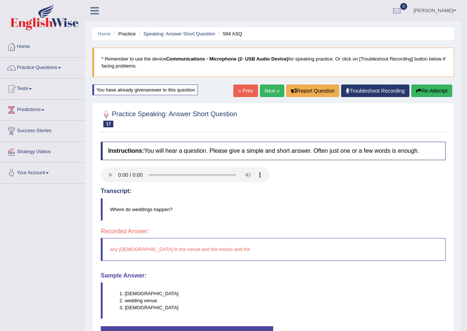
click at [267, 89] on link "Next »" at bounding box center [272, 91] width 24 height 13
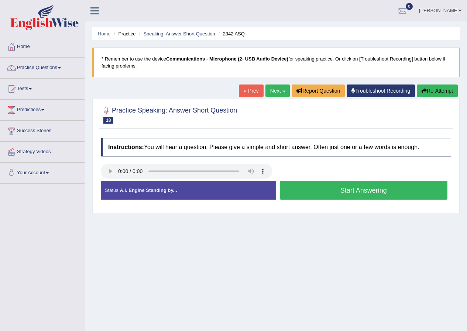
click at [353, 191] on button "Start Answering" at bounding box center [364, 190] width 168 height 19
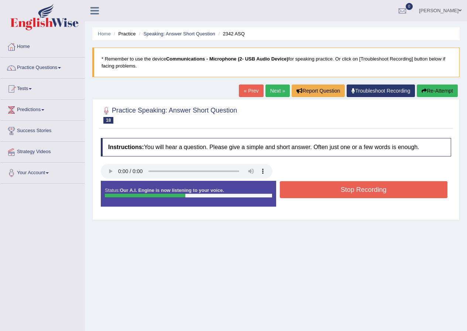
click at [359, 191] on button "Stop Recording" at bounding box center [364, 189] width 168 height 17
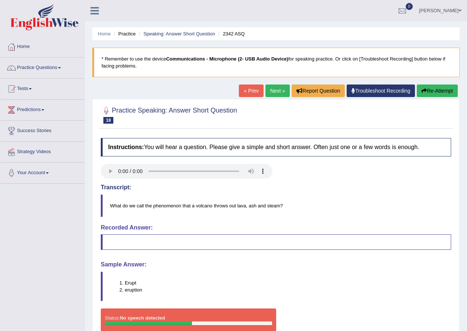
click at [275, 91] on link "Next »" at bounding box center [278, 91] width 24 height 13
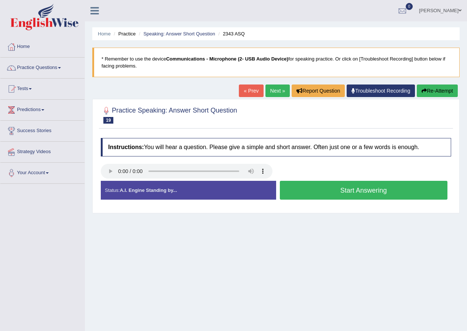
click at [364, 190] on button "Start Answering" at bounding box center [364, 190] width 168 height 19
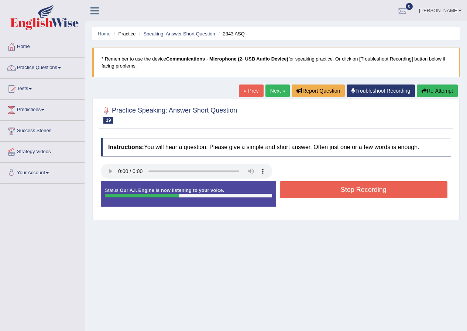
click at [368, 191] on button "Stop Recording" at bounding box center [364, 189] width 168 height 17
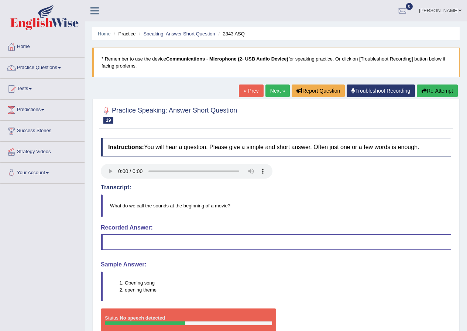
click at [273, 91] on link "Next »" at bounding box center [278, 91] width 24 height 13
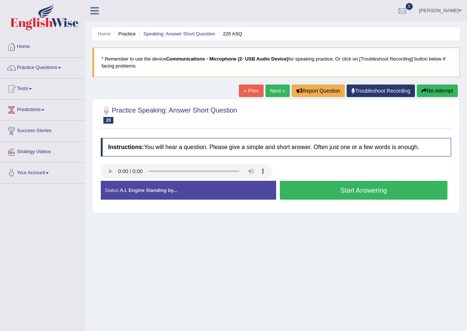
click at [363, 191] on button "Start Answering" at bounding box center [364, 190] width 168 height 19
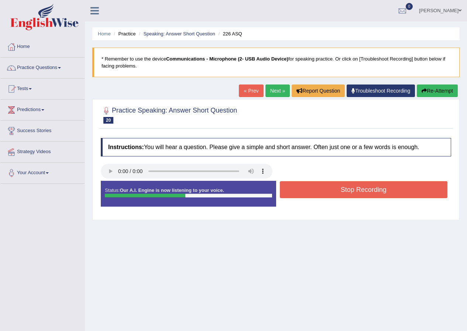
click at [362, 193] on button "Stop Recording" at bounding box center [364, 189] width 168 height 17
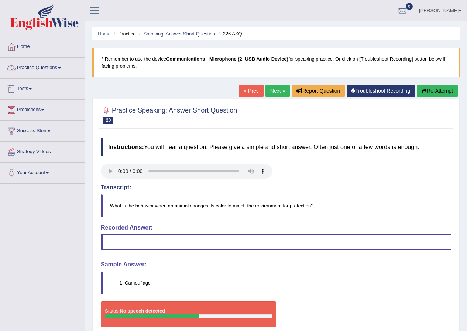
click at [61, 68] on span at bounding box center [59, 67] width 3 height 1
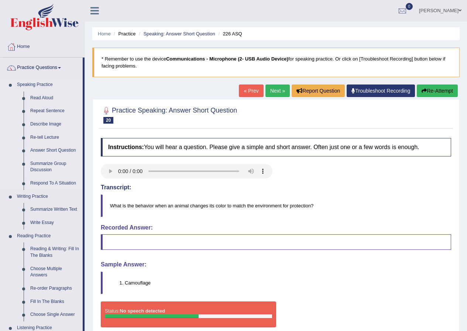
click at [48, 164] on link "Summarize Group Discussion" at bounding box center [55, 167] width 56 height 20
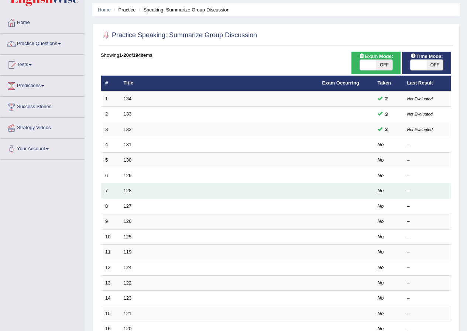
scroll to position [37, 0]
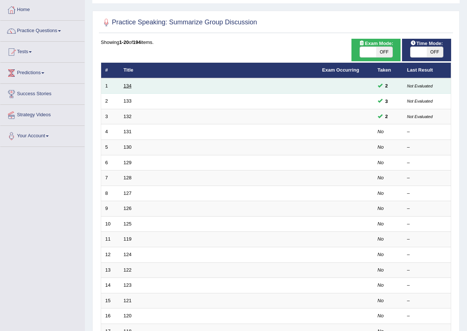
click at [129, 85] on link "134" at bounding box center [128, 86] width 8 height 6
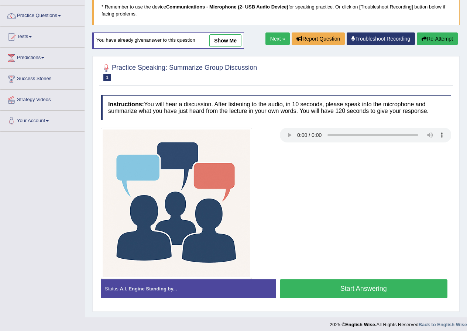
scroll to position [57, 0]
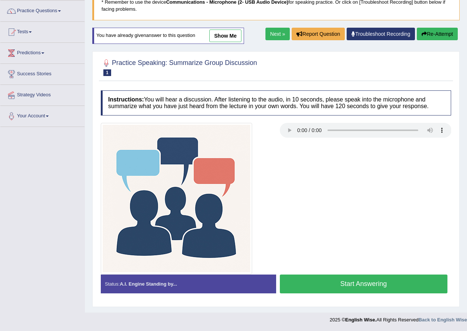
click at [372, 284] on button "Start Answering" at bounding box center [364, 284] width 168 height 19
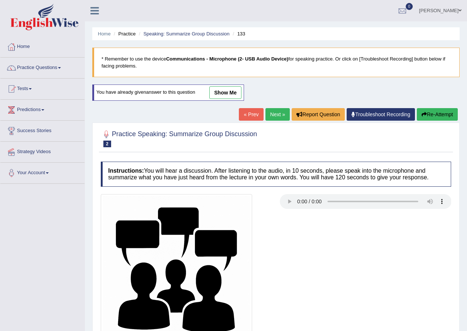
click at [274, 117] on link "Next »" at bounding box center [278, 114] width 24 height 13
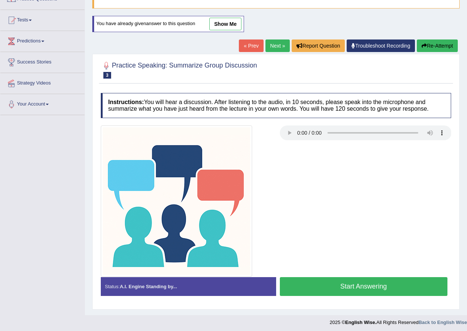
scroll to position [71, 0]
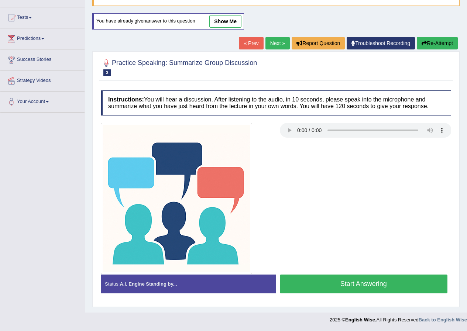
click at [364, 283] on button "Start Answering" at bounding box center [364, 284] width 168 height 19
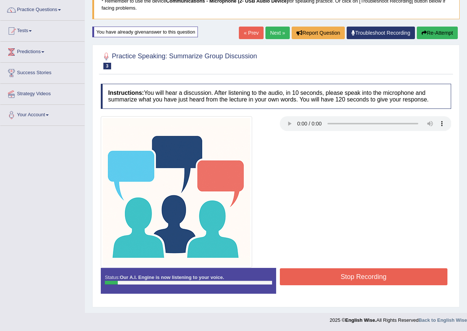
scroll to position [58, 0]
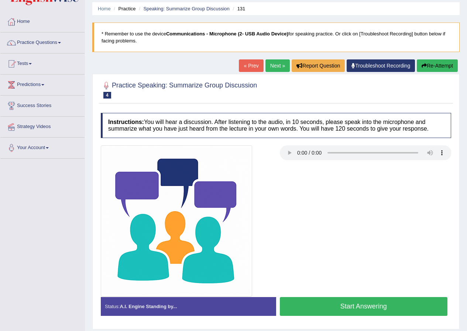
scroll to position [57, 0]
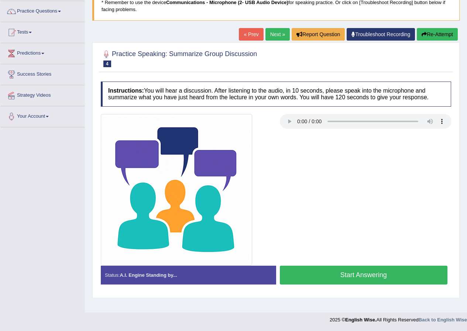
click at [378, 277] on button "Start Answering" at bounding box center [364, 275] width 168 height 19
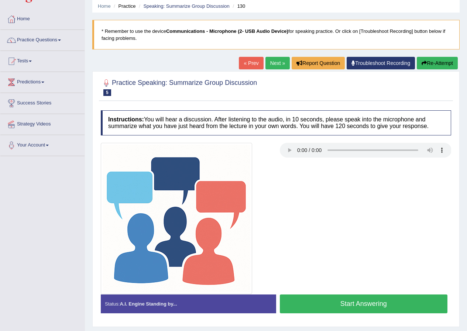
scroll to position [57, 0]
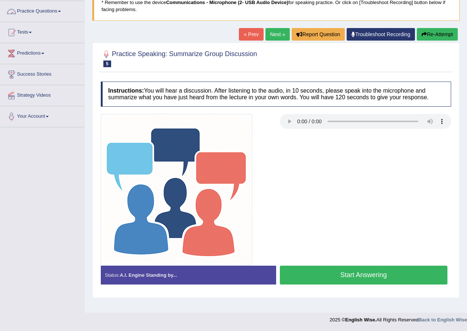
click at [61, 10] on link "Practice Questions" at bounding box center [42, 10] width 84 height 18
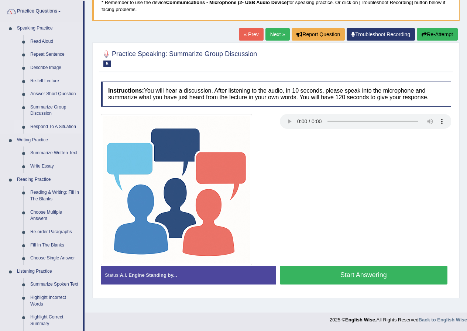
click at [47, 125] on link "Respond To A Situation" at bounding box center [55, 126] width 56 height 13
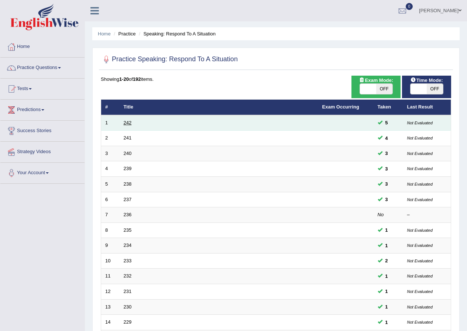
click at [129, 124] on link "242" at bounding box center [128, 123] width 8 height 6
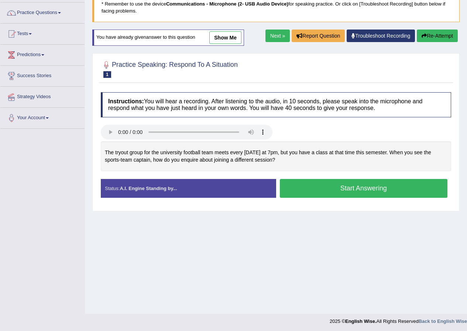
scroll to position [57, 0]
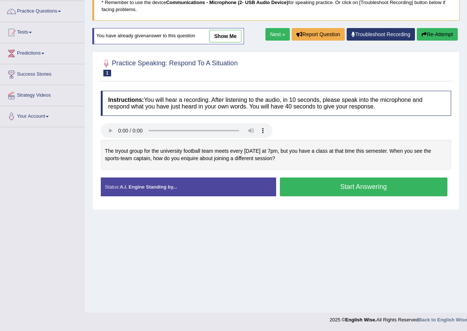
click at [353, 188] on button "Start Answering" at bounding box center [364, 187] width 168 height 19
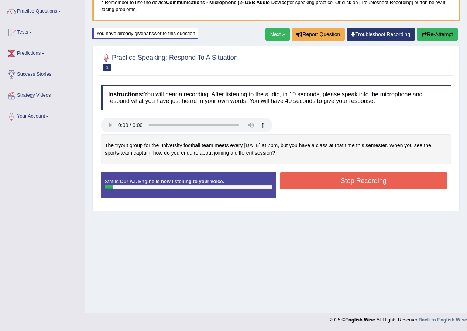
click at [354, 181] on button "Stop Recording" at bounding box center [364, 181] width 168 height 17
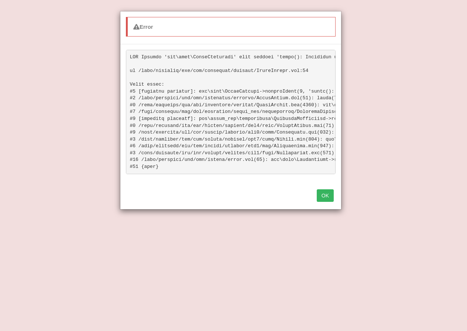
click at [331, 201] on button "OK" at bounding box center [325, 196] width 17 height 13
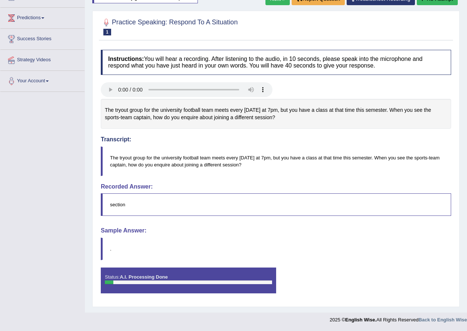
scroll to position [0, 0]
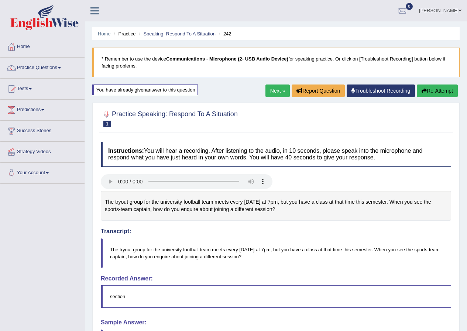
click at [277, 91] on link "Next »" at bounding box center [278, 91] width 24 height 13
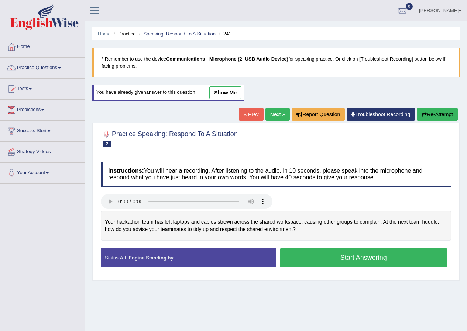
click at [359, 259] on button "Start Answering" at bounding box center [364, 258] width 168 height 19
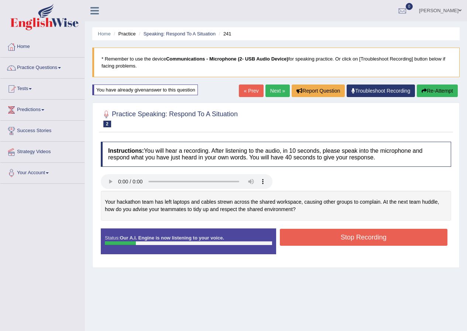
click at [362, 238] on button "Stop Recording" at bounding box center [364, 237] width 168 height 17
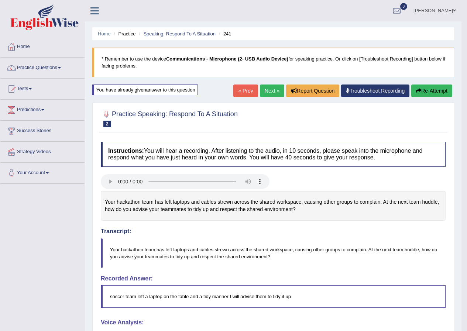
click at [266, 91] on link "Next »" at bounding box center [272, 91] width 24 height 13
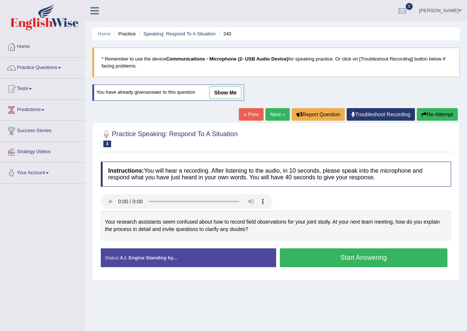
click at [363, 258] on button "Start Answering" at bounding box center [364, 258] width 168 height 19
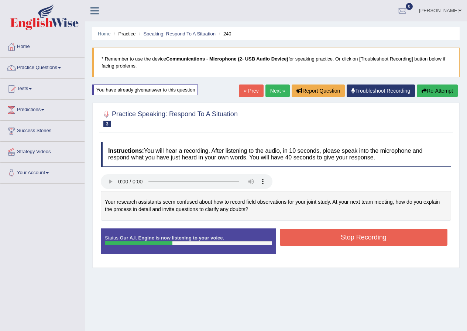
click at [375, 237] on button "Stop Recording" at bounding box center [364, 237] width 168 height 17
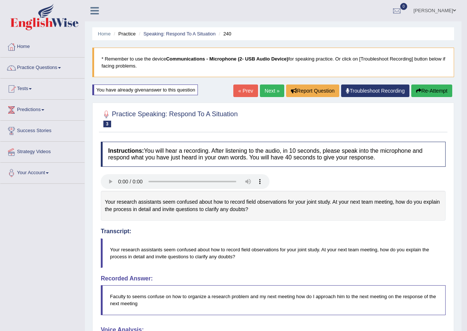
click at [267, 92] on link "Next »" at bounding box center [272, 91] width 24 height 13
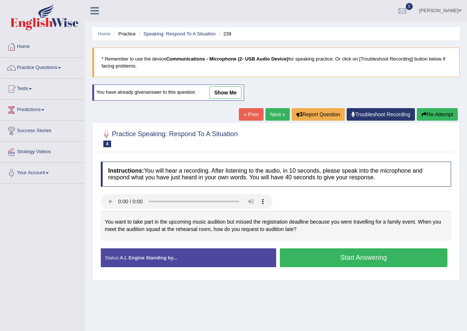
click at [357, 259] on button "Start Answering" at bounding box center [364, 258] width 168 height 19
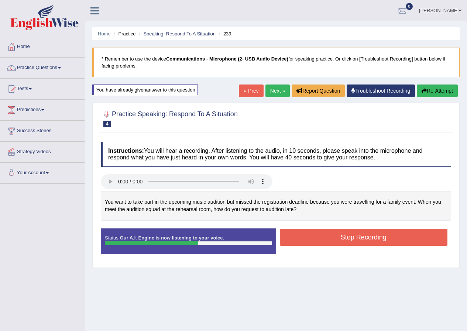
click at [366, 238] on button "Stop Recording" at bounding box center [364, 237] width 168 height 17
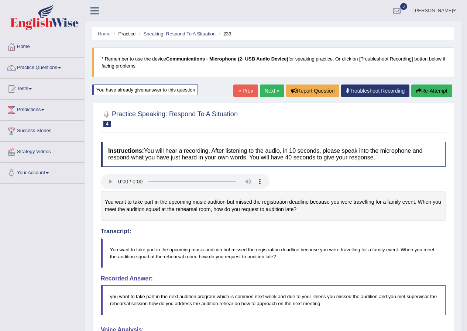
click at [265, 92] on link "Next »" at bounding box center [272, 91] width 24 height 13
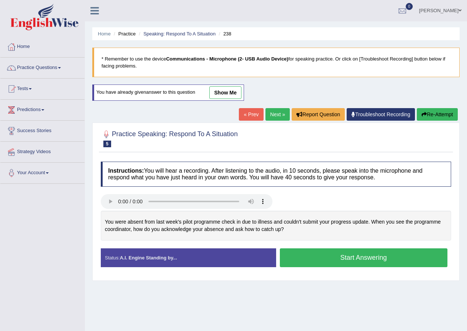
click at [369, 258] on button "Start Answering" at bounding box center [364, 258] width 168 height 19
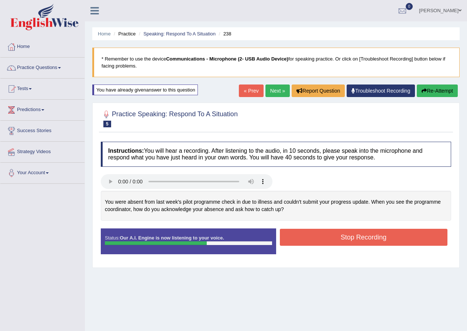
click at [365, 238] on button "Stop Recording" at bounding box center [364, 237] width 168 height 17
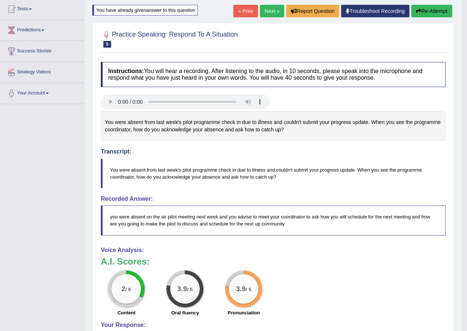
scroll to position [74, 0]
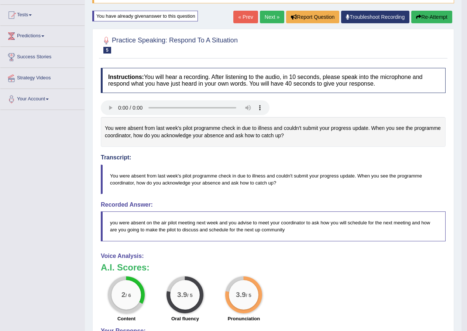
click at [266, 18] on link "Next »" at bounding box center [272, 17] width 24 height 13
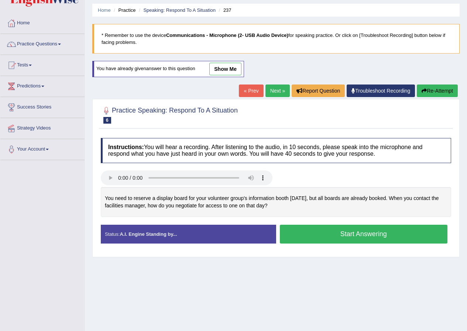
scroll to position [37, 0]
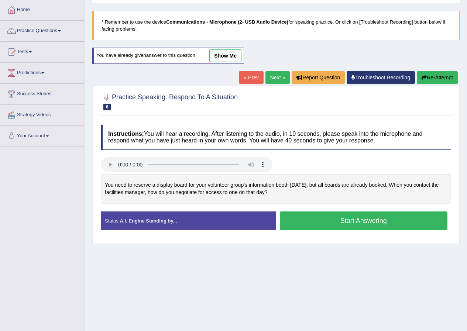
click at [358, 218] on button "Start Answering" at bounding box center [364, 221] width 168 height 19
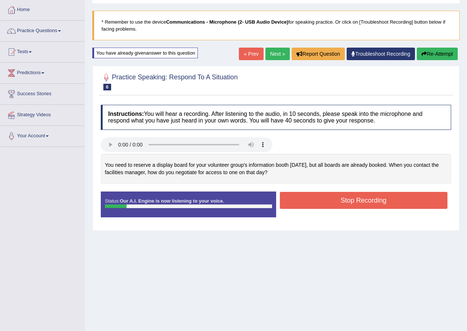
click at [349, 202] on button "Stop Recording" at bounding box center [364, 200] width 168 height 17
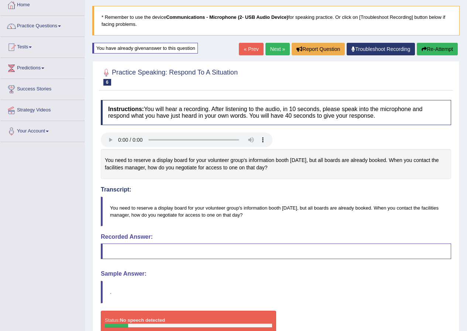
scroll to position [0, 0]
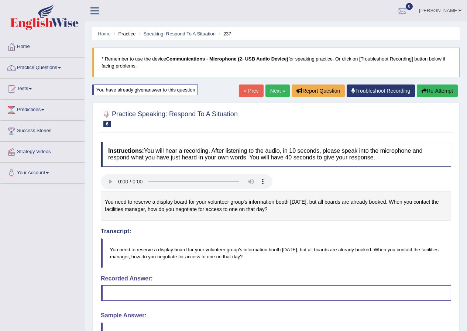
click at [442, 91] on button "Re-Attempt" at bounding box center [437, 91] width 41 height 13
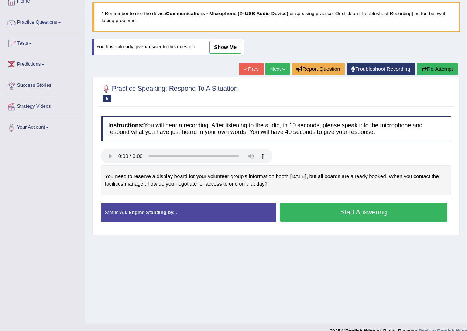
scroll to position [57, 0]
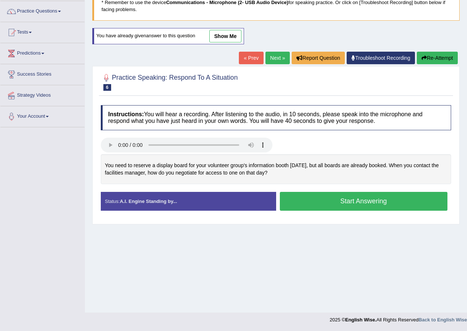
click at [358, 202] on button "Start Answering" at bounding box center [364, 201] width 168 height 19
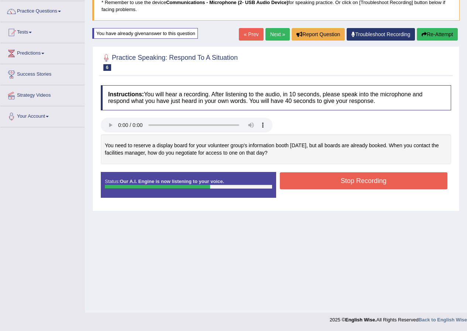
click at [366, 181] on button "Stop Recording" at bounding box center [364, 181] width 168 height 17
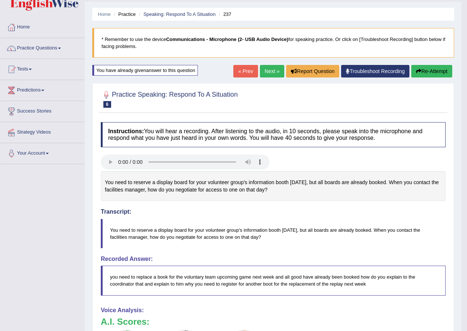
scroll to position [0, 0]
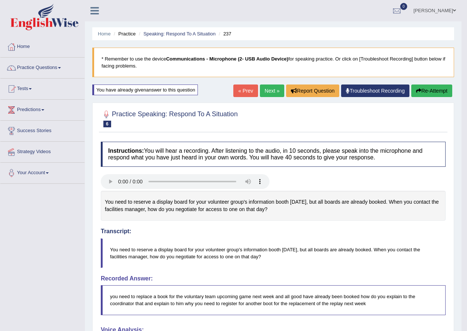
click at [273, 90] on link "Next »" at bounding box center [272, 91] width 24 height 13
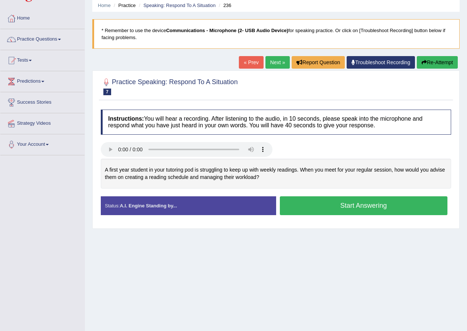
scroll to position [57, 0]
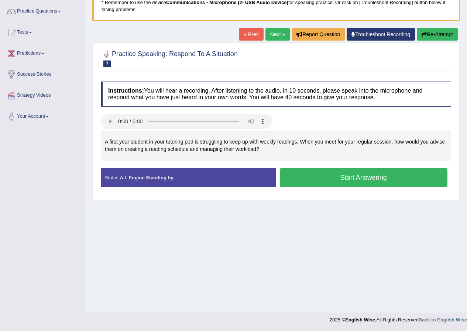
click at [366, 176] on button "Start Answering" at bounding box center [364, 177] width 168 height 19
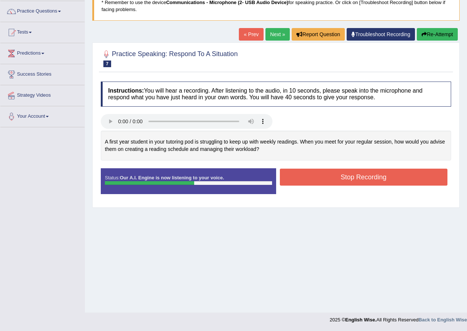
click at [369, 176] on button "Stop Recording" at bounding box center [364, 177] width 168 height 17
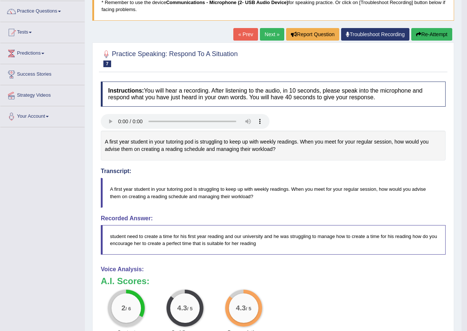
click at [261, 31] on link "Next »" at bounding box center [272, 34] width 24 height 13
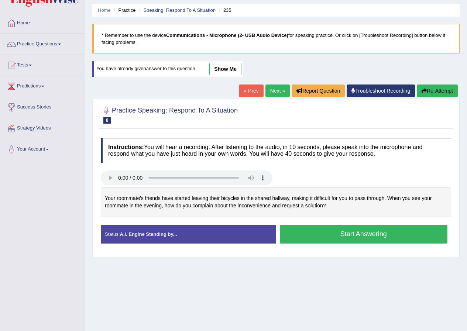
scroll to position [37, 0]
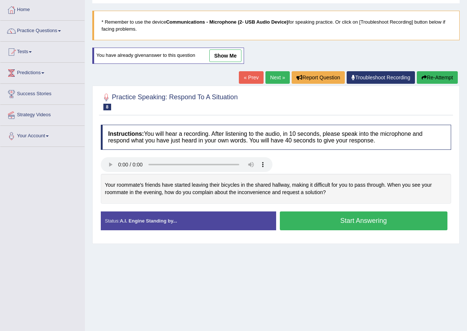
click at [358, 219] on button "Start Answering" at bounding box center [364, 221] width 168 height 19
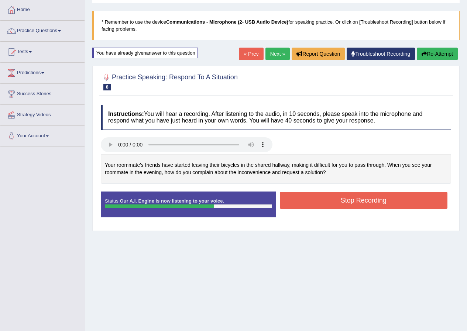
click at [376, 198] on button "Stop Recording" at bounding box center [364, 200] width 168 height 17
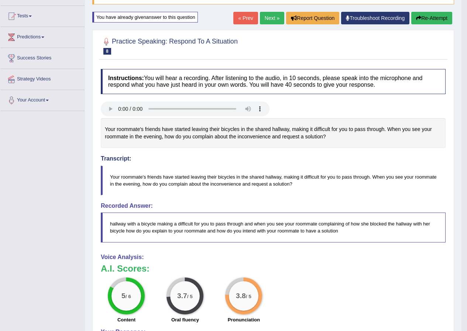
scroll to position [0, 0]
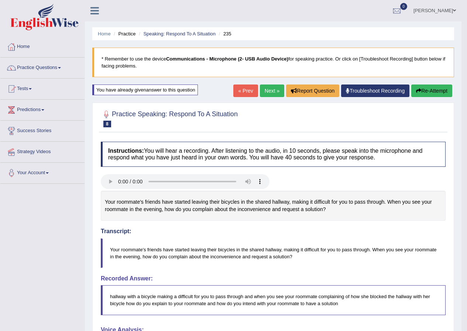
click at [273, 90] on link "Next »" at bounding box center [272, 91] width 24 height 13
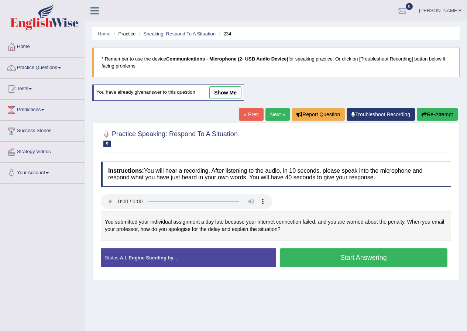
click at [367, 254] on button "Start Answering" at bounding box center [364, 258] width 168 height 19
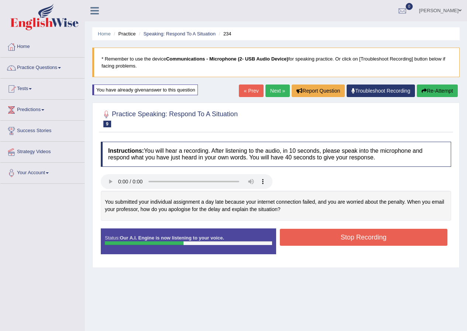
click at [358, 239] on button "Stop Recording" at bounding box center [364, 237] width 168 height 17
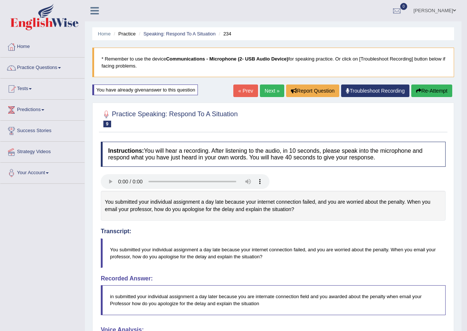
click at [269, 92] on link "Next »" at bounding box center [272, 91] width 24 height 13
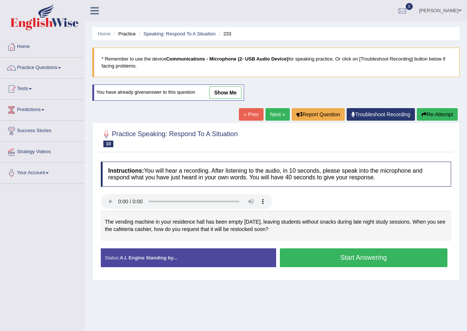
click at [369, 256] on button "Start Answering" at bounding box center [364, 258] width 168 height 19
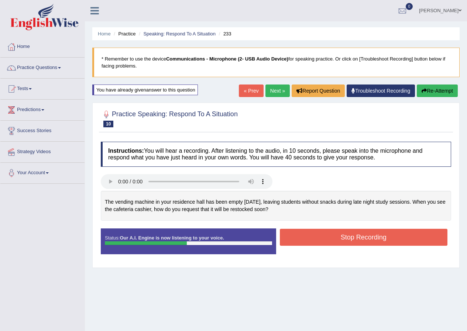
click at [369, 236] on button "Stop Recording" at bounding box center [364, 237] width 168 height 17
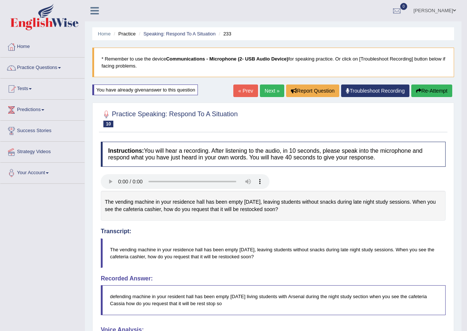
click at [266, 89] on link "Next »" at bounding box center [272, 91] width 24 height 13
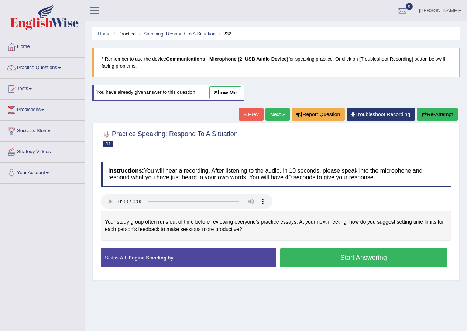
click at [353, 257] on button "Start Answering" at bounding box center [364, 258] width 168 height 19
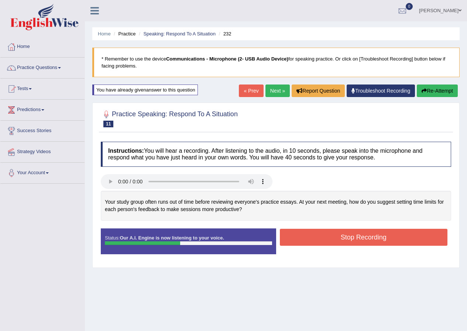
click at [357, 238] on button "Stop Recording" at bounding box center [364, 237] width 168 height 17
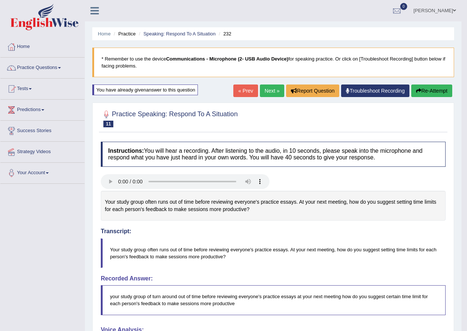
click at [269, 94] on link "Next »" at bounding box center [272, 91] width 24 height 13
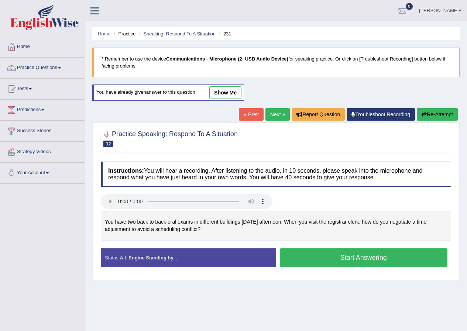
click at [352, 260] on button "Start Answering" at bounding box center [364, 258] width 168 height 19
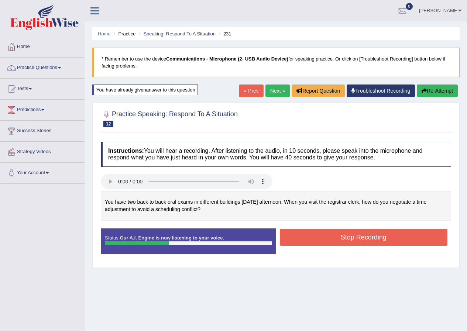
click at [363, 241] on button "Stop Recording" at bounding box center [364, 237] width 168 height 17
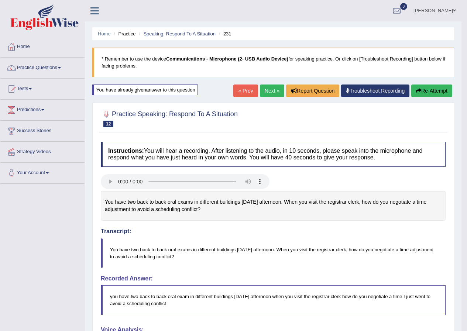
click at [265, 92] on link "Next »" at bounding box center [272, 91] width 24 height 13
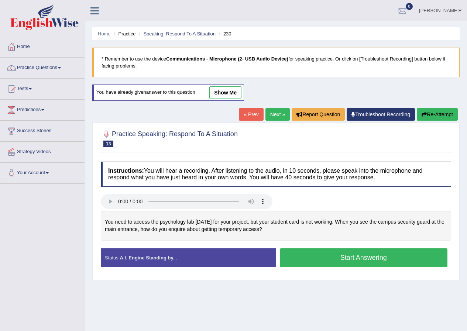
click at [359, 257] on button "Start Answering" at bounding box center [364, 258] width 168 height 19
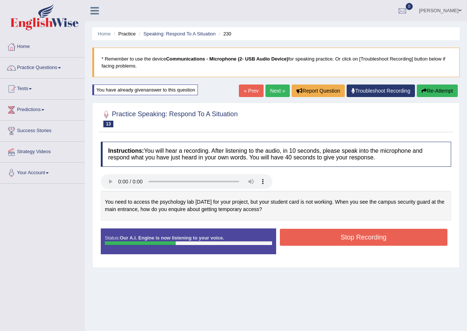
click at [367, 239] on button "Stop Recording" at bounding box center [364, 237] width 168 height 17
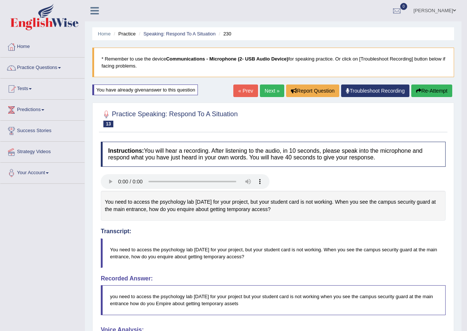
click at [262, 89] on link "Next »" at bounding box center [272, 91] width 24 height 13
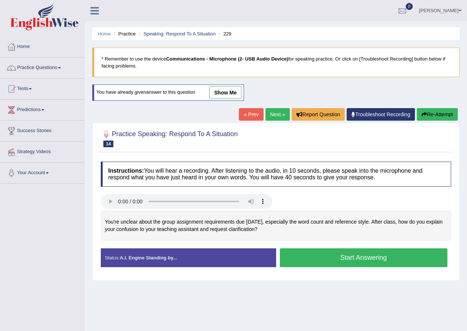
click at [358, 259] on button "Start Answering" at bounding box center [364, 258] width 168 height 19
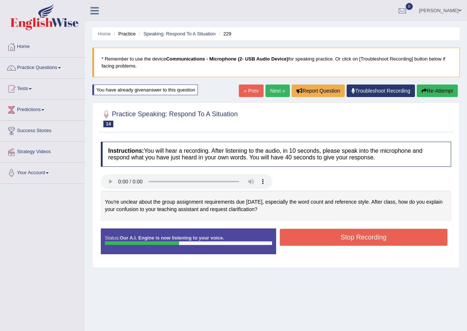
click at [365, 237] on button "Stop Recording" at bounding box center [364, 237] width 168 height 17
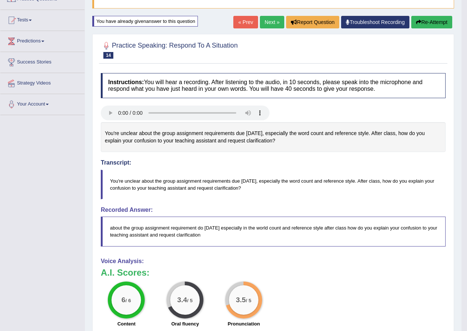
scroll to position [74, 0]
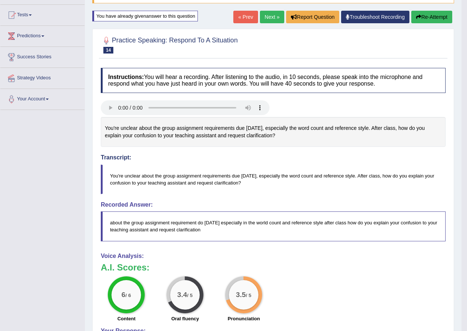
click at [266, 17] on link "Next »" at bounding box center [272, 17] width 24 height 13
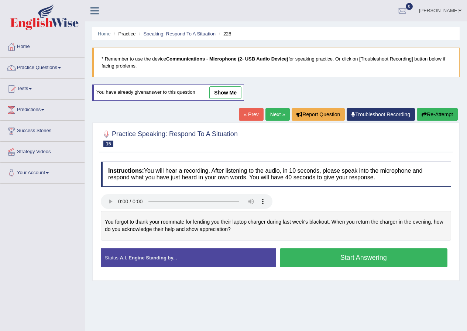
click at [367, 259] on button "Start Answering" at bounding box center [364, 258] width 168 height 19
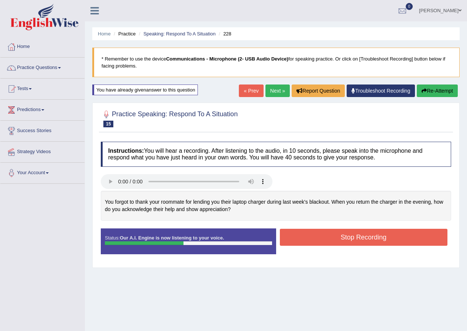
click at [362, 239] on button "Stop Recording" at bounding box center [364, 237] width 168 height 17
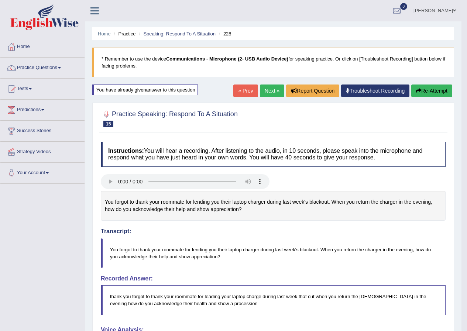
click at [61, 67] on link "Practice Questions" at bounding box center [42, 67] width 84 height 18
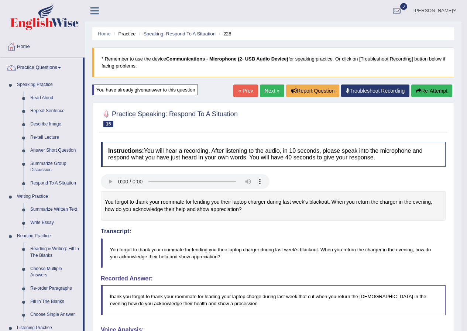
click at [42, 197] on link "Writing Practice" at bounding box center [48, 196] width 69 height 13
click at [61, 211] on link "Summarize Written Text" at bounding box center [55, 209] width 56 height 13
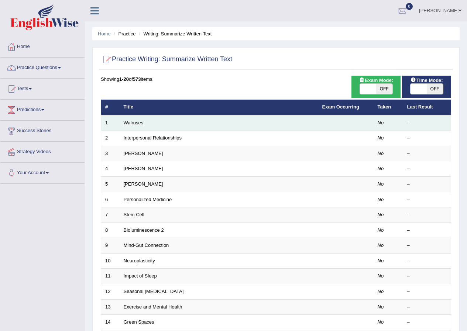
click at [140, 123] on link "Walruses" at bounding box center [134, 123] width 20 height 6
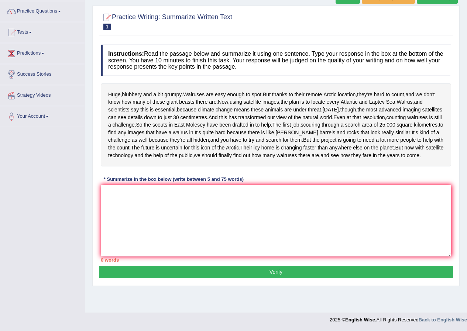
scroll to position [74, 0]
click at [138, 231] on textarea at bounding box center [276, 221] width 351 height 72
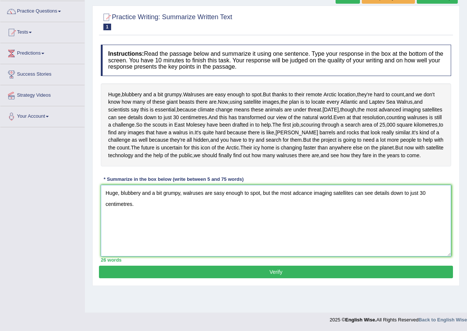
click at [154, 214] on textarea "Huge, blubbery and a bit grumpy, walruses are sasy enough to spot, but the most…" at bounding box center [276, 221] width 351 height 72
type textarea "Huge, blubbery, bit grumpy, walruses are sasy enough to spot, but the most adca…"
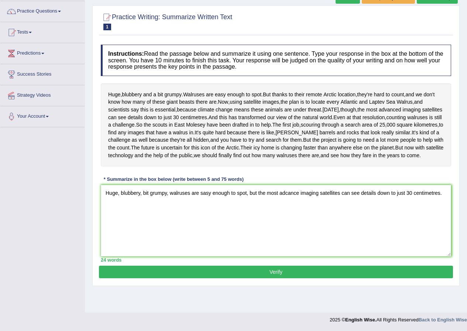
click at [275, 279] on button "Verify" at bounding box center [276, 272] width 354 height 13
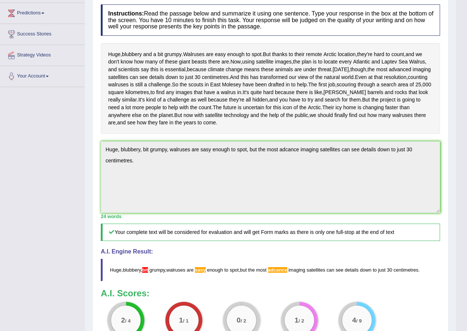
scroll to position [32, 0]
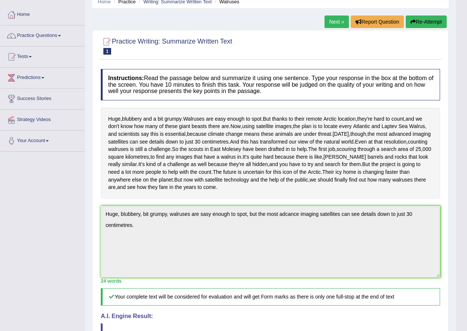
click at [331, 23] on link "Next »" at bounding box center [337, 22] width 24 height 13
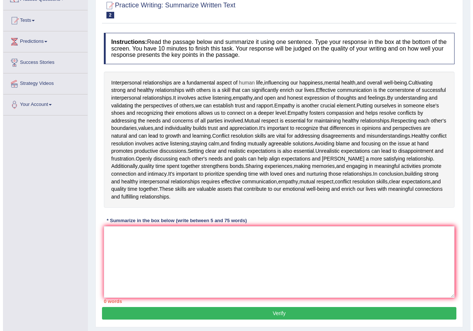
scroll to position [74, 0]
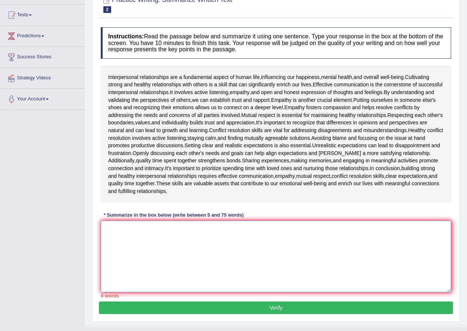
click at [137, 253] on textarea at bounding box center [276, 257] width 351 height 72
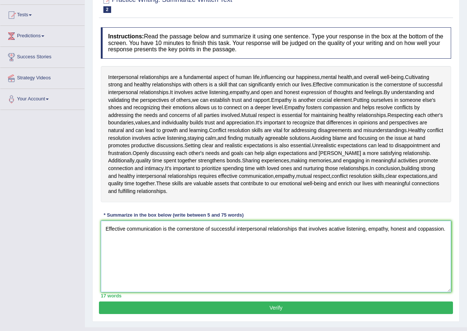
type textarea "Effective communication is the cornerstone of successful interpersonal relation…"
click at [280, 309] on button "Verify" at bounding box center [276, 308] width 354 height 13
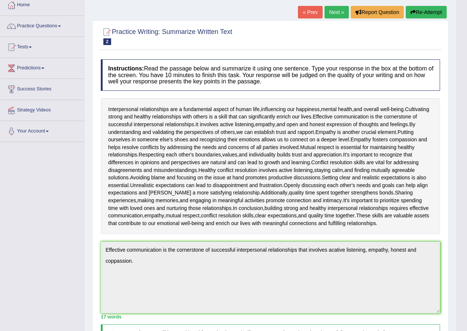
scroll to position [0, 0]
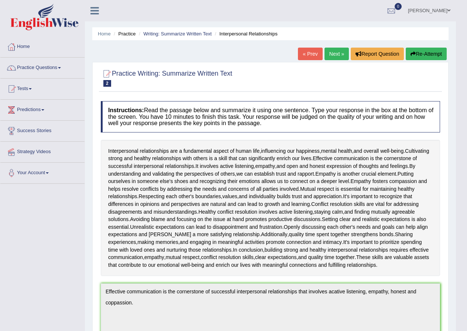
click at [334, 52] on link "Next »" at bounding box center [337, 54] width 24 height 13
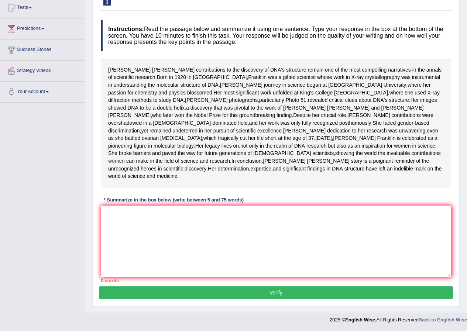
scroll to position [111, 0]
click at [126, 222] on textarea at bounding box center [276, 242] width 351 height 72
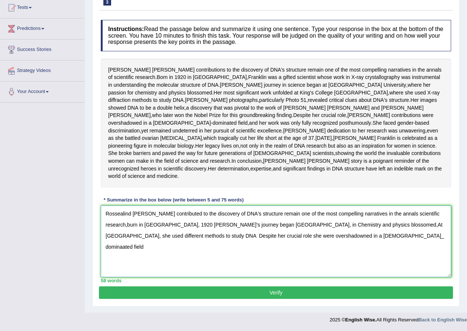
click at [352, 239] on textarea "Rossealind Franklin's contributed to the discovery of DNA's structure remain on…" at bounding box center [276, 242] width 351 height 72
click at [374, 238] on textarea "Rossealind Franklin's contributed to the discovery of DNA's structure remain on…" at bounding box center [276, 242] width 351 height 72
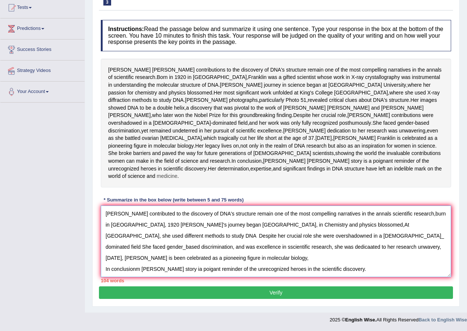
scroll to position [112, 0]
type textarea "Rossealind Franklin's contributed to the discovery of DNA's structure remain on…"
click at [280, 294] on button "Verify" at bounding box center [276, 293] width 354 height 13
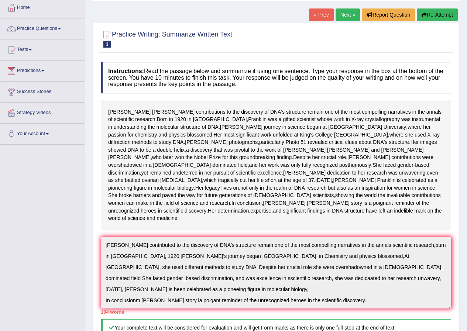
scroll to position [0, 0]
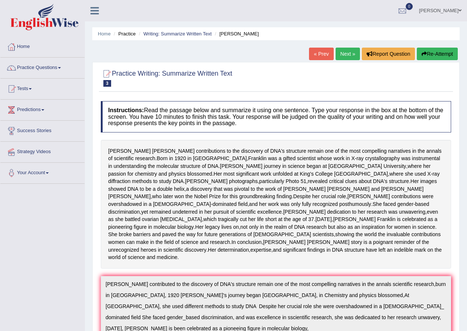
click at [345, 54] on link "Next »" at bounding box center [348, 54] width 24 height 13
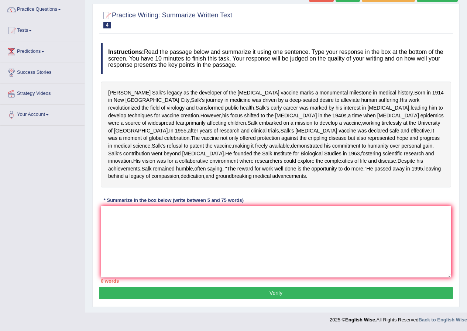
scroll to position [37, 0]
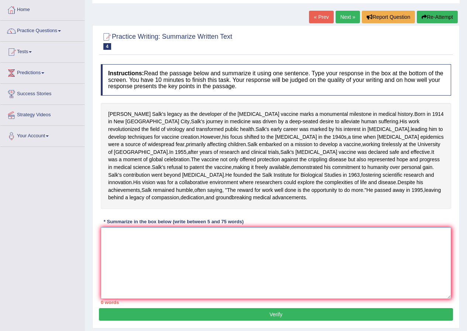
click at [207, 299] on textarea at bounding box center [276, 264] width 351 height 72
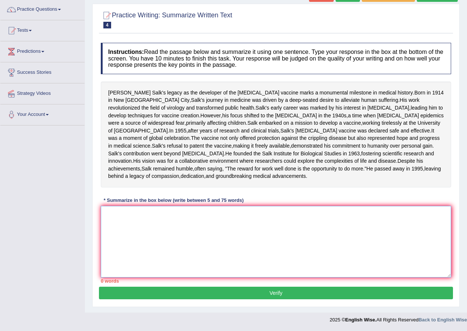
scroll to position [96, 0]
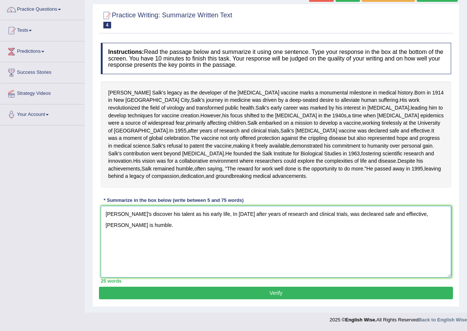
click at [119, 214] on textarea "JonasSalk's discover his talent as his early life, In 1955 after years of resea…" at bounding box center [276, 242] width 351 height 72
type textarea "Jonas Salk's discover his talent as his early life, In 1955 after years of rese…"
click at [278, 293] on button "Verify" at bounding box center [276, 293] width 354 height 13
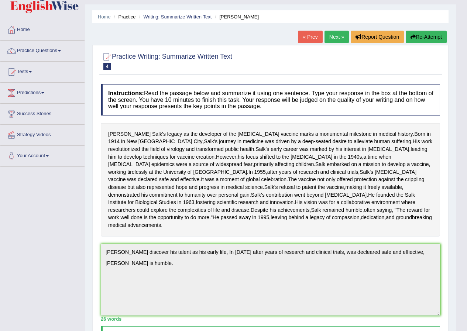
scroll to position [0, 0]
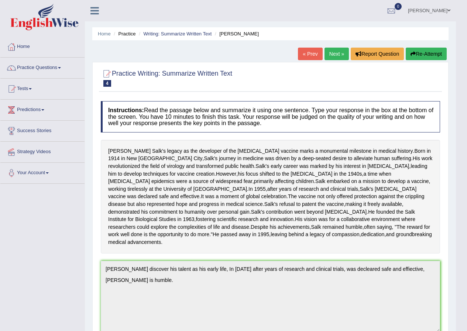
click at [61, 67] on span at bounding box center [59, 67] width 3 height 1
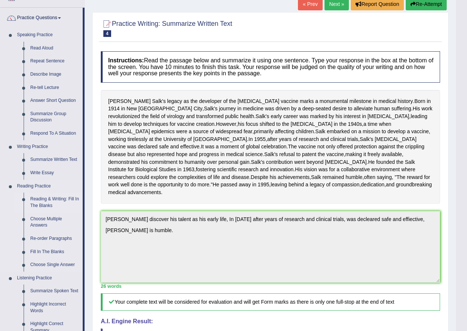
scroll to position [37, 0]
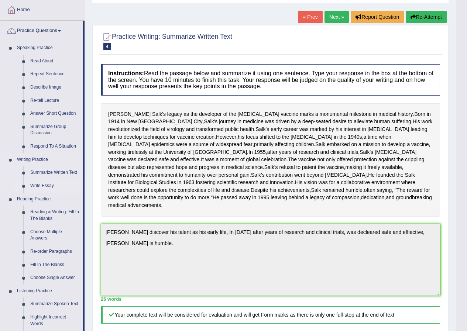
click at [47, 187] on link "Write Essay" at bounding box center [55, 186] width 56 height 13
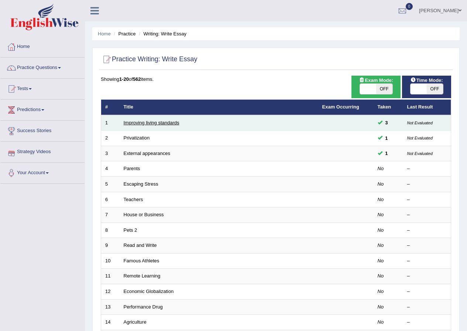
click at [150, 123] on link "Improving living standards" at bounding box center [152, 123] width 56 height 6
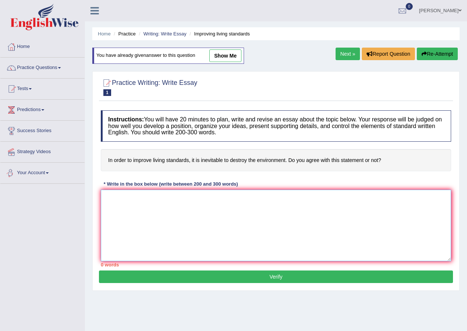
click at [120, 210] on textarea at bounding box center [276, 226] width 351 height 72
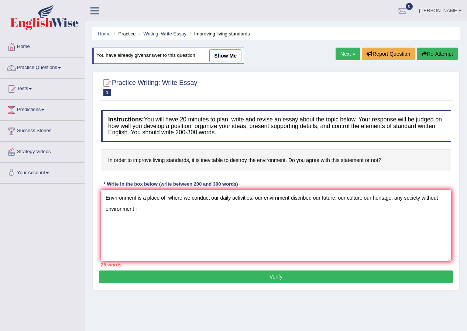
click at [403, 197] on textarea "Envrironment is a place of where we conduct our daily activities, our envirnmen…" at bounding box center [276, 226] width 351 height 72
click at [420, 200] on textarea "Envrironment is a place of where we conduct our daily activities, our envirnmen…" at bounding box center [276, 226] width 351 height 72
click at [162, 210] on textarea "Envrironment is a place of where we conduct our daily activities, our envirnmen…" at bounding box center [276, 226] width 351 height 72
click at [122, 209] on textarea "Envrironment is a place of where we conduct our daily activities, our envirnmen…" at bounding box center [276, 226] width 351 height 72
click at [165, 208] on textarea "Envrironment is a place of where we conduct our daily activities, our envirnmen…" at bounding box center [276, 226] width 351 height 72
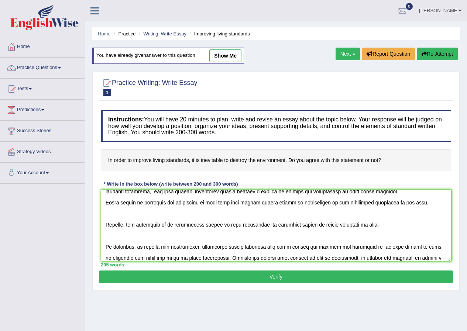
scroll to position [128, 0]
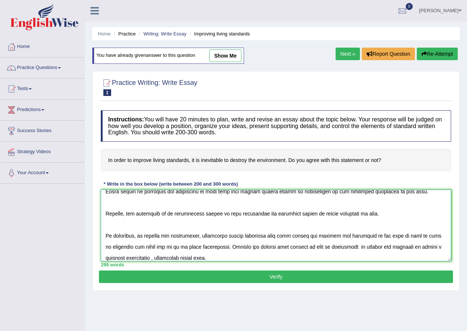
type textarea "Envrironment is a place of where we conduct our daily activities, our envirnmen…"
click at [281, 278] on button "Verify" at bounding box center [276, 277] width 354 height 13
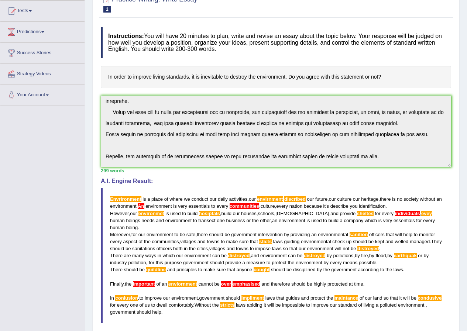
scroll to position [74, 0]
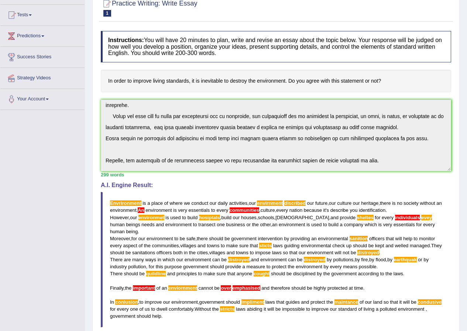
drag, startPoint x: 0, startPoint y: 227, endPoint x: 0, endPoint y: 235, distance: 8.1
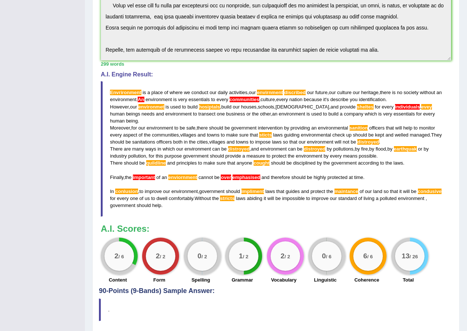
scroll to position [0, 0]
